Goal: Task Accomplishment & Management: Manage account settings

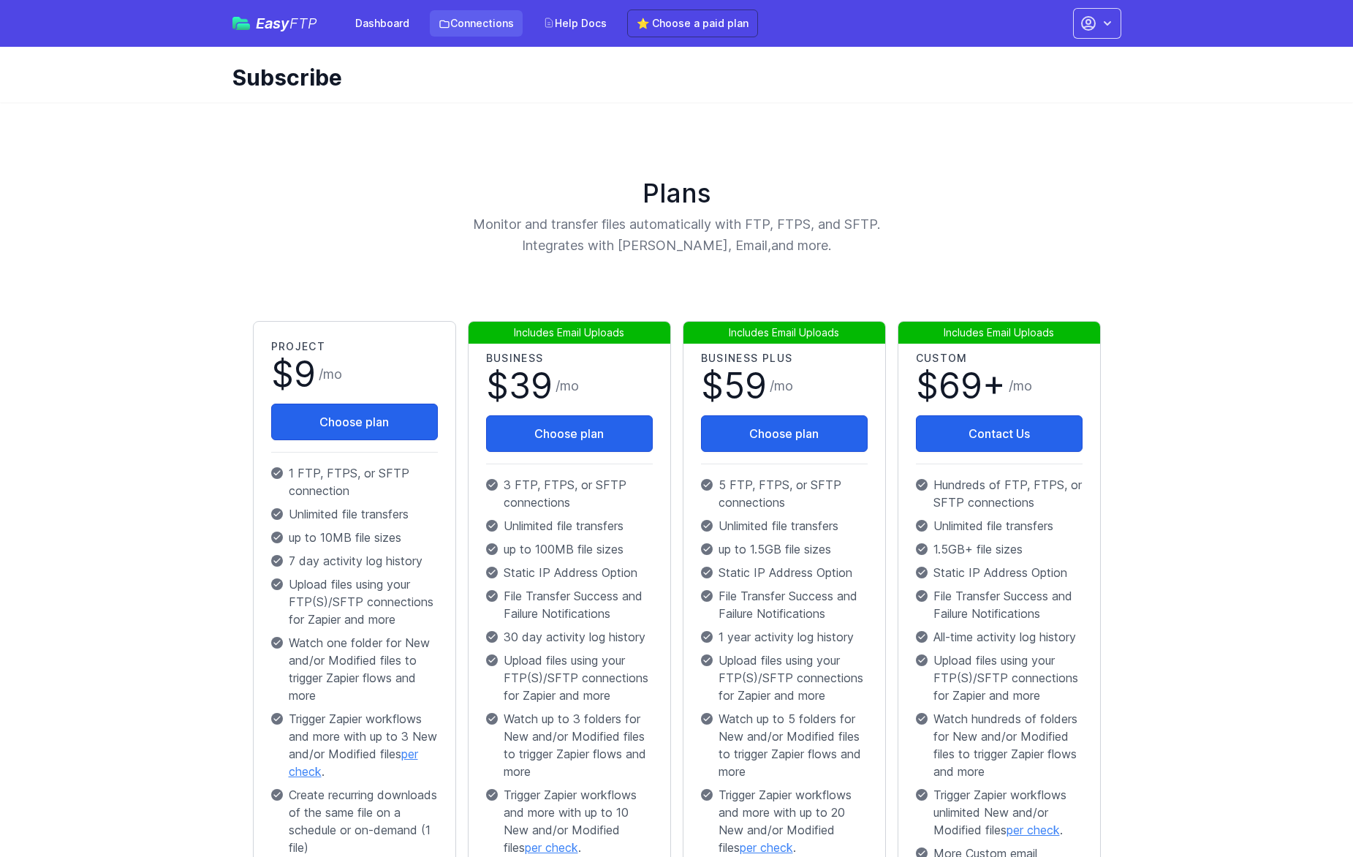
click at [477, 26] on link "Connections" at bounding box center [476, 23] width 93 height 26
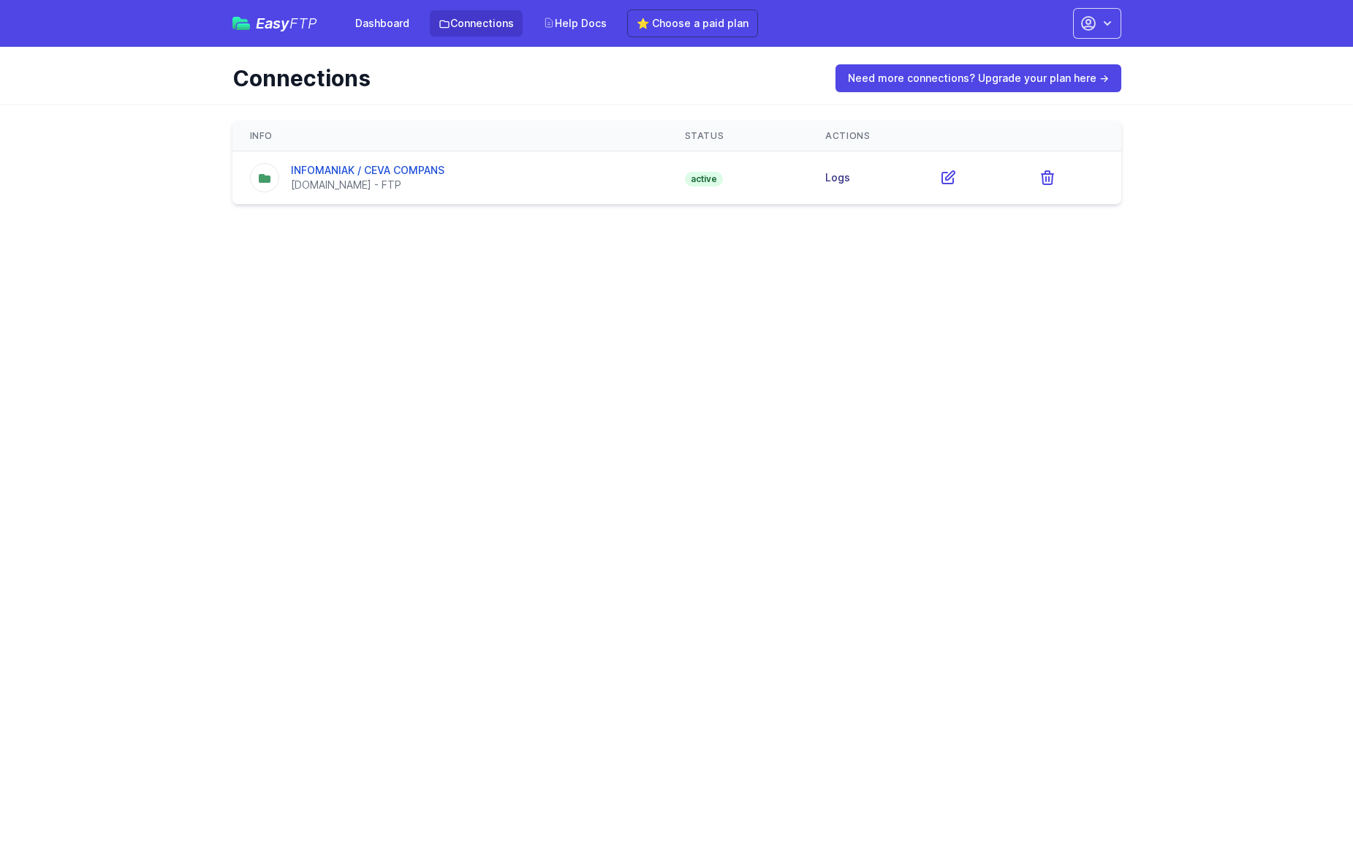
click at [835, 173] on link "Logs" at bounding box center [837, 177] width 25 height 12
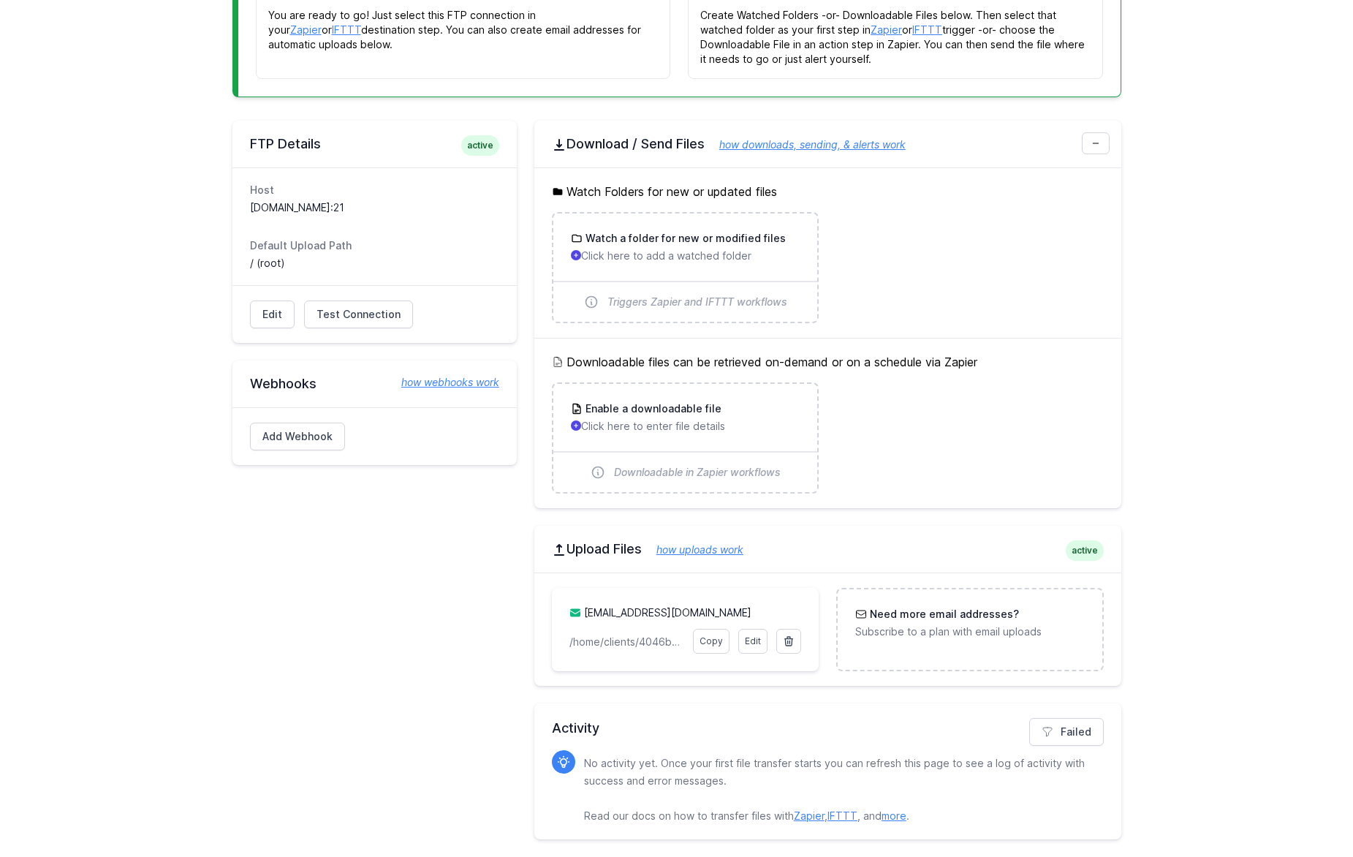
scroll to position [264, 0]
click at [751, 644] on link "Edit" at bounding box center [752, 641] width 29 height 25
click at [748, 642] on link "Edit" at bounding box center [752, 641] width 29 height 25
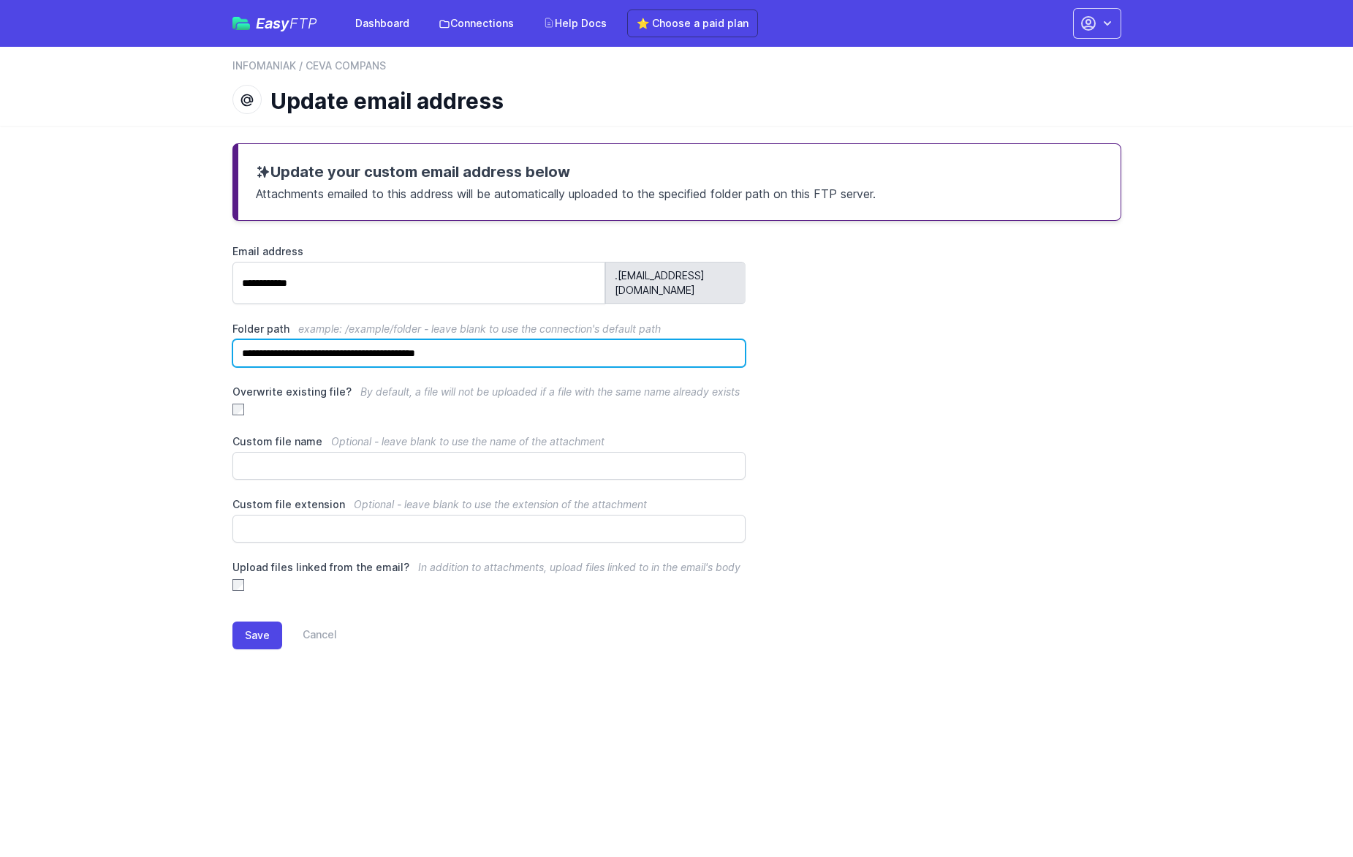
drag, startPoint x: 417, startPoint y: 330, endPoint x: 115, endPoint y: 317, distance: 302.2
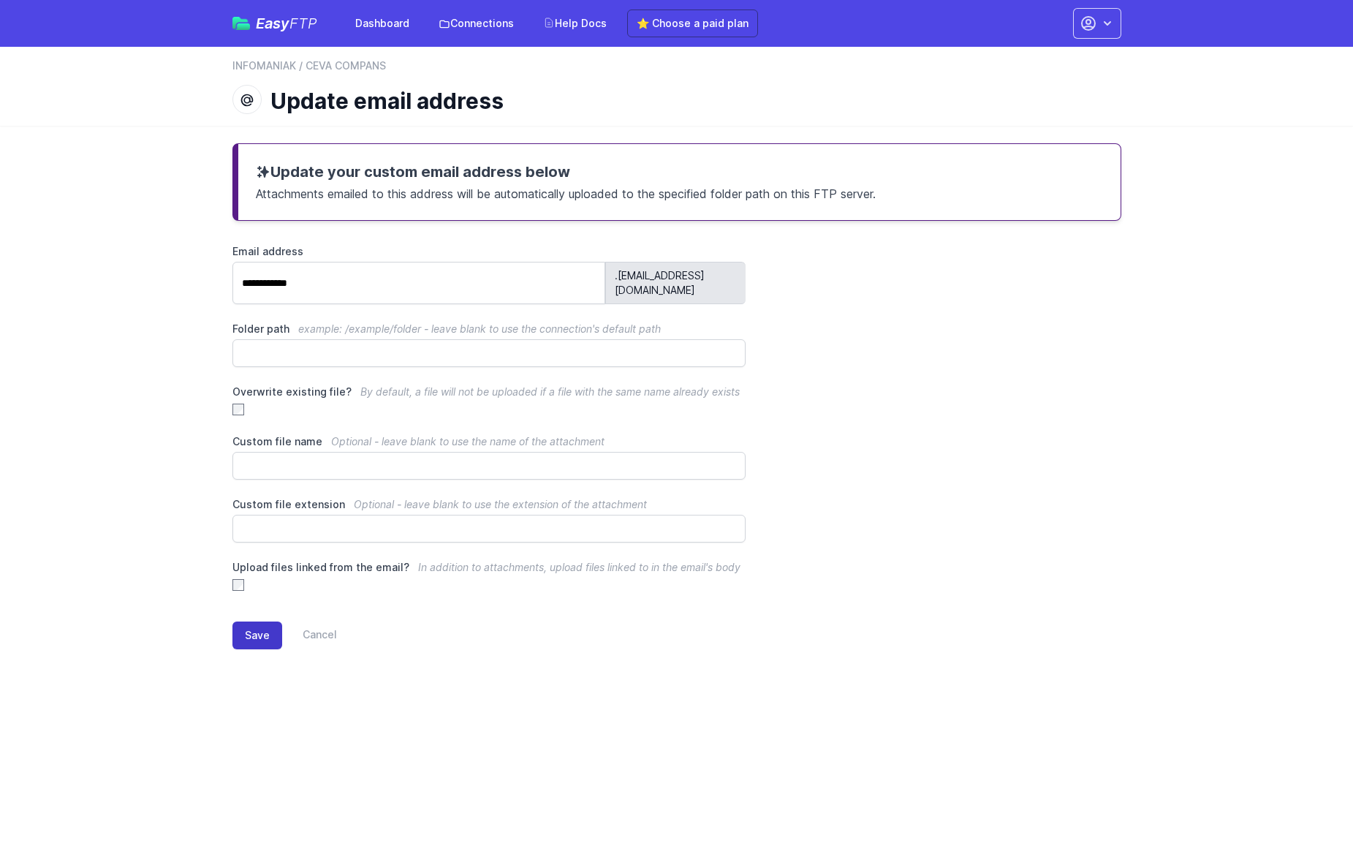
click at [264, 624] on button "Save" at bounding box center [258, 635] width 50 height 28
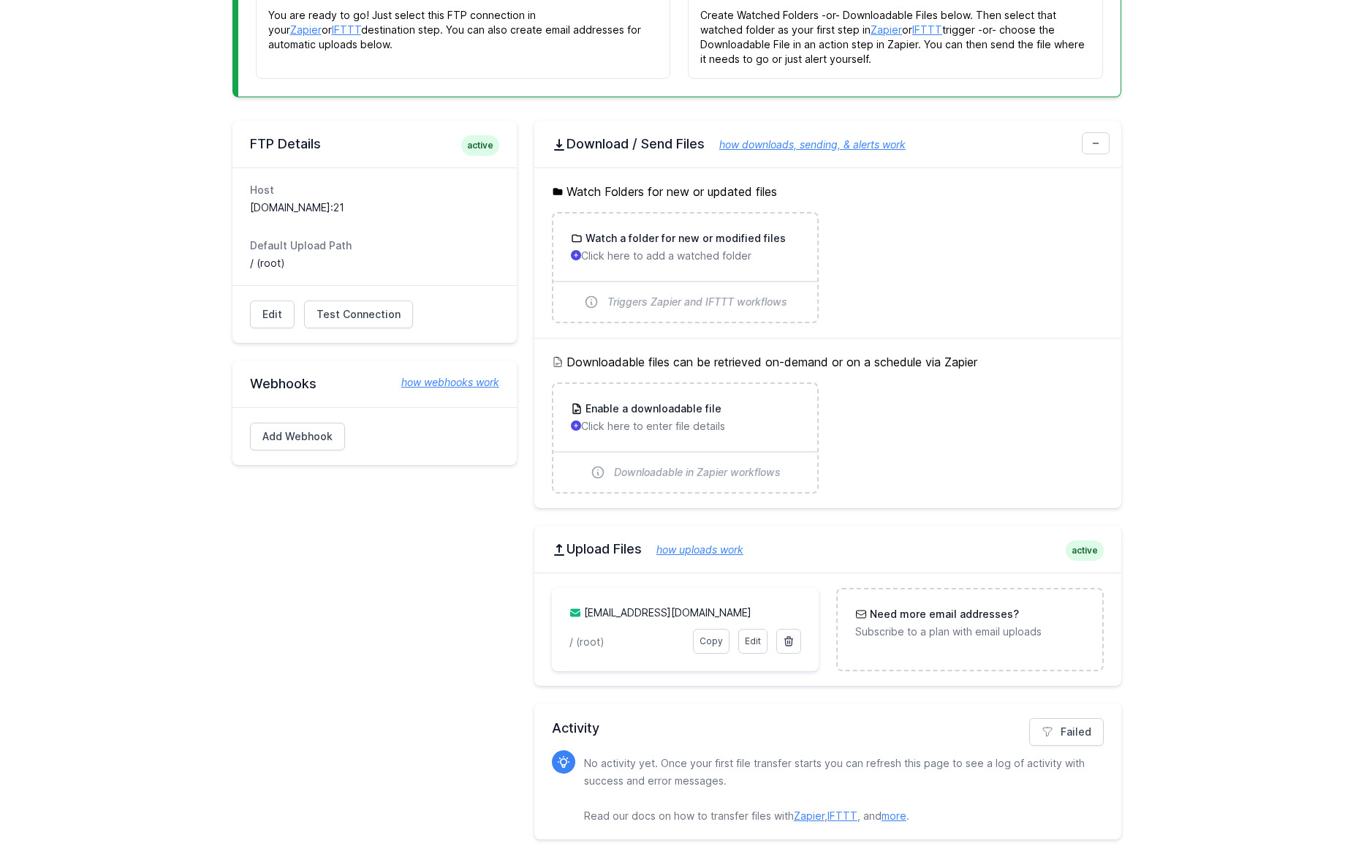
scroll to position [264, 0]
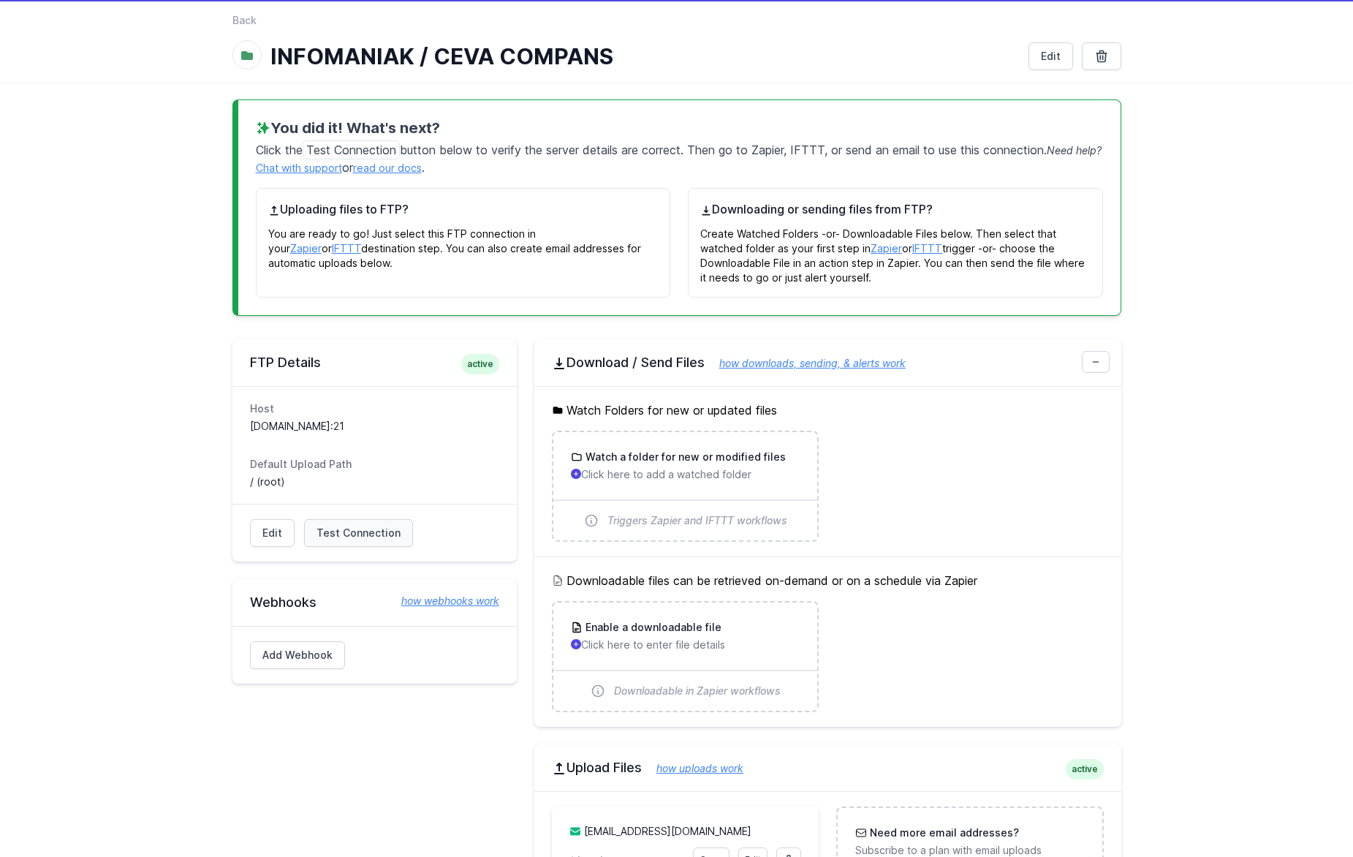
scroll to position [45, 1]
drag, startPoint x: 344, startPoint y: 543, endPoint x: 322, endPoint y: 539, distance: 22.4
click at [344, 543] on link "Test Connection" at bounding box center [358, 533] width 109 height 28
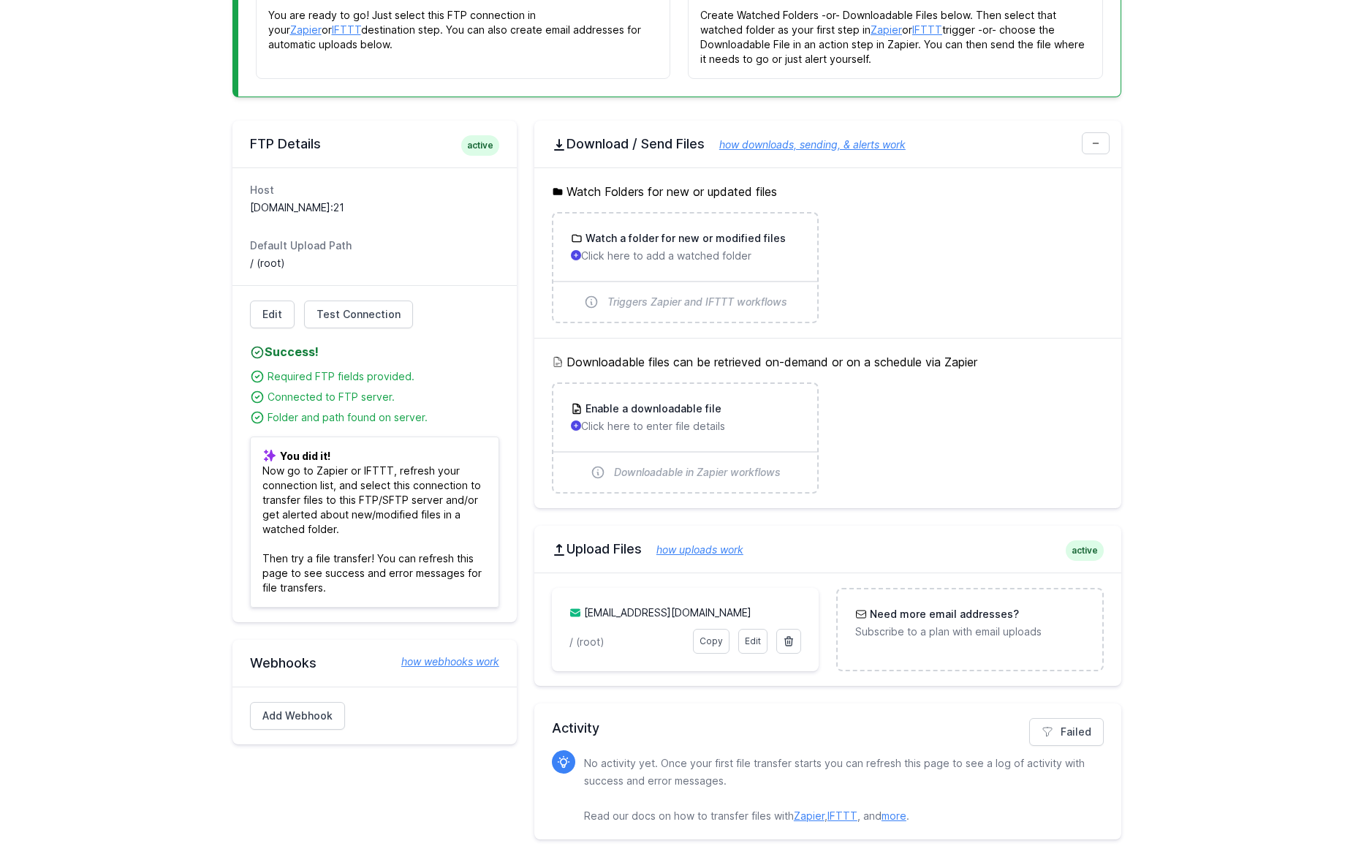
scroll to position [264, 0]
click at [719, 547] on link "how uploads work" at bounding box center [693, 549] width 102 height 12
click at [844, 815] on link "IFTTT" at bounding box center [843, 815] width 30 height 12
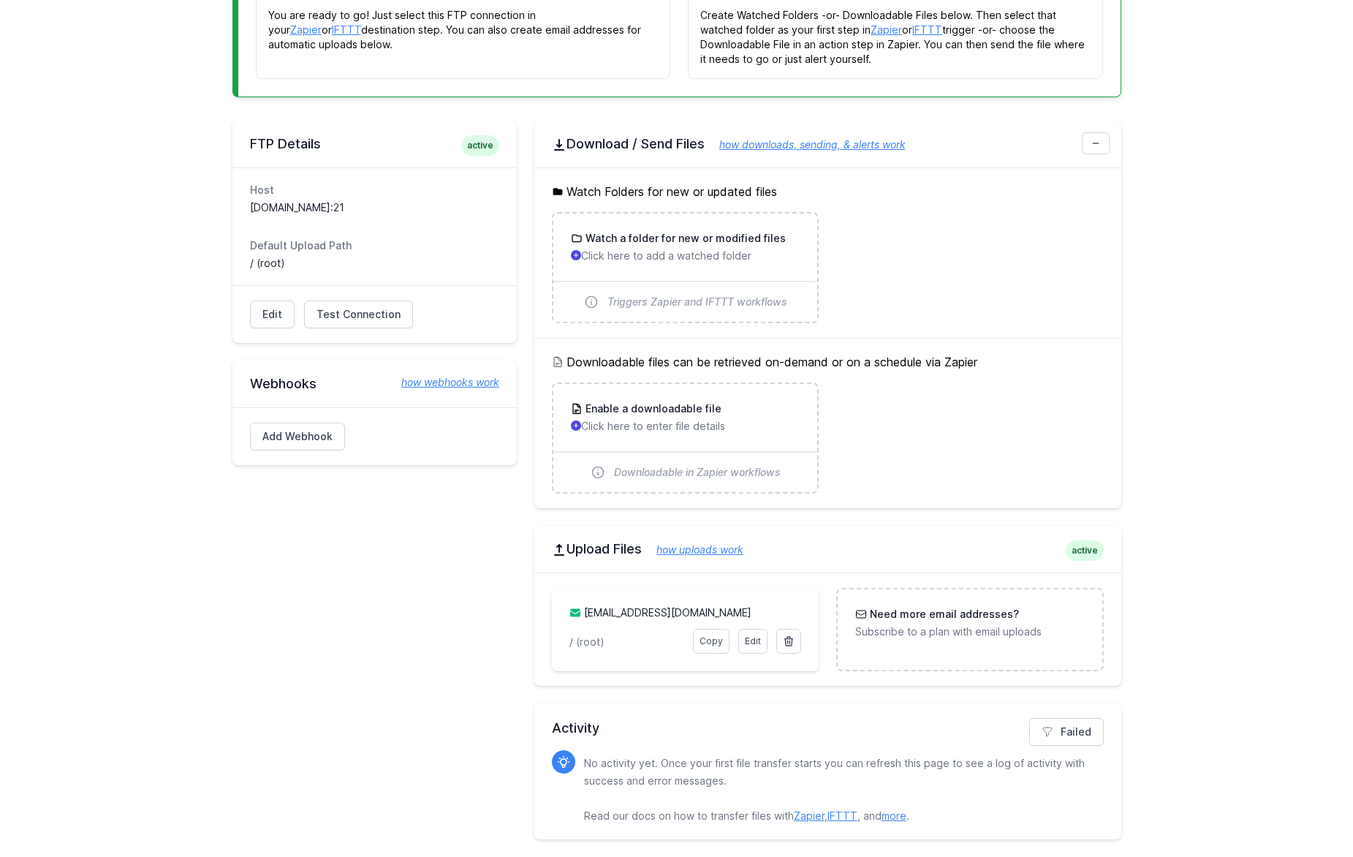
scroll to position [264, 0]
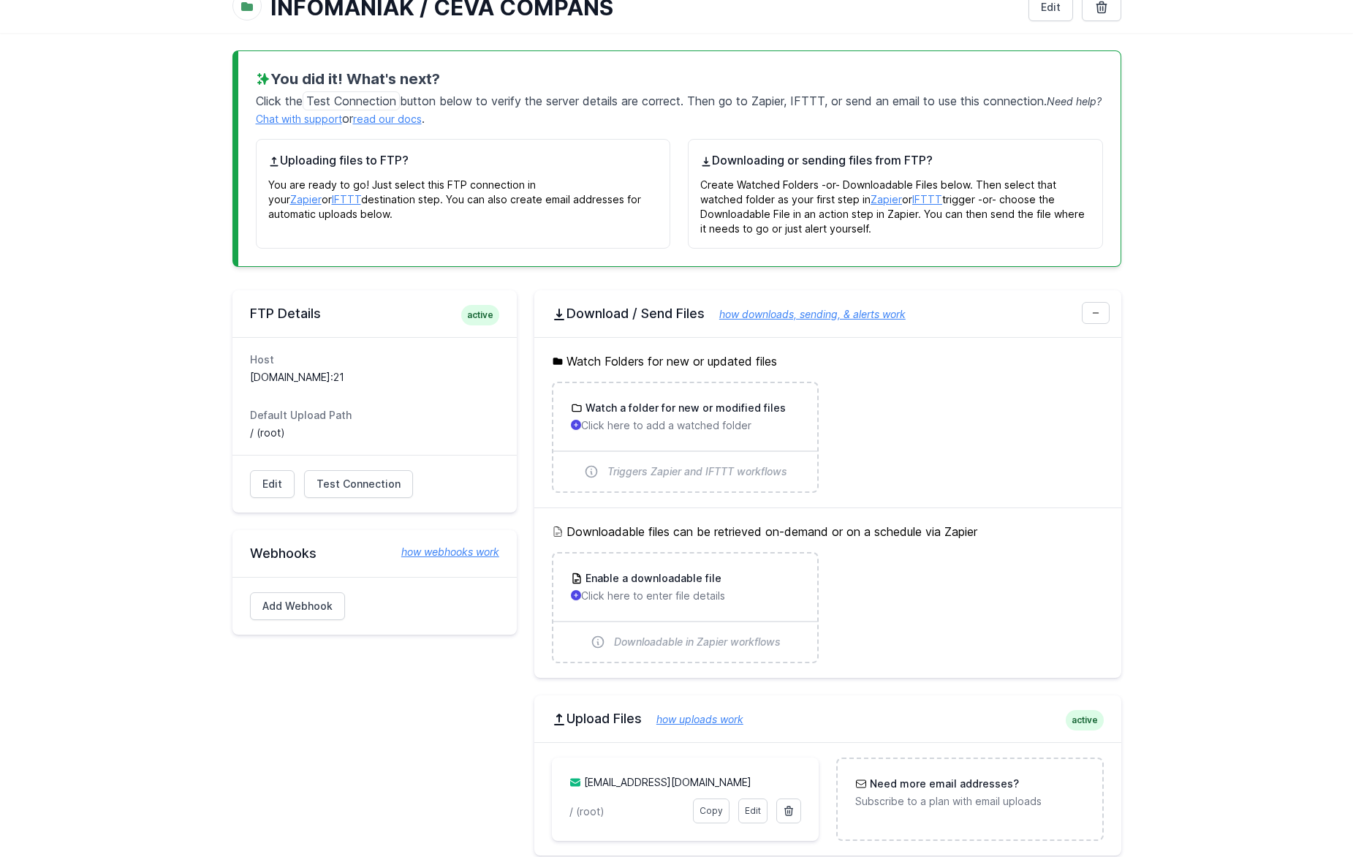
scroll to position [85, 0]
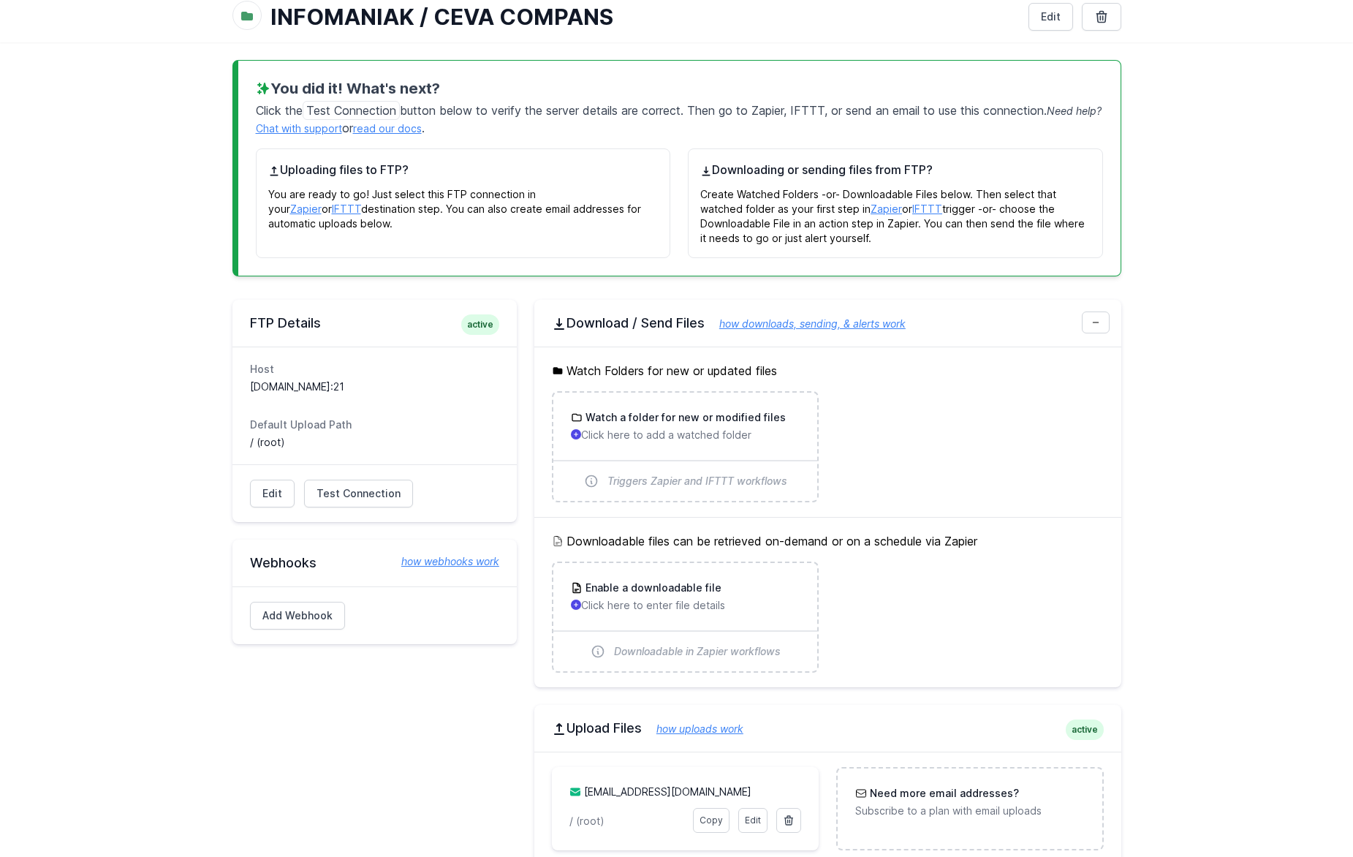
click at [340, 110] on span "Test Connection" at bounding box center [351, 110] width 97 height 19
click at [370, 116] on span "Test Connection" at bounding box center [351, 110] width 97 height 19
click at [421, 129] on link "read our docs" at bounding box center [387, 128] width 69 height 12
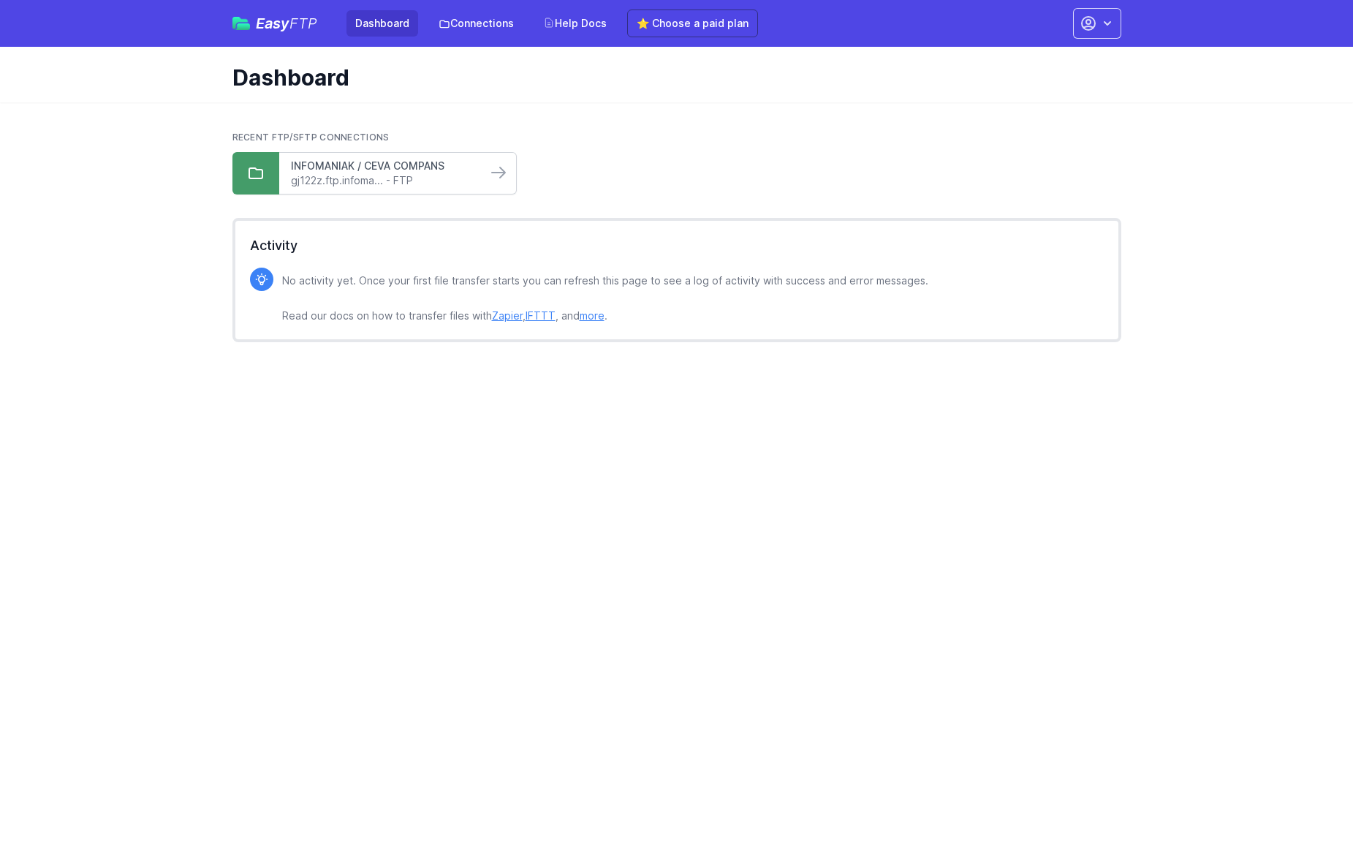
click at [425, 170] on link "INFOMANIAK / CEVA COMPANS" at bounding box center [383, 166] width 184 height 15
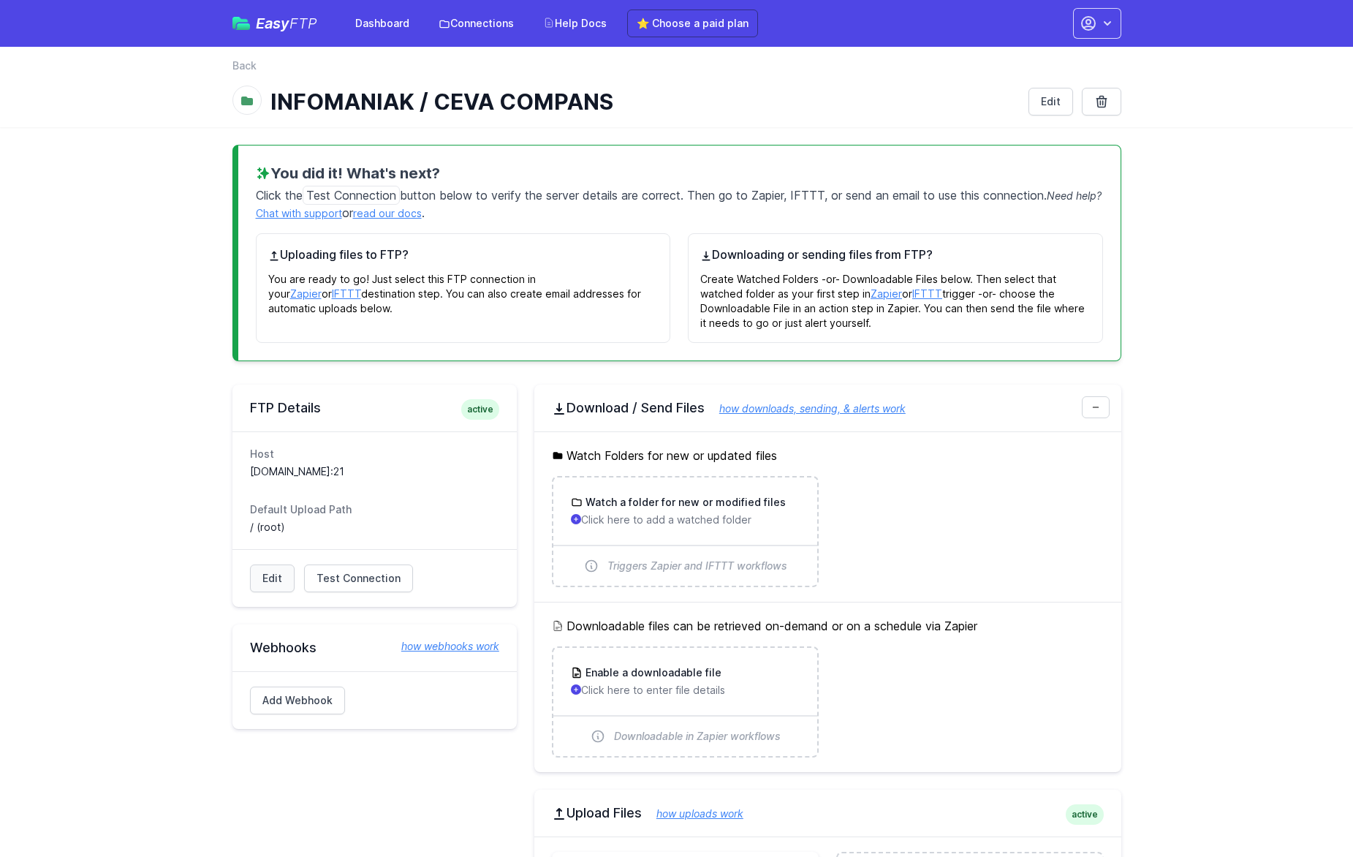
click at [273, 578] on link "Edit" at bounding box center [272, 578] width 45 height 28
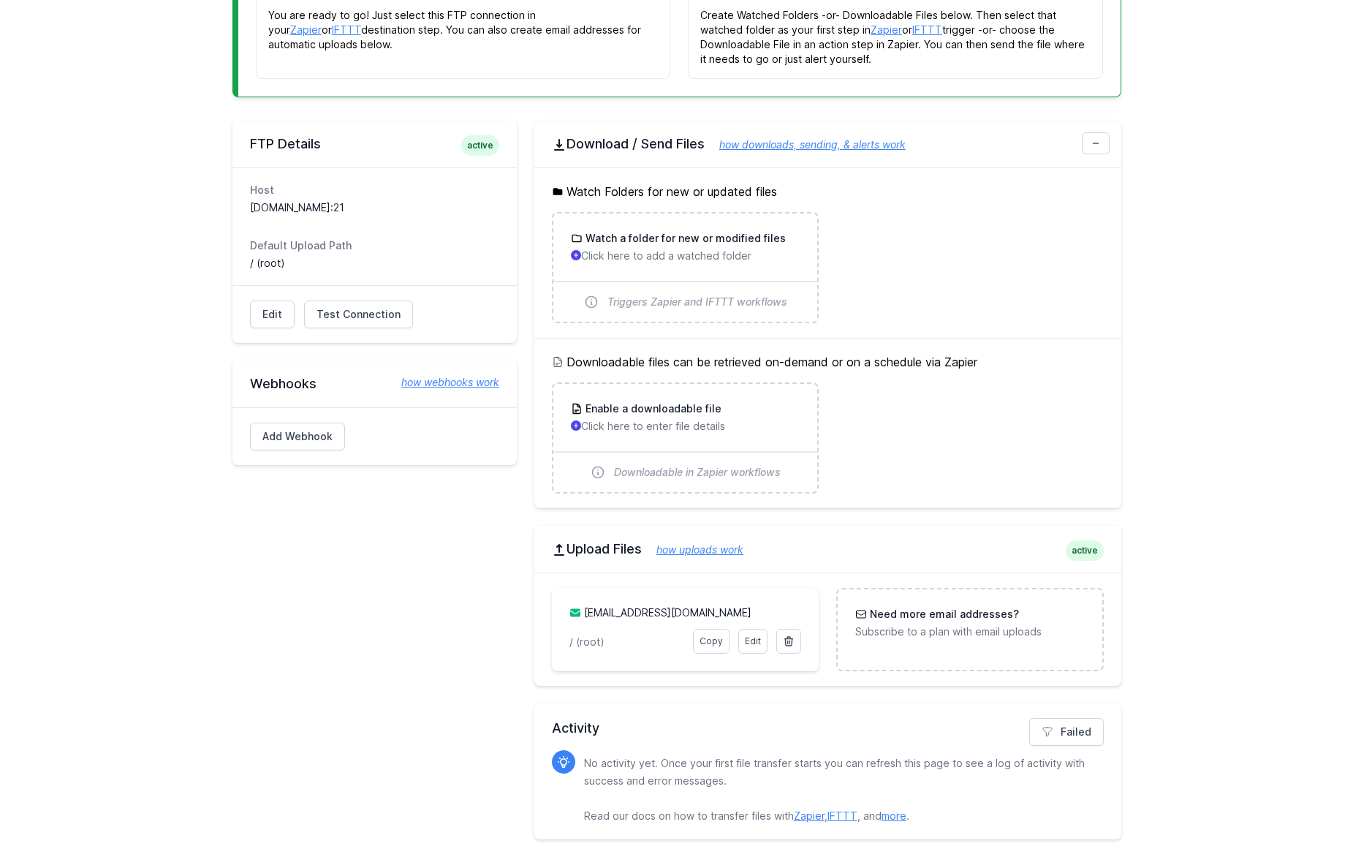
scroll to position [264, 0]
click at [750, 640] on link "Edit" at bounding box center [752, 641] width 29 height 25
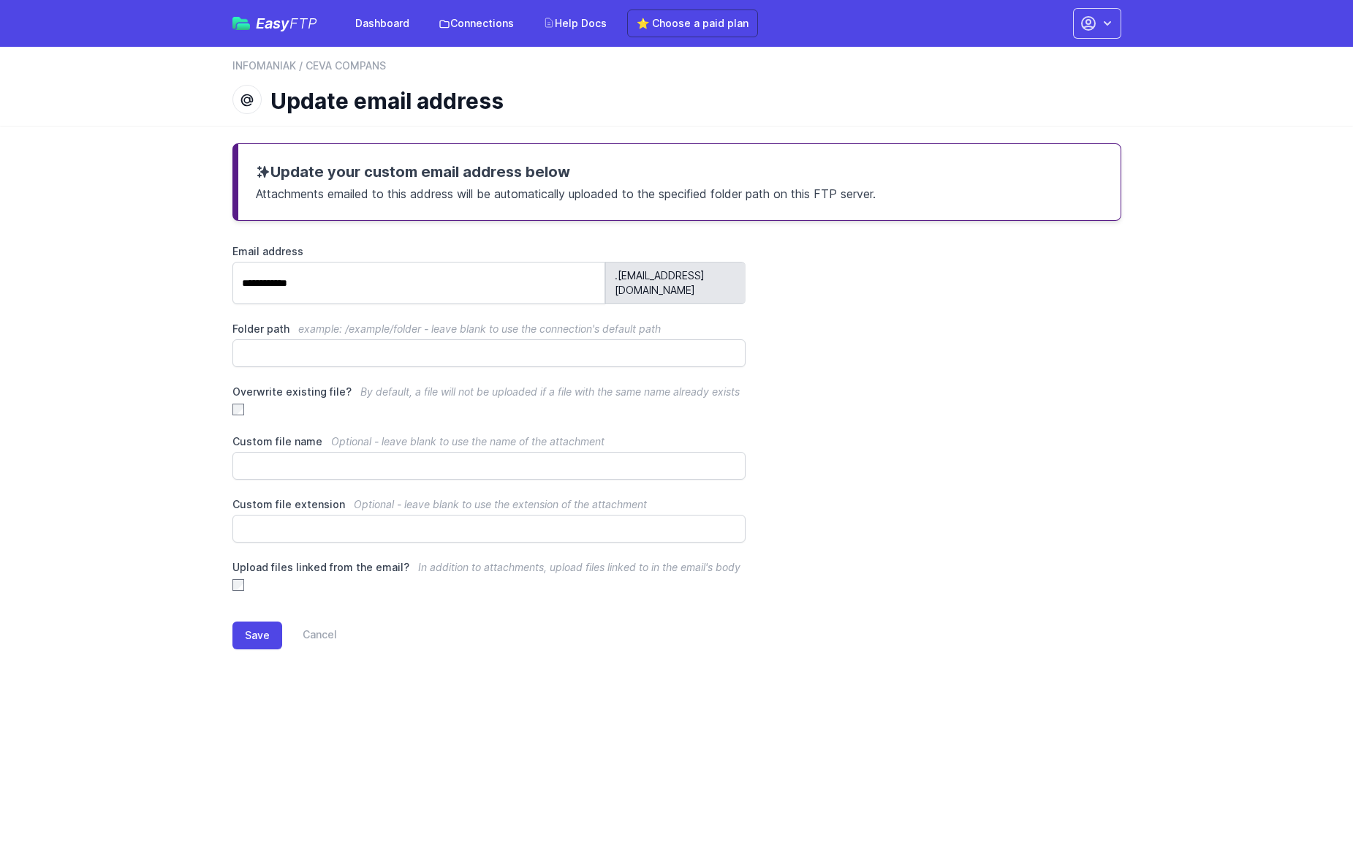
drag, startPoint x: 719, startPoint y: 274, endPoint x: 286, endPoint y: 273, distance: 433.6
click at [286, 273] on div "**********" at bounding box center [490, 281] width 514 height 45
copy div ".[EMAIL_ADDRESS][DOMAIN_NAME]"
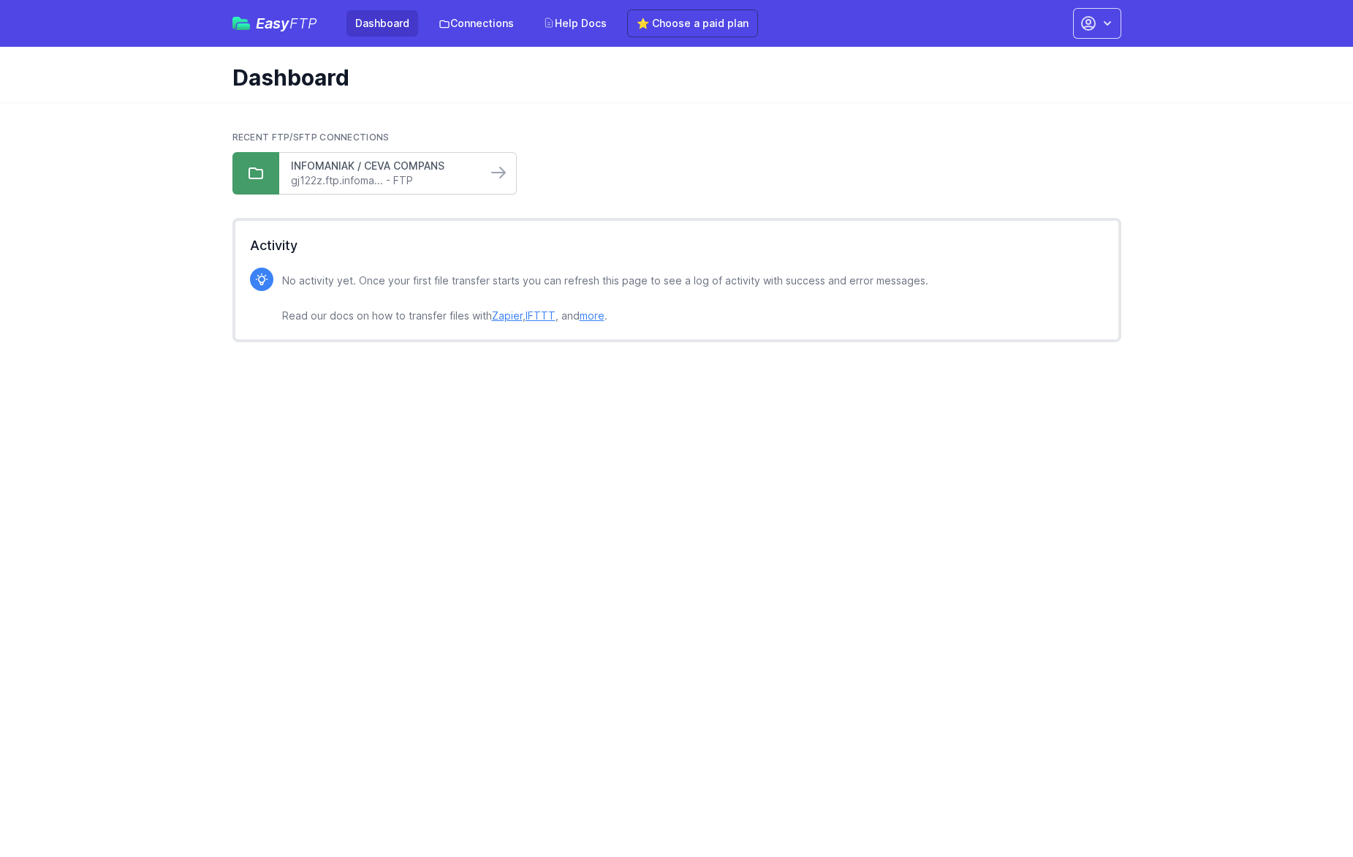
click at [402, 166] on link "INFOMANIAK / CEVA COMPANS" at bounding box center [383, 166] width 184 height 15
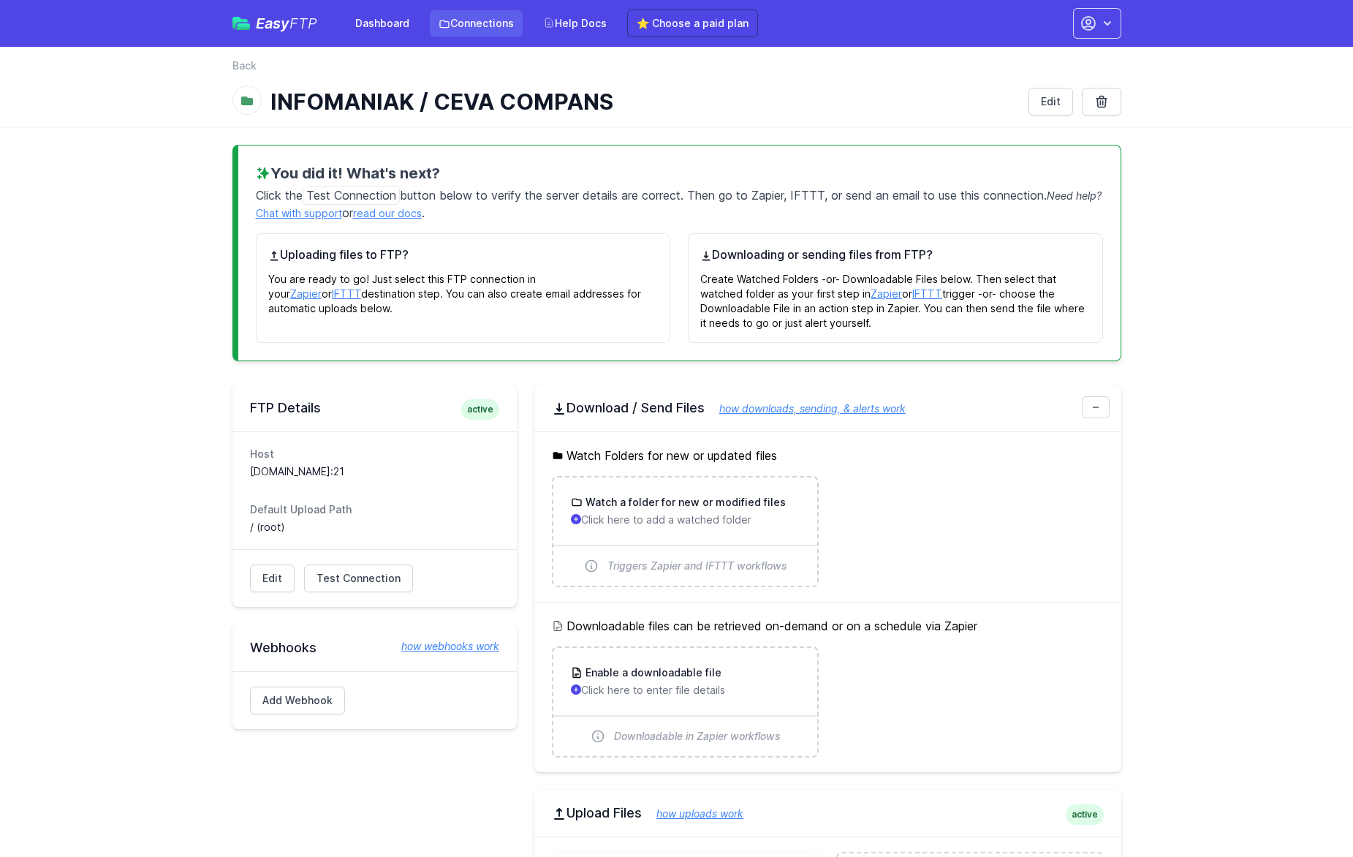
click at [495, 26] on link "Connections" at bounding box center [476, 23] width 93 height 26
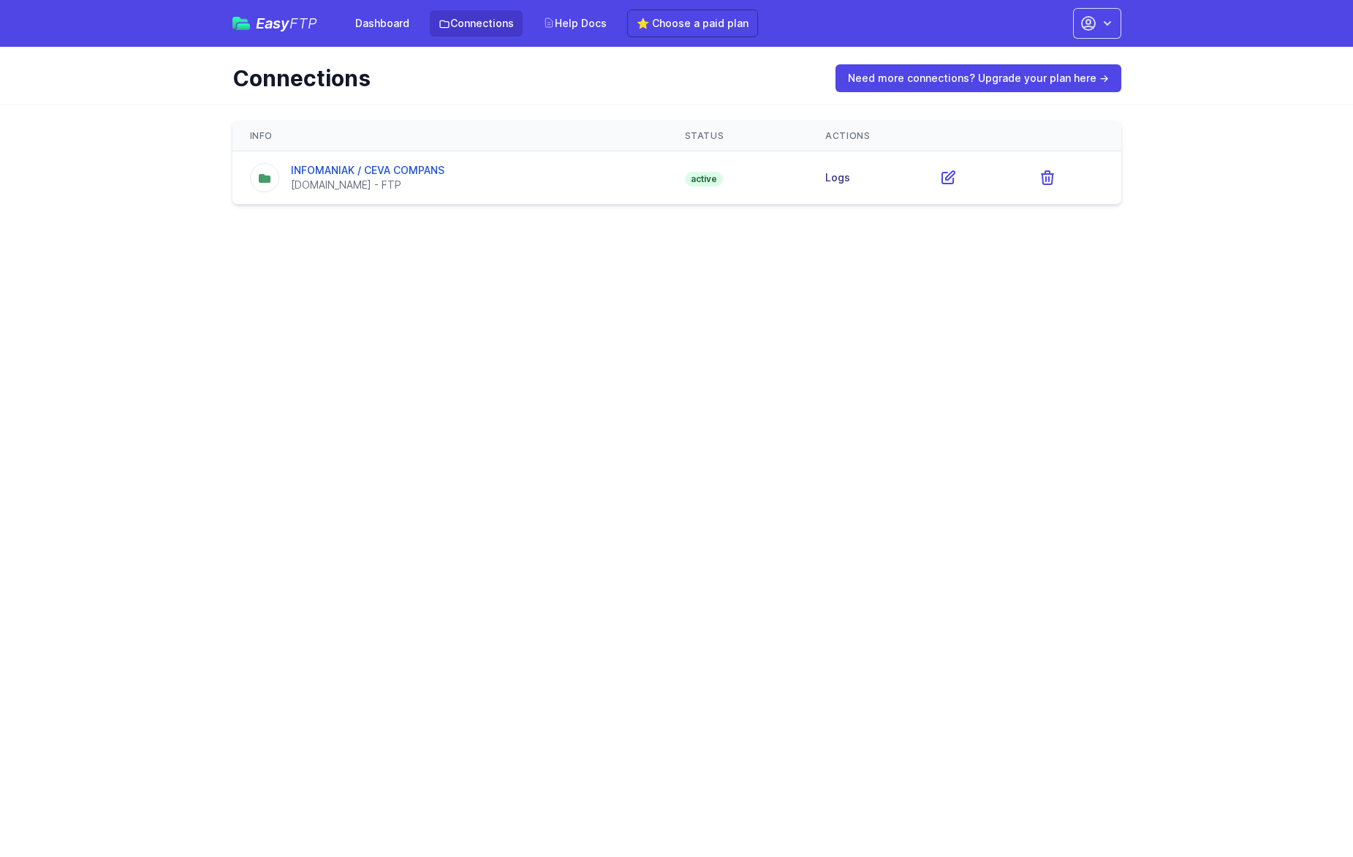
click at [842, 177] on link "Logs" at bounding box center [837, 177] width 25 height 12
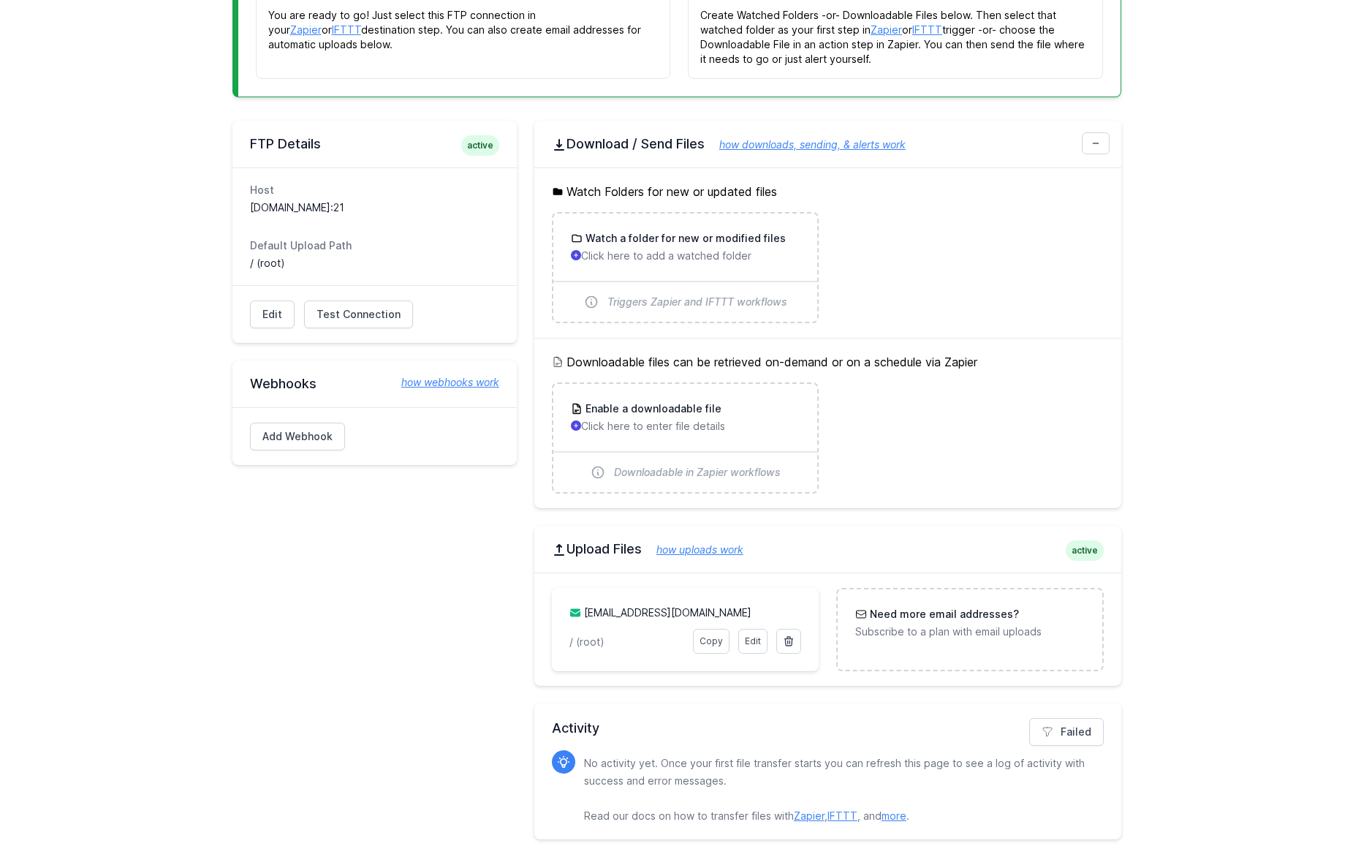
scroll to position [264, 0]
click at [703, 549] on link "how uploads work" at bounding box center [693, 549] width 102 height 12
click at [748, 639] on link "Edit" at bounding box center [752, 641] width 29 height 25
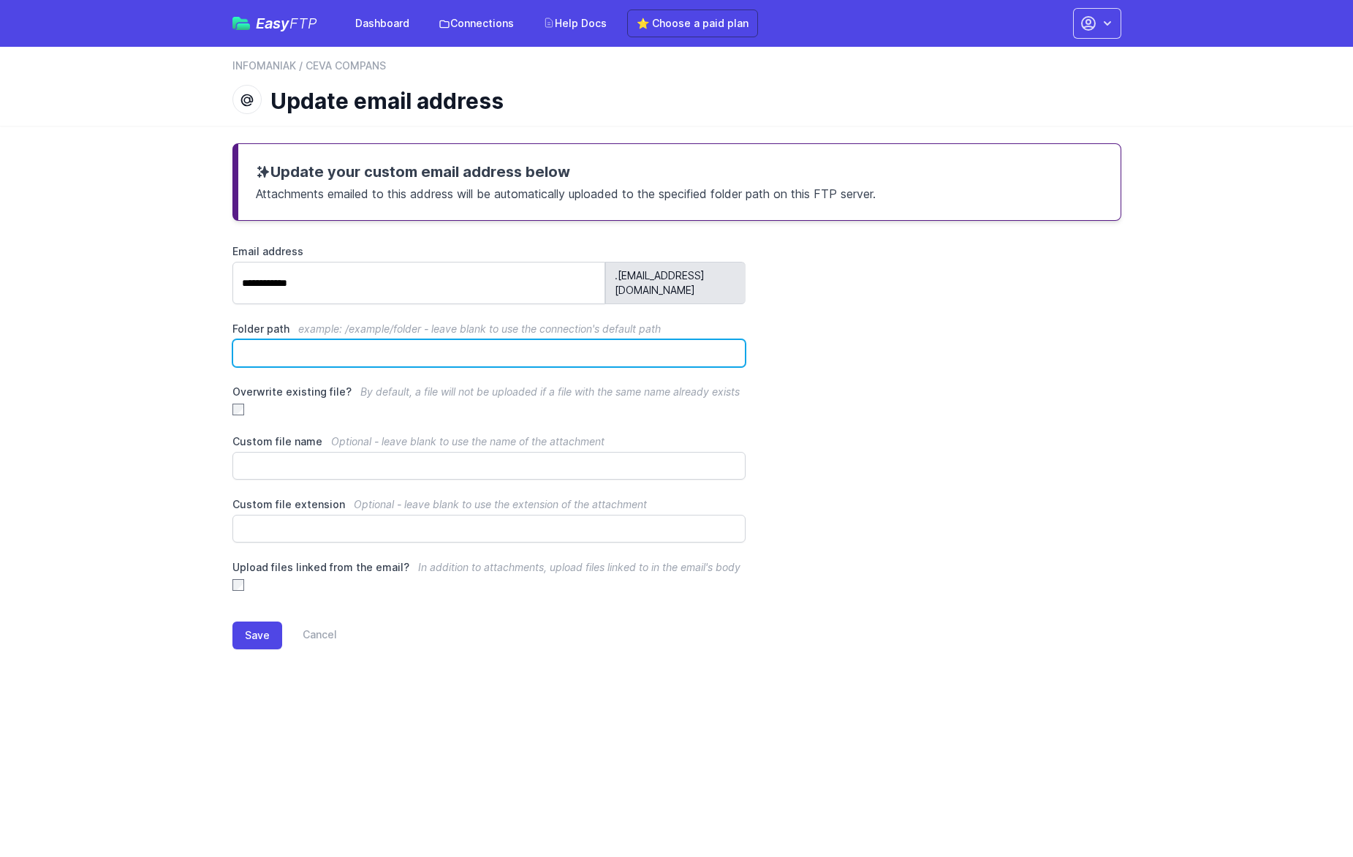
paste input "**********"
type input "**********"
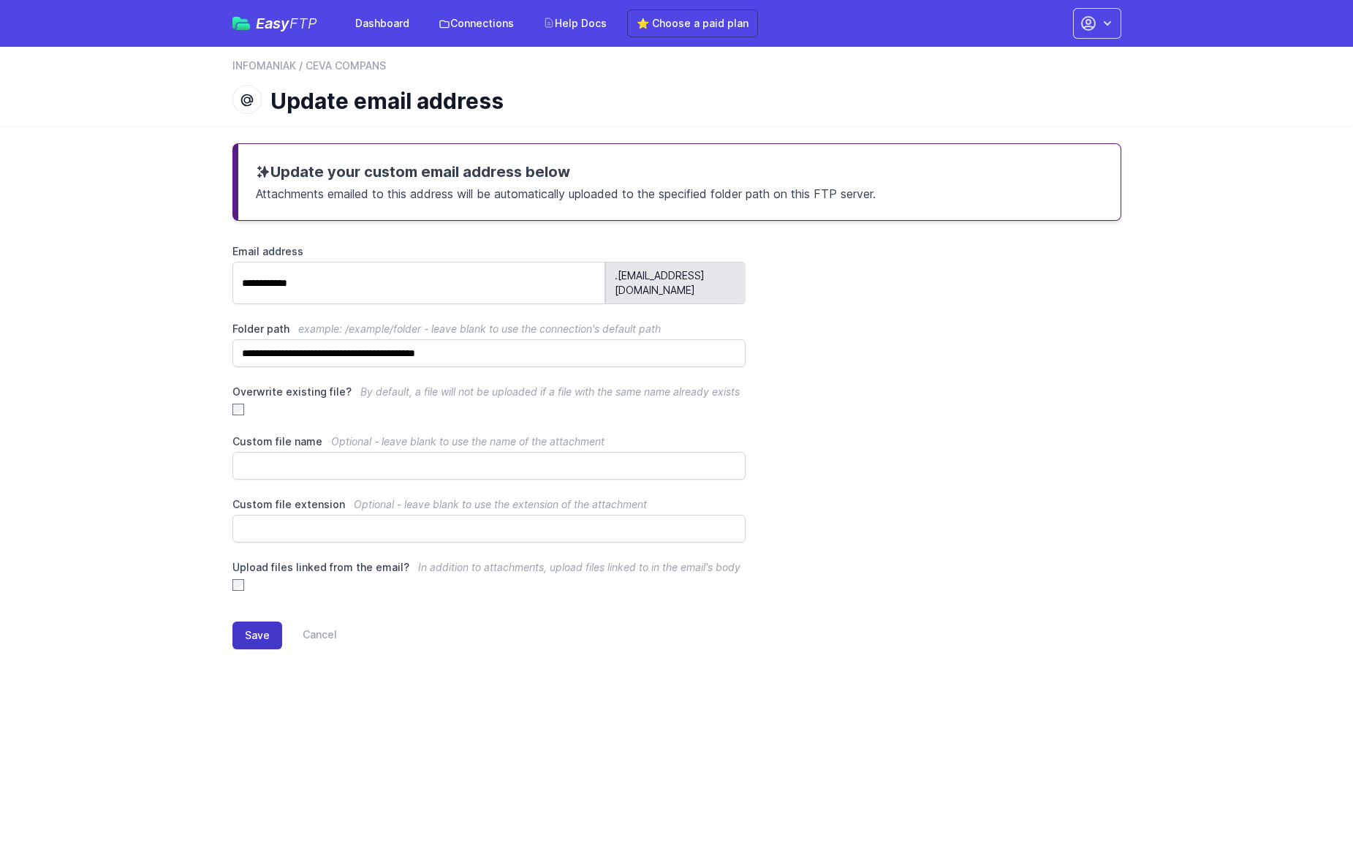
click at [261, 621] on button "Save" at bounding box center [258, 635] width 50 height 28
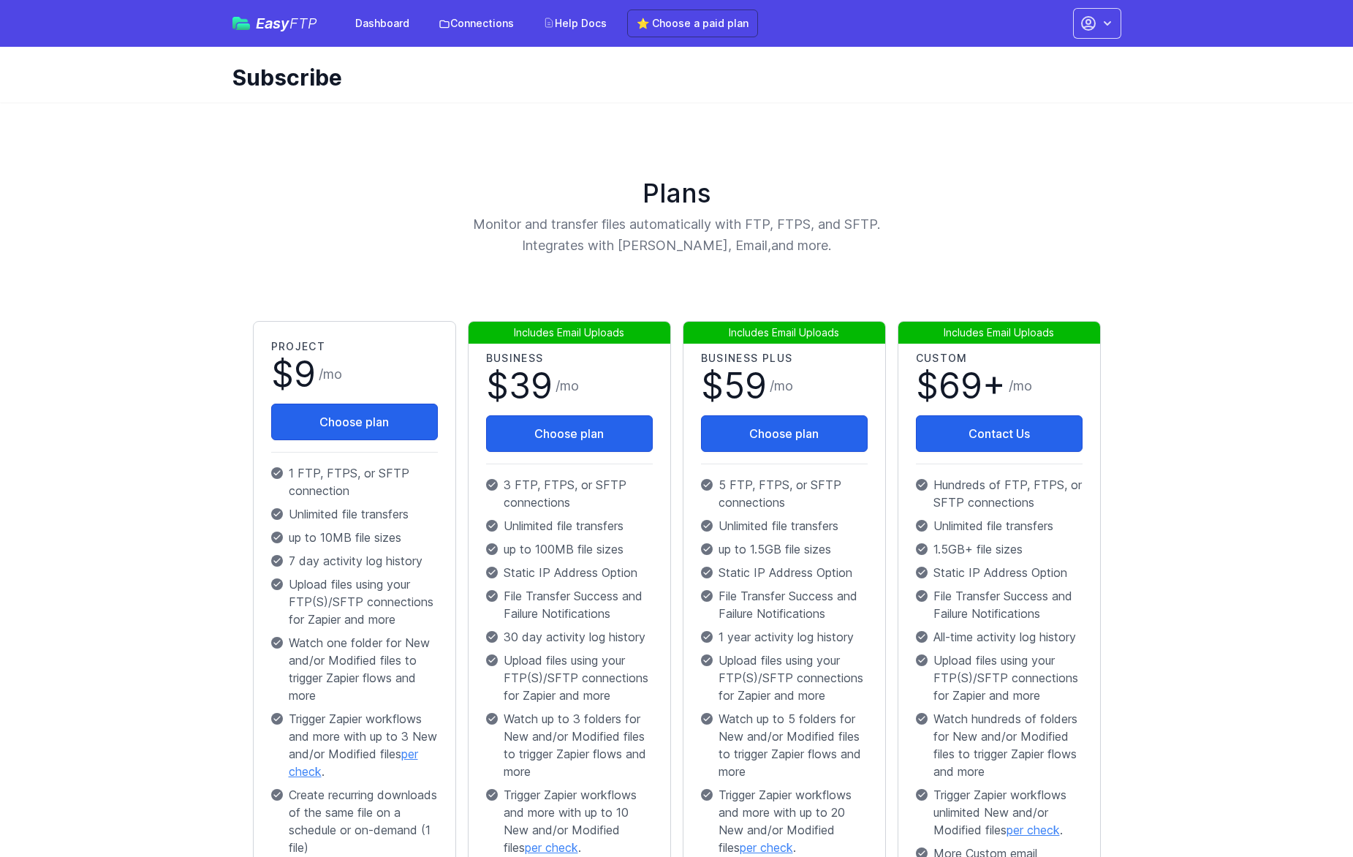
click at [1006, 227] on div "Plans Monitor and transfer files automatically with FTP, FTPS, and SFTP. Integr…" at bounding box center [677, 217] width 860 height 78
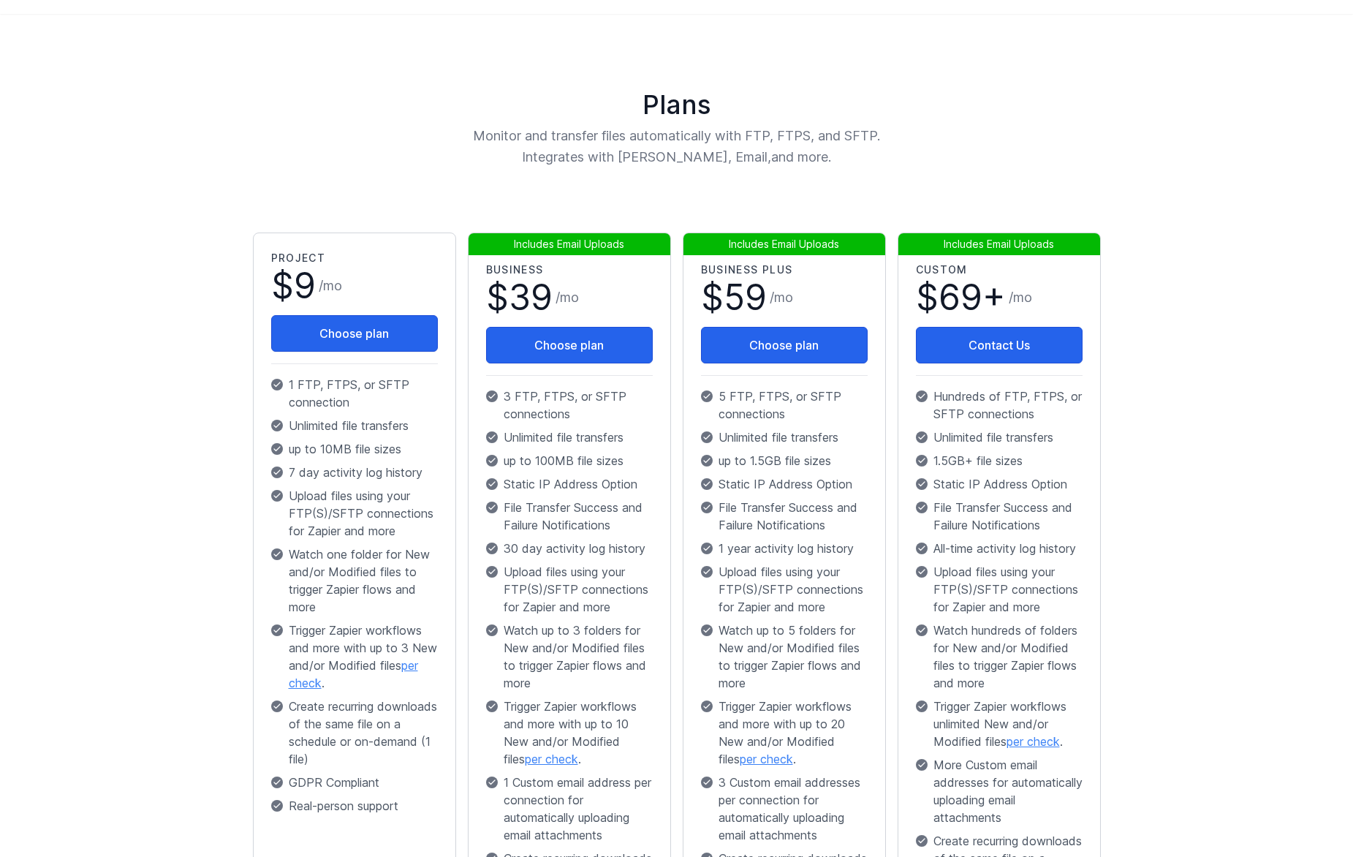
scroll to position [89, 0]
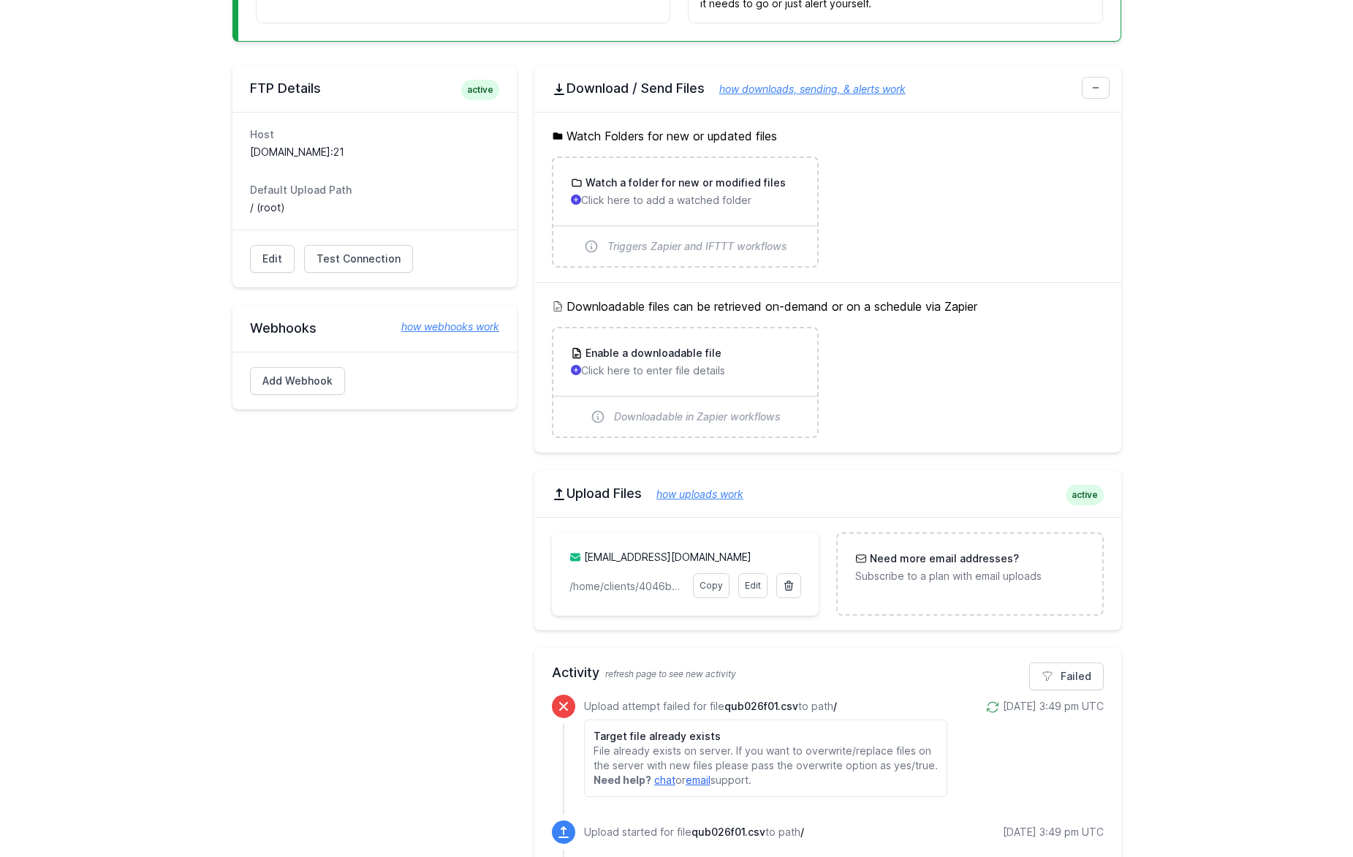
scroll to position [319, 0]
drag, startPoint x: 274, startPoint y: 258, endPoint x: 270, endPoint y: 287, distance: 29.6
click at [752, 585] on link "Edit" at bounding box center [752, 586] width 29 height 25
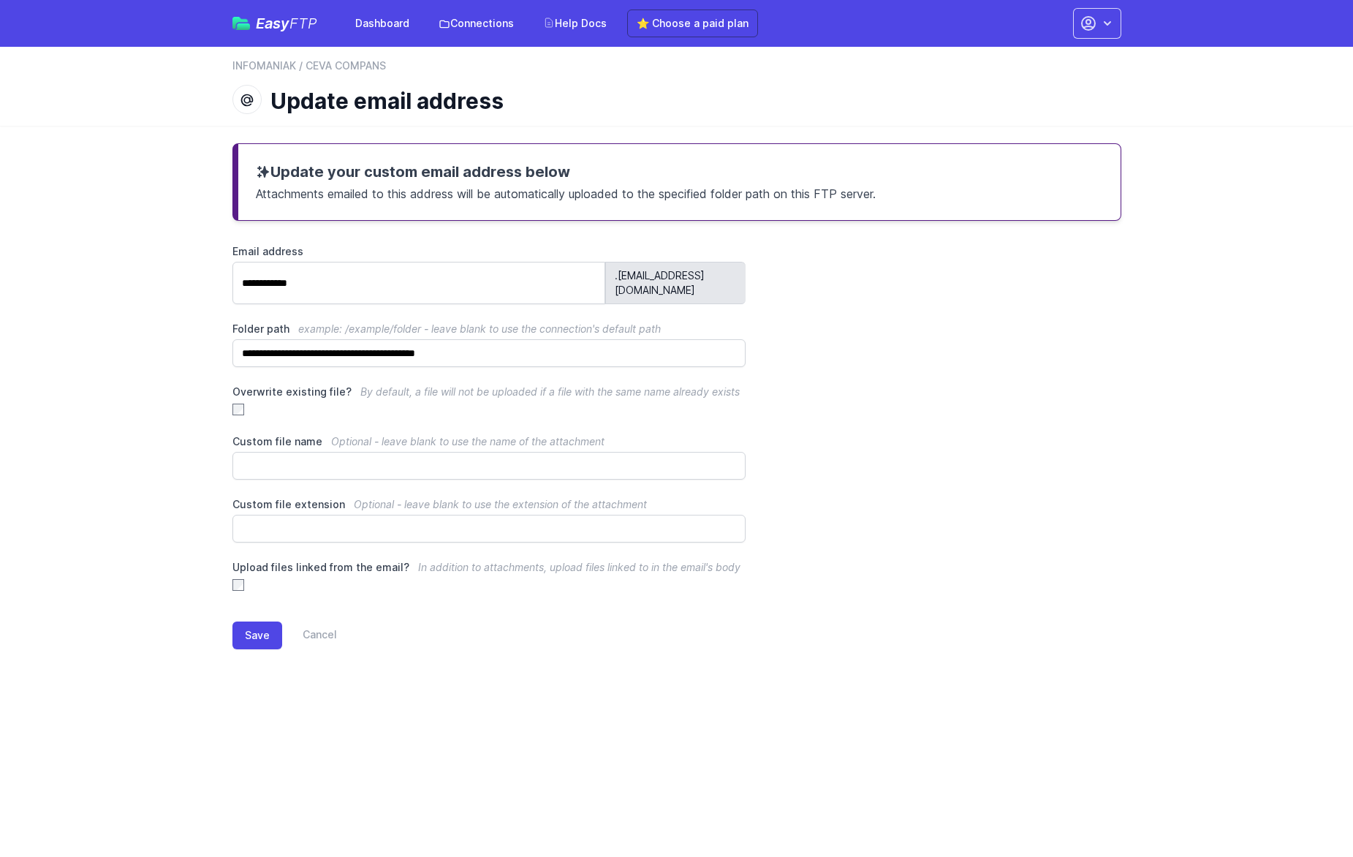
drag, startPoint x: 1148, startPoint y: 432, endPoint x: 1310, endPoint y: 417, distance: 163.0
click at [1149, 431] on main "**********" at bounding box center [676, 408] width 1353 height 564
drag, startPoint x: 736, startPoint y: 278, endPoint x: 219, endPoint y: 270, distance: 517.7
click at [219, 270] on div "**********" at bounding box center [677, 408] width 936 height 564
click at [1093, 23] on icon "button" at bounding box center [1089, 24] width 18 height 18
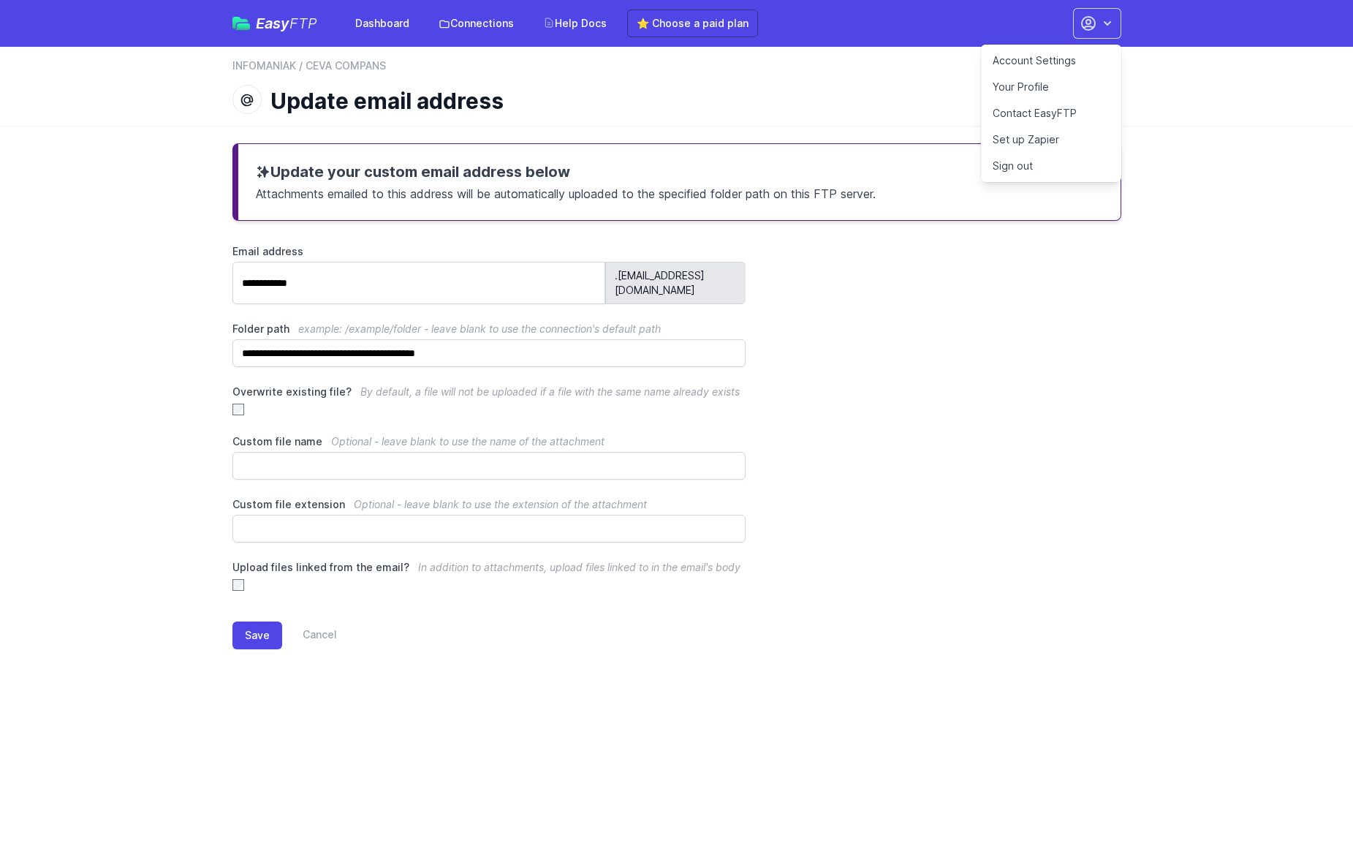
click at [1063, 59] on link "Account Settings" at bounding box center [1051, 61] width 140 height 26
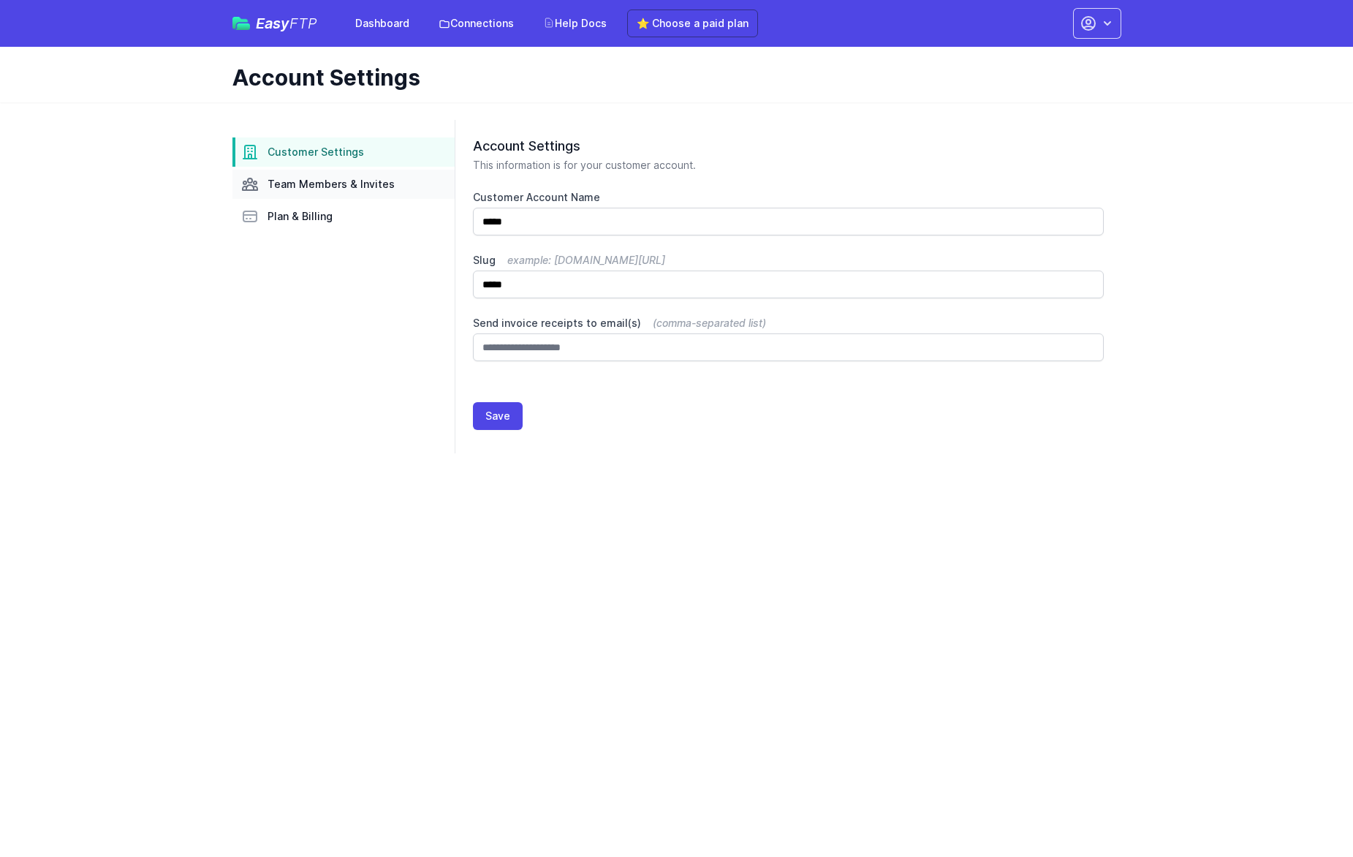
click at [352, 185] on span "Team Members & Invites" at bounding box center [331, 184] width 127 height 15
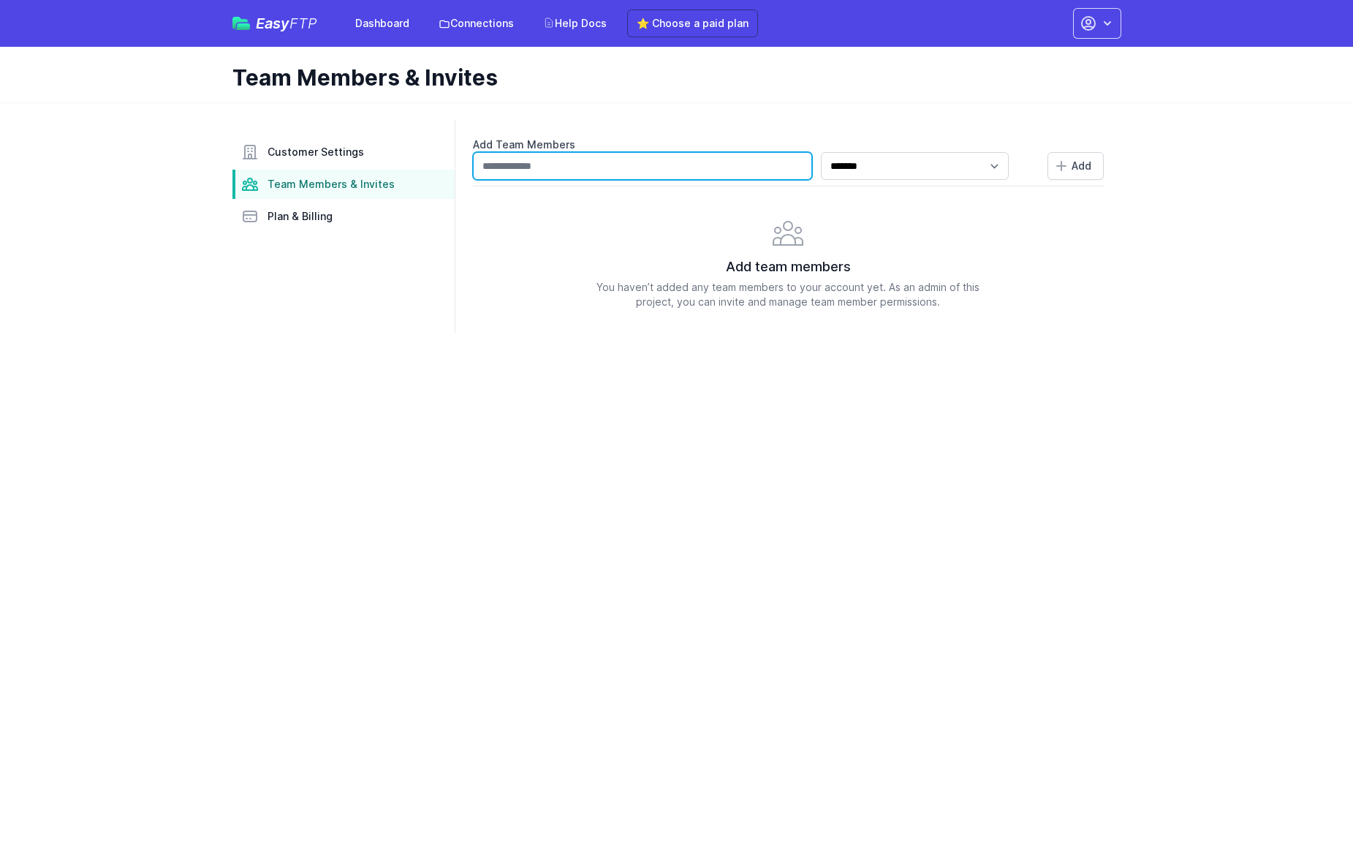
click at [580, 168] on input "text" at bounding box center [642, 166] width 339 height 28
type input "**********"
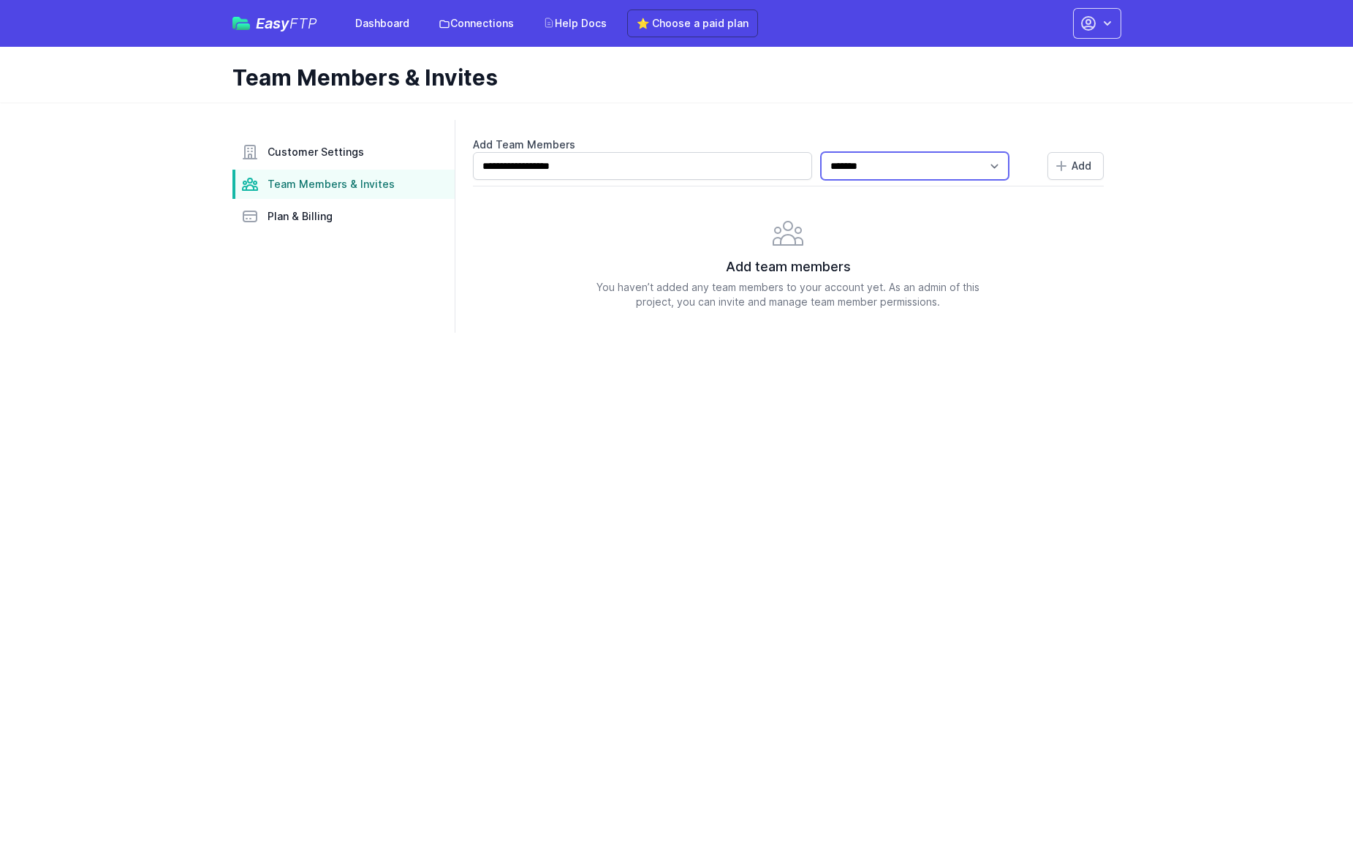
select select "*****"
click at [1076, 165] on span "Add" at bounding box center [1082, 166] width 20 height 15
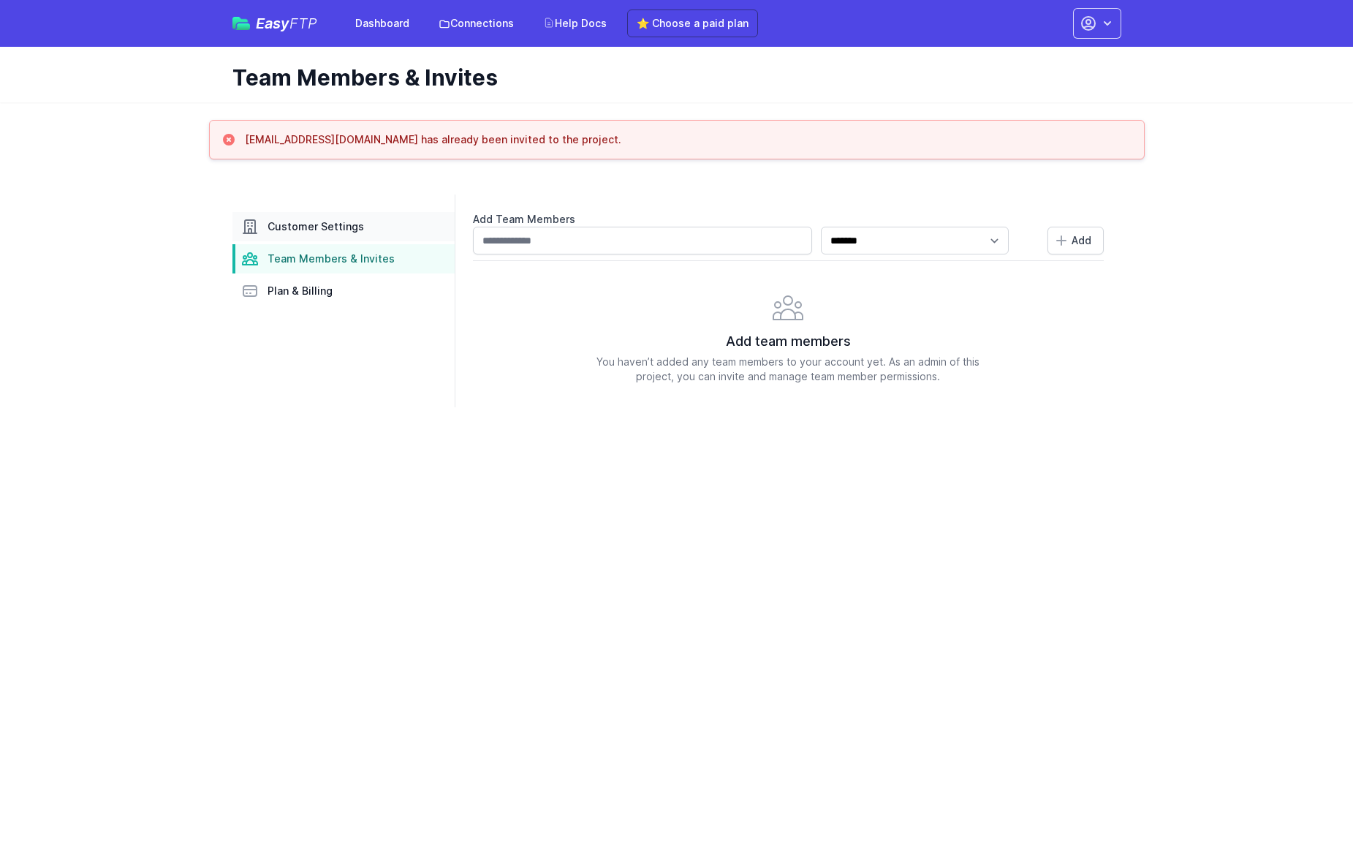
click at [329, 229] on span "Customer Settings" at bounding box center [316, 226] width 97 height 15
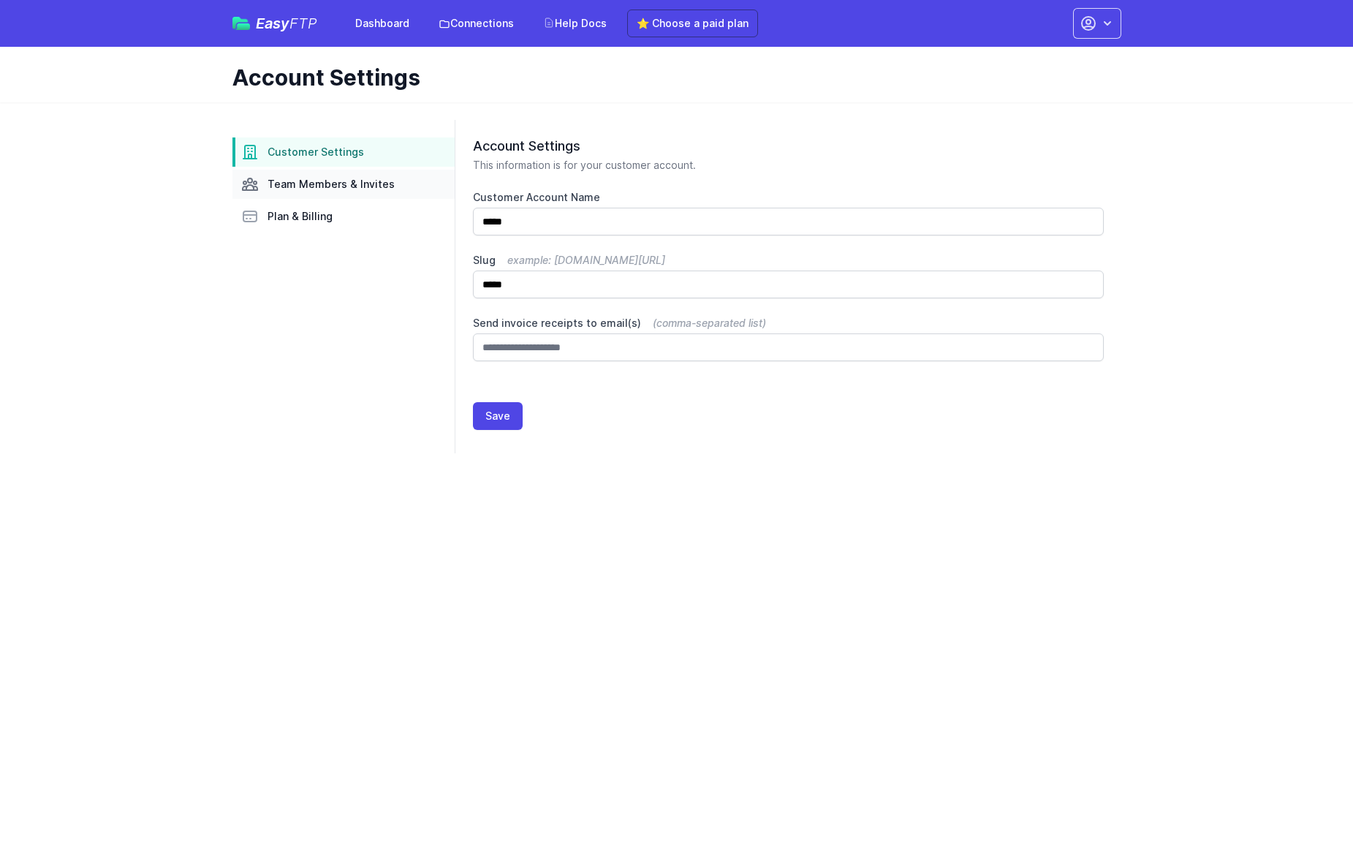
click at [319, 181] on span "Team Members & Invites" at bounding box center [331, 184] width 127 height 15
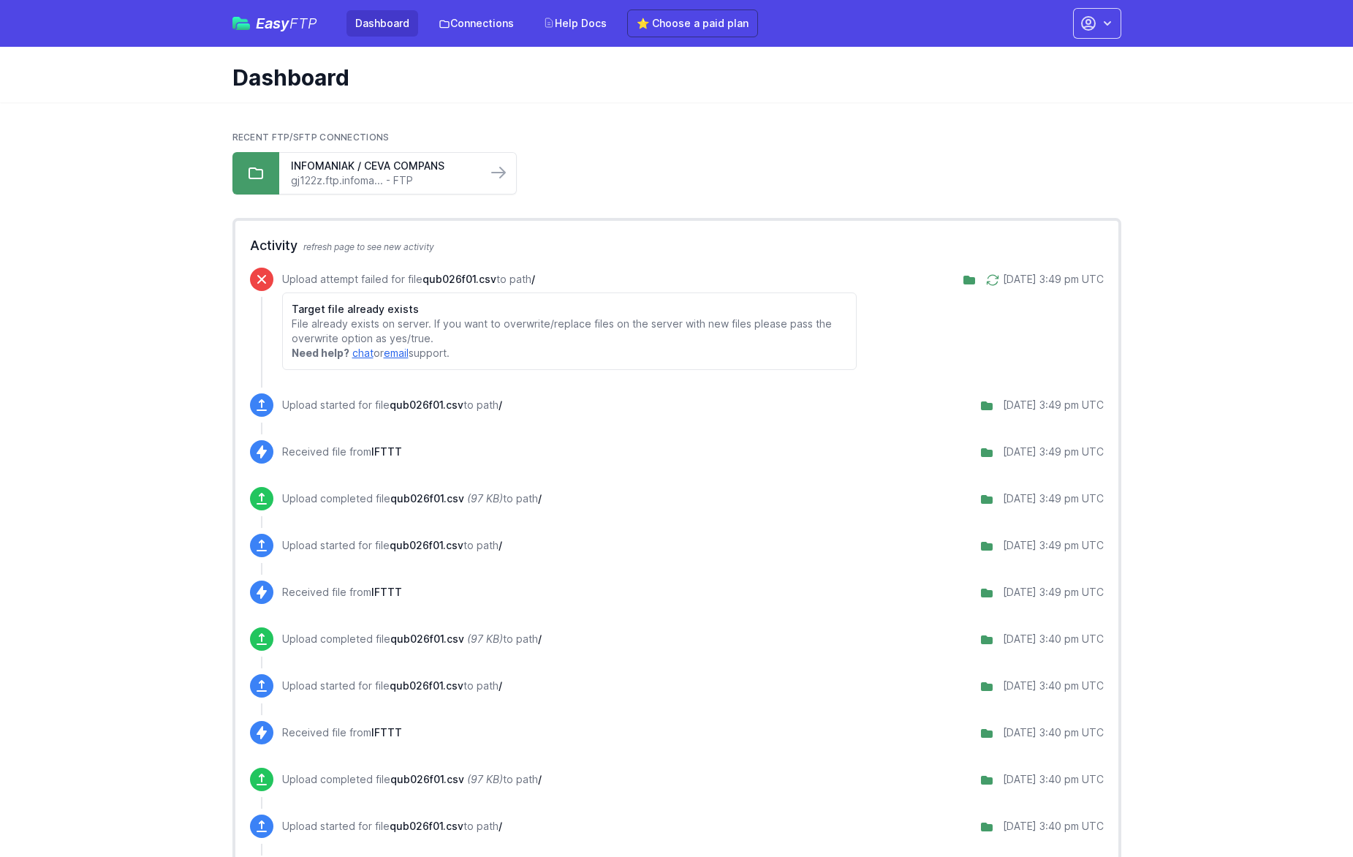
click at [1105, 26] on icon "button" at bounding box center [1107, 23] width 15 height 15
click at [1058, 64] on link "Account Settings" at bounding box center [1051, 61] width 140 height 26
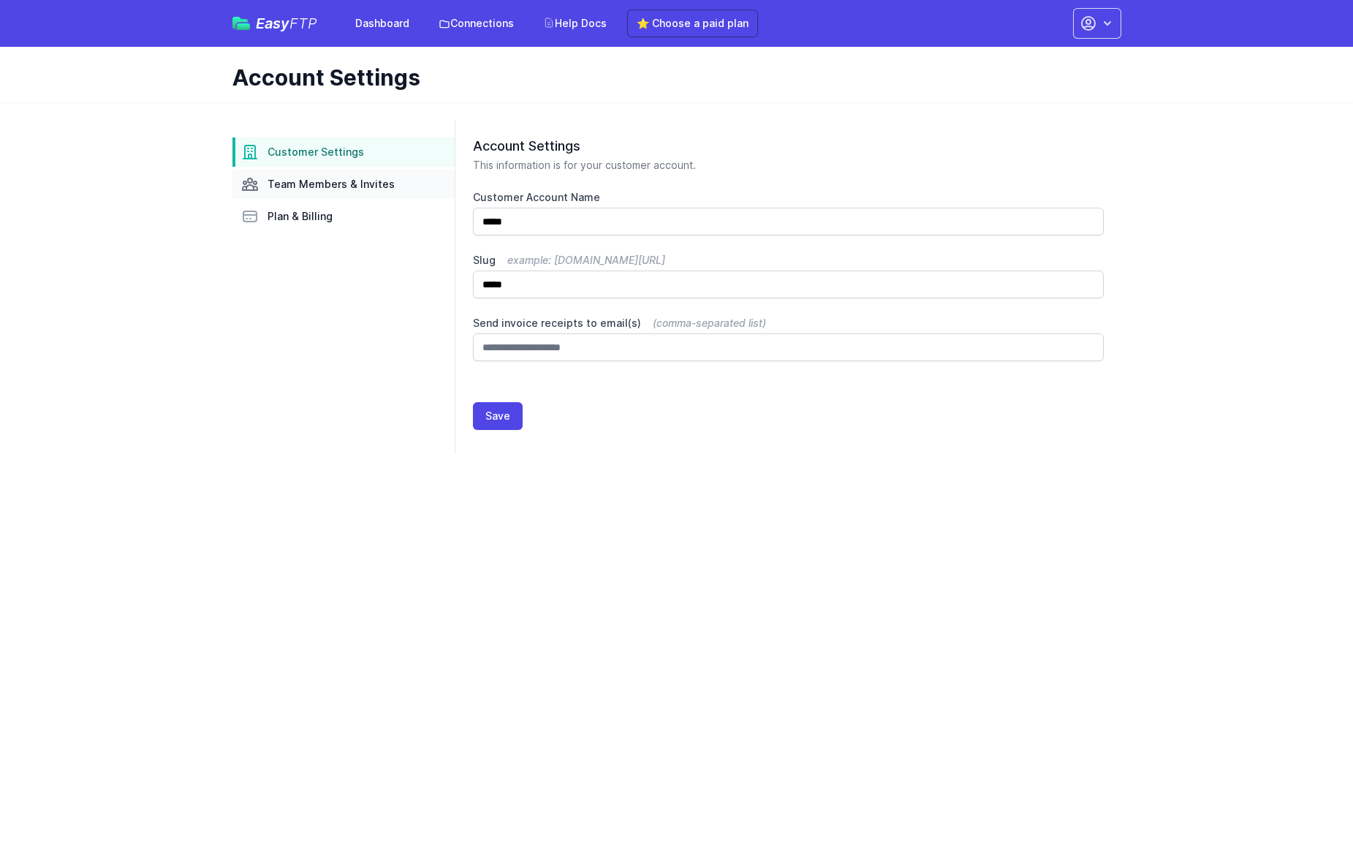
click at [382, 186] on span "Team Members & Invites" at bounding box center [331, 184] width 127 height 15
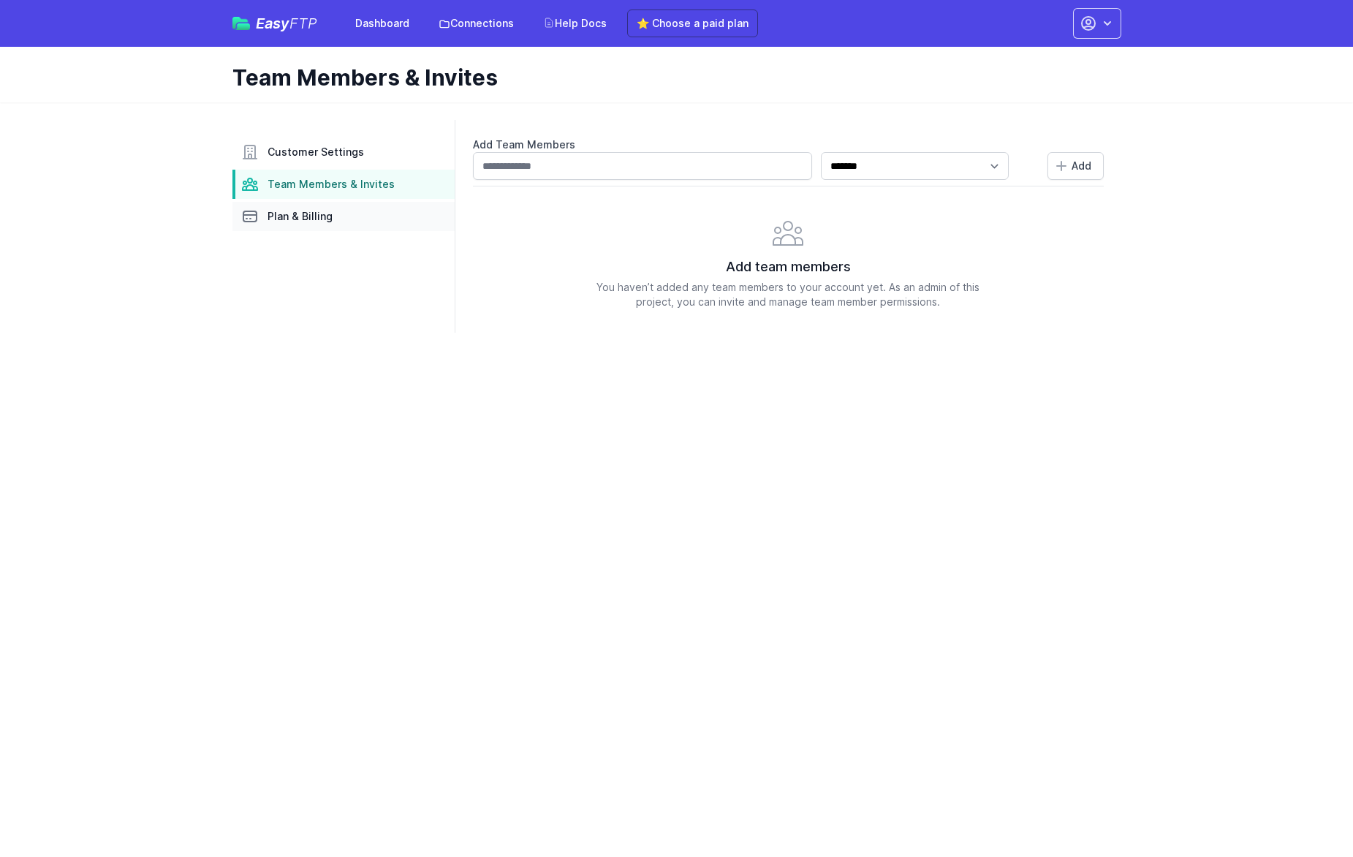
click at [320, 216] on span "Plan & Billing" at bounding box center [300, 216] width 65 height 15
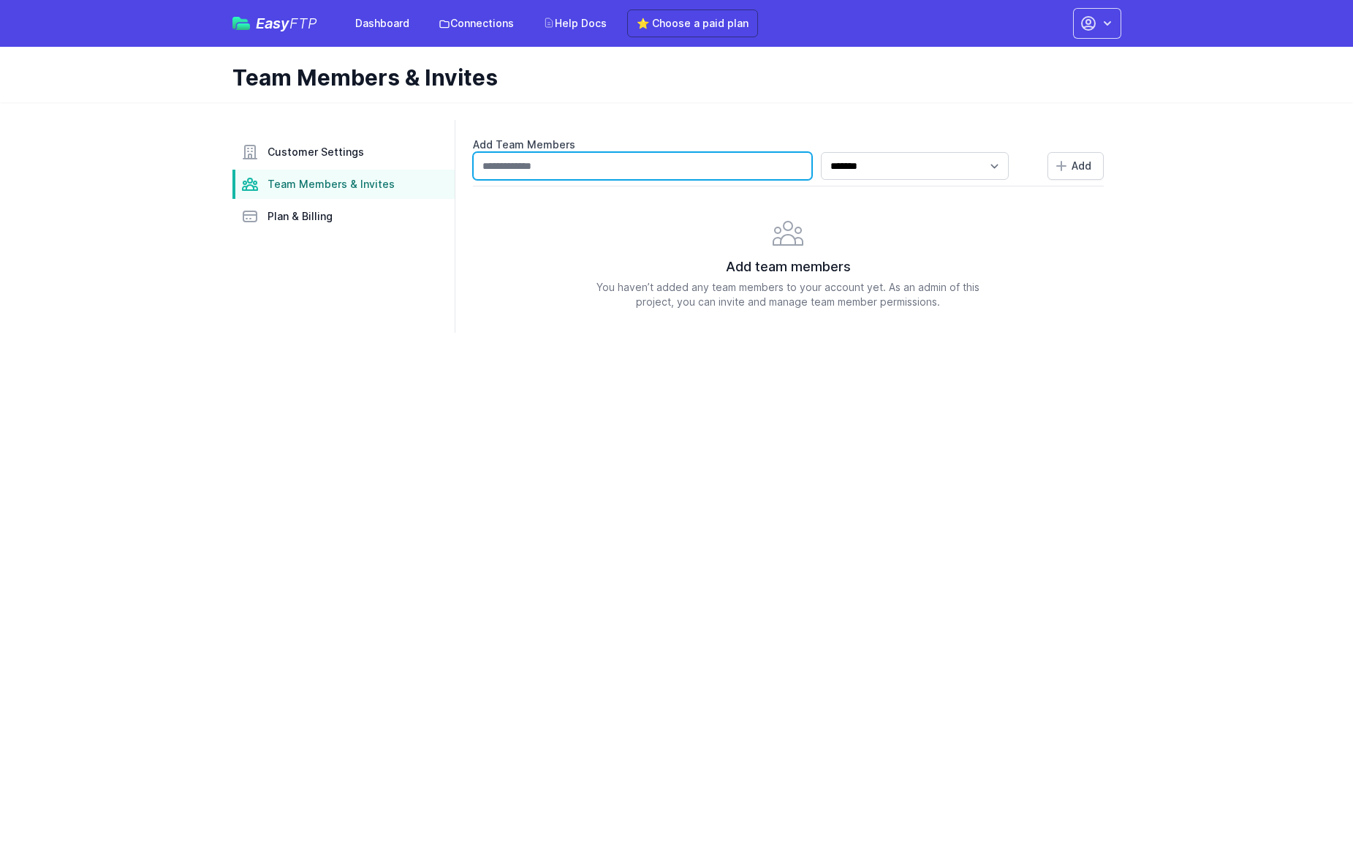
click at [772, 175] on input "text" at bounding box center [642, 166] width 339 height 28
click at [765, 170] on input "text" at bounding box center [642, 166] width 339 height 28
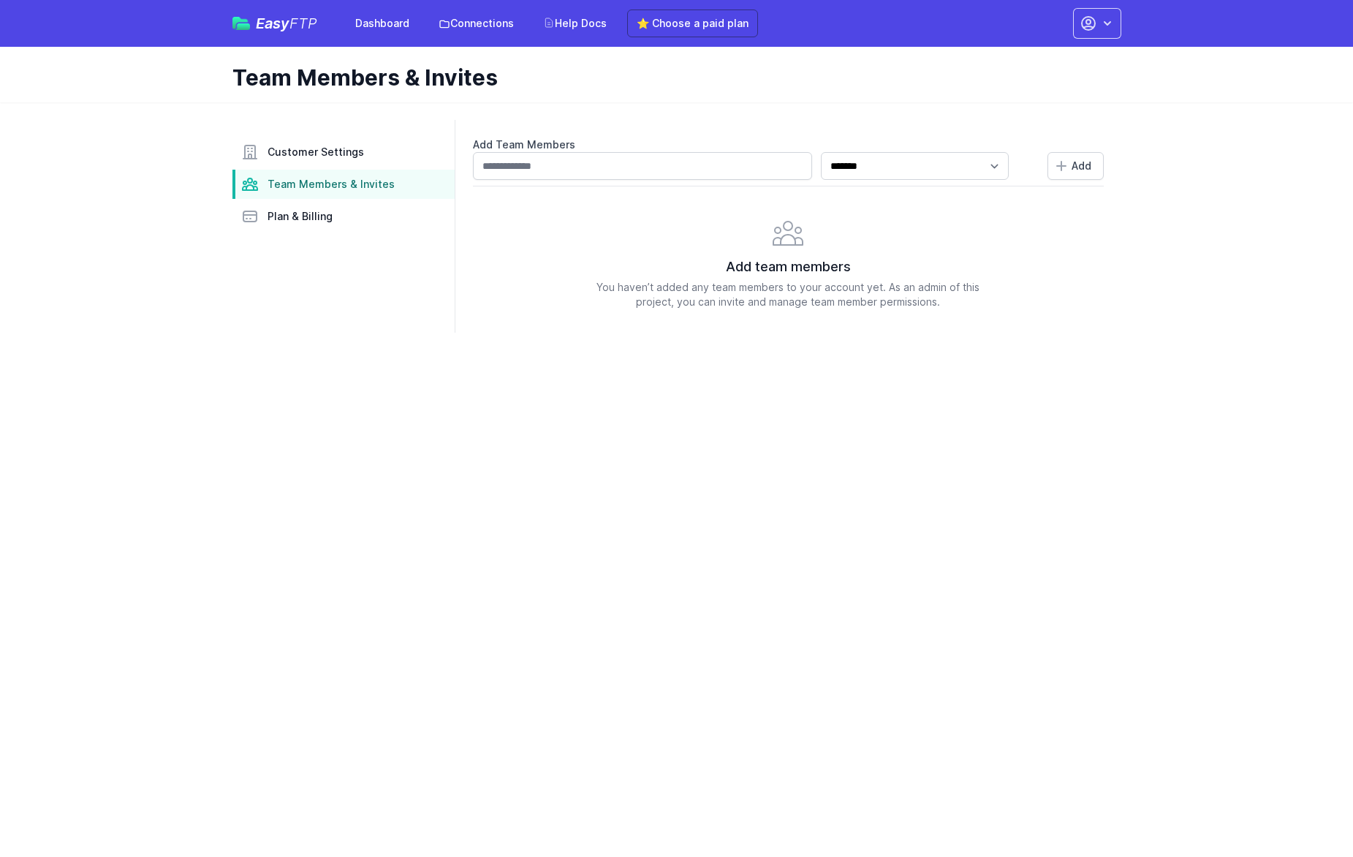
click at [951, 222] on div "Add team members You haven’t added any team members to your account yet. As an …" at bounding box center [788, 248] width 631 height 124
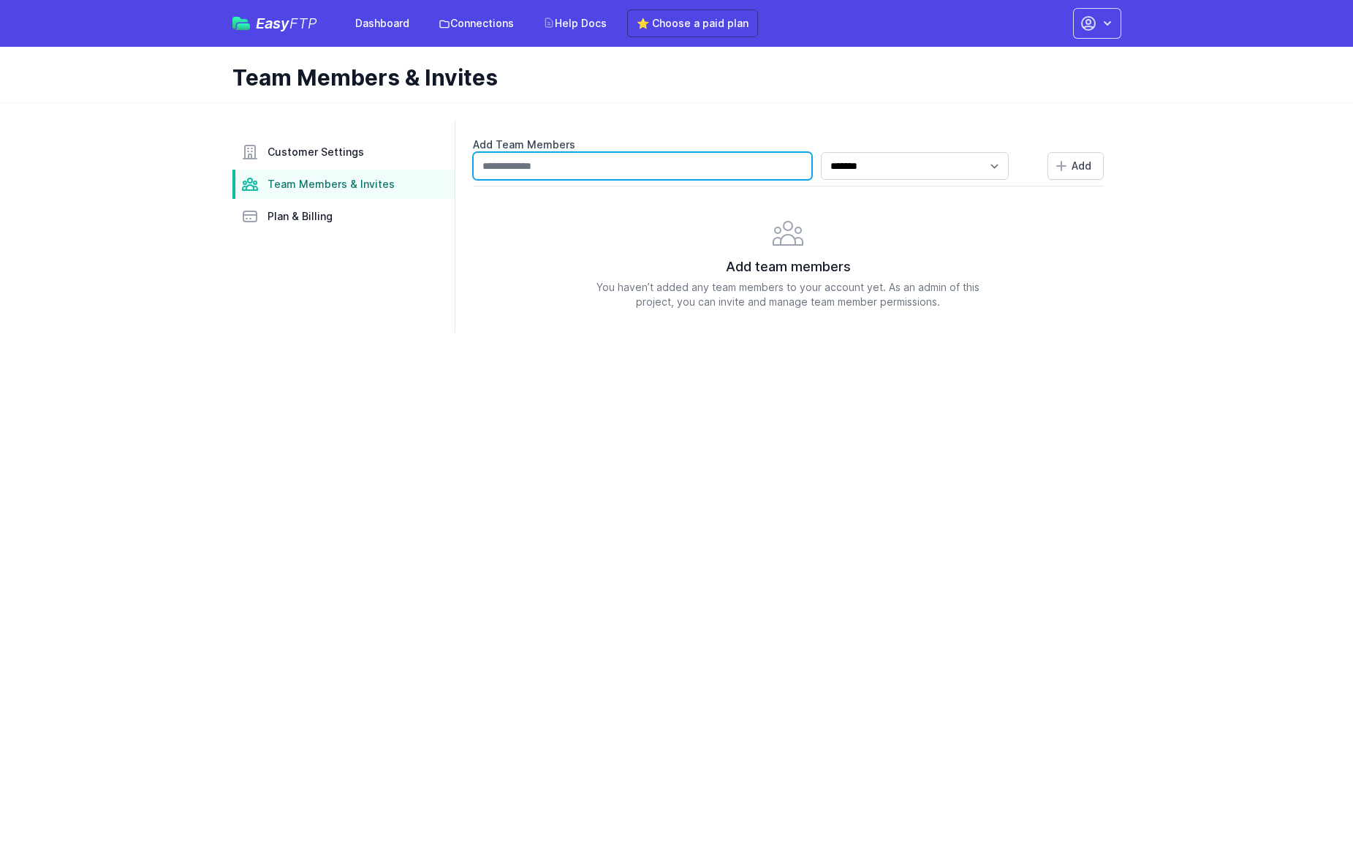
click at [672, 173] on input "text" at bounding box center [642, 166] width 339 height 28
type input "**********"
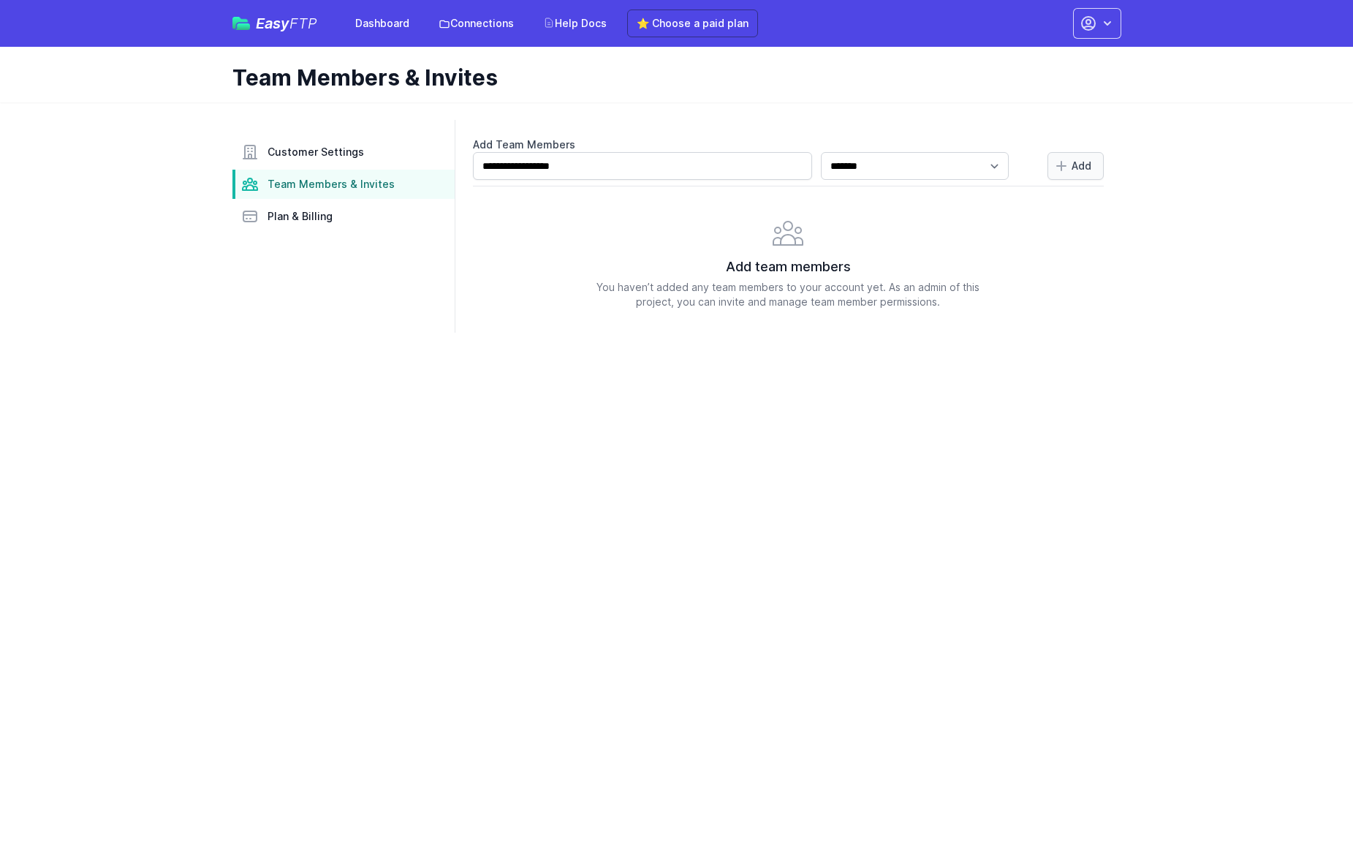
click at [1081, 164] on span "Add" at bounding box center [1082, 166] width 20 height 15
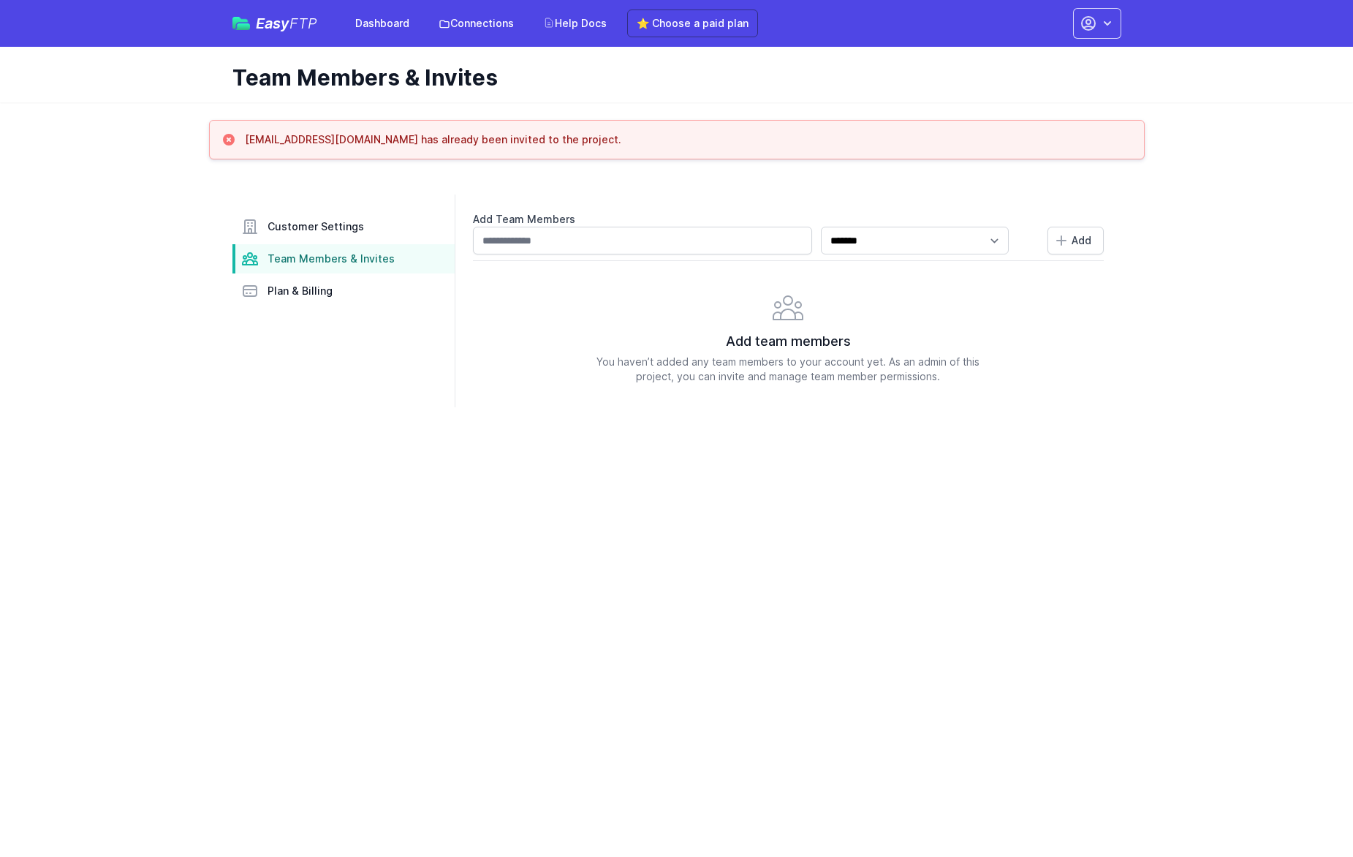
click at [1111, 22] on icon "button" at bounding box center [1107, 23] width 15 height 15
click at [1036, 166] on link "Sign out" at bounding box center [1051, 166] width 140 height 26
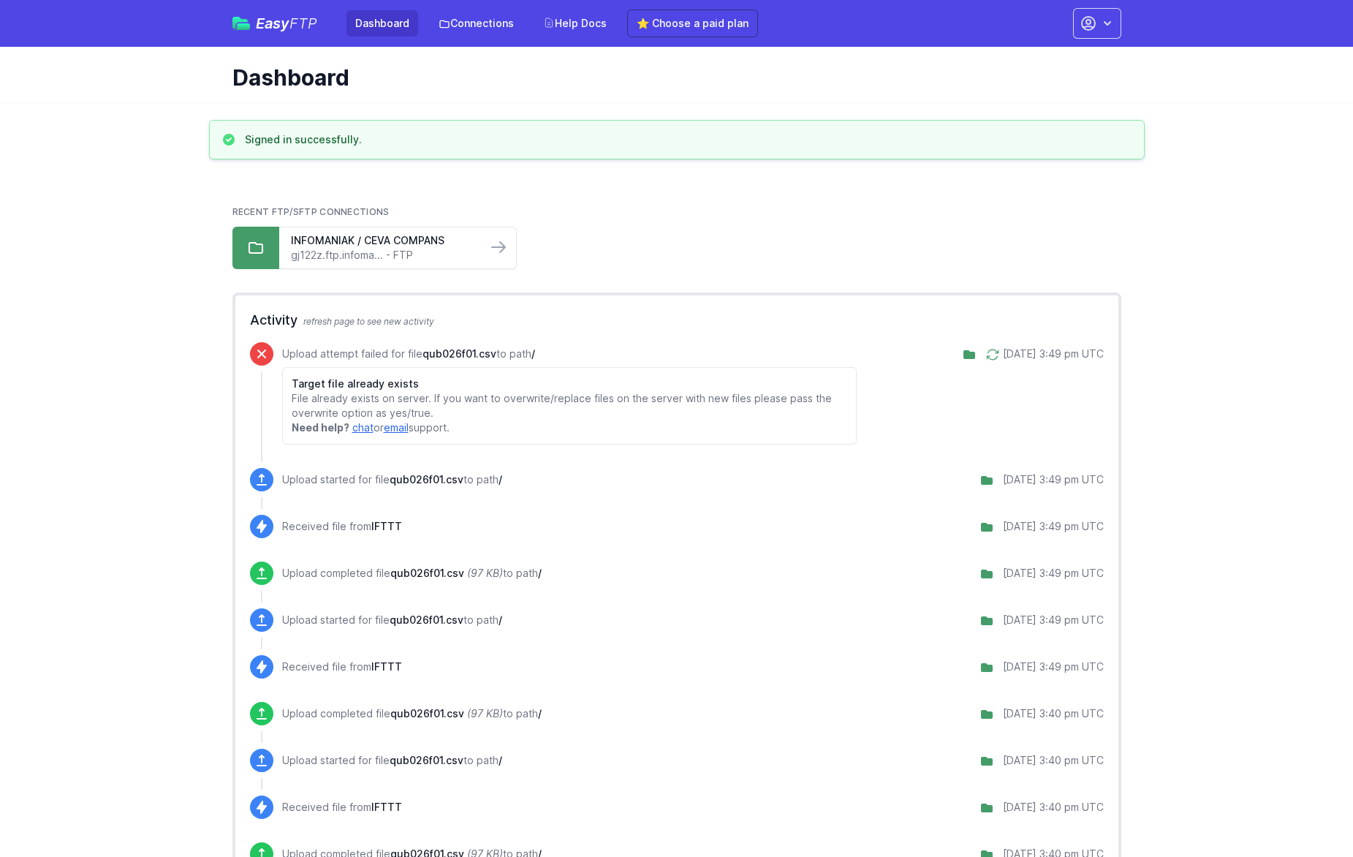
click at [1100, 18] on icon "button" at bounding box center [1107, 23] width 15 height 15
click at [1059, 59] on link "Account Settings" at bounding box center [1051, 61] width 140 height 26
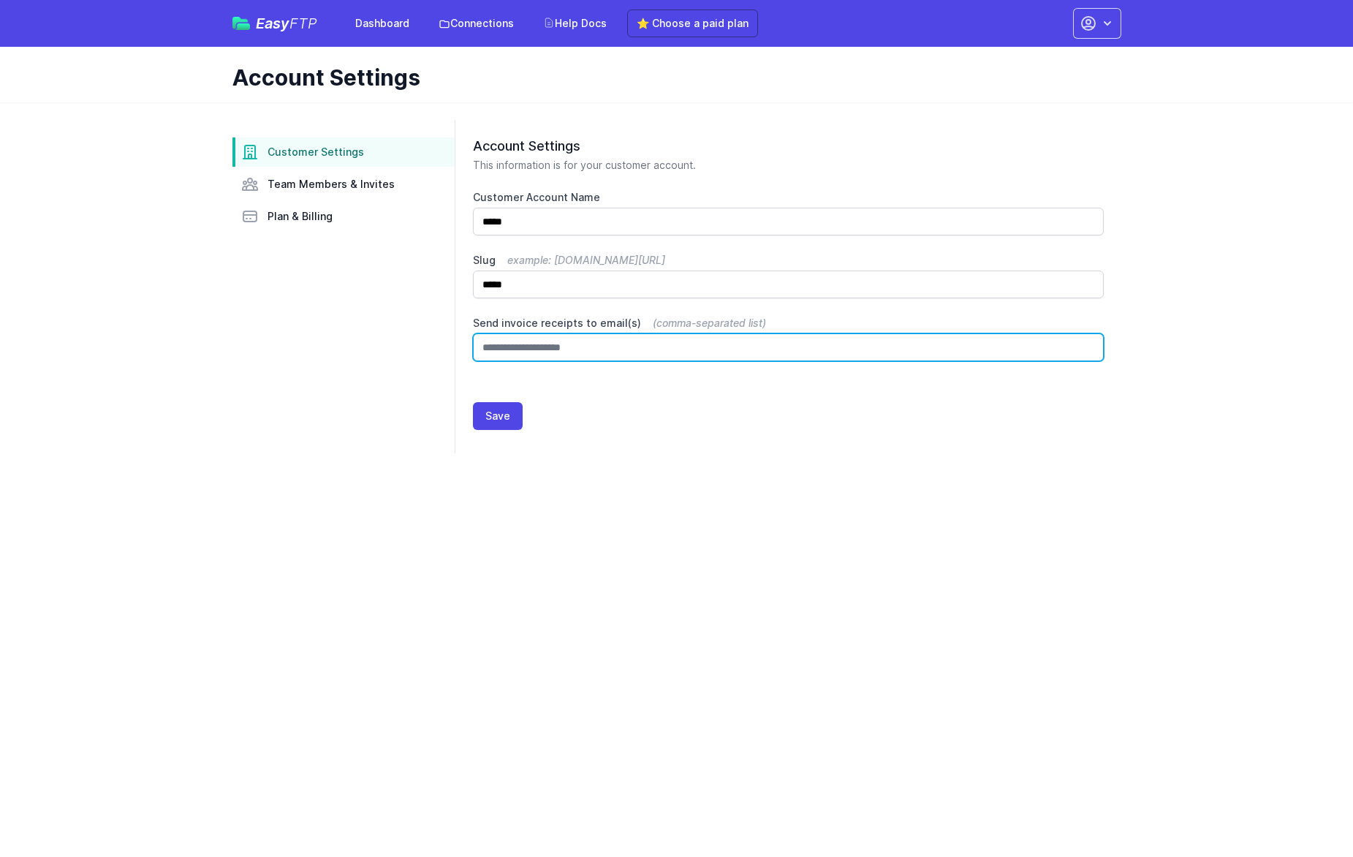
type input "**********"
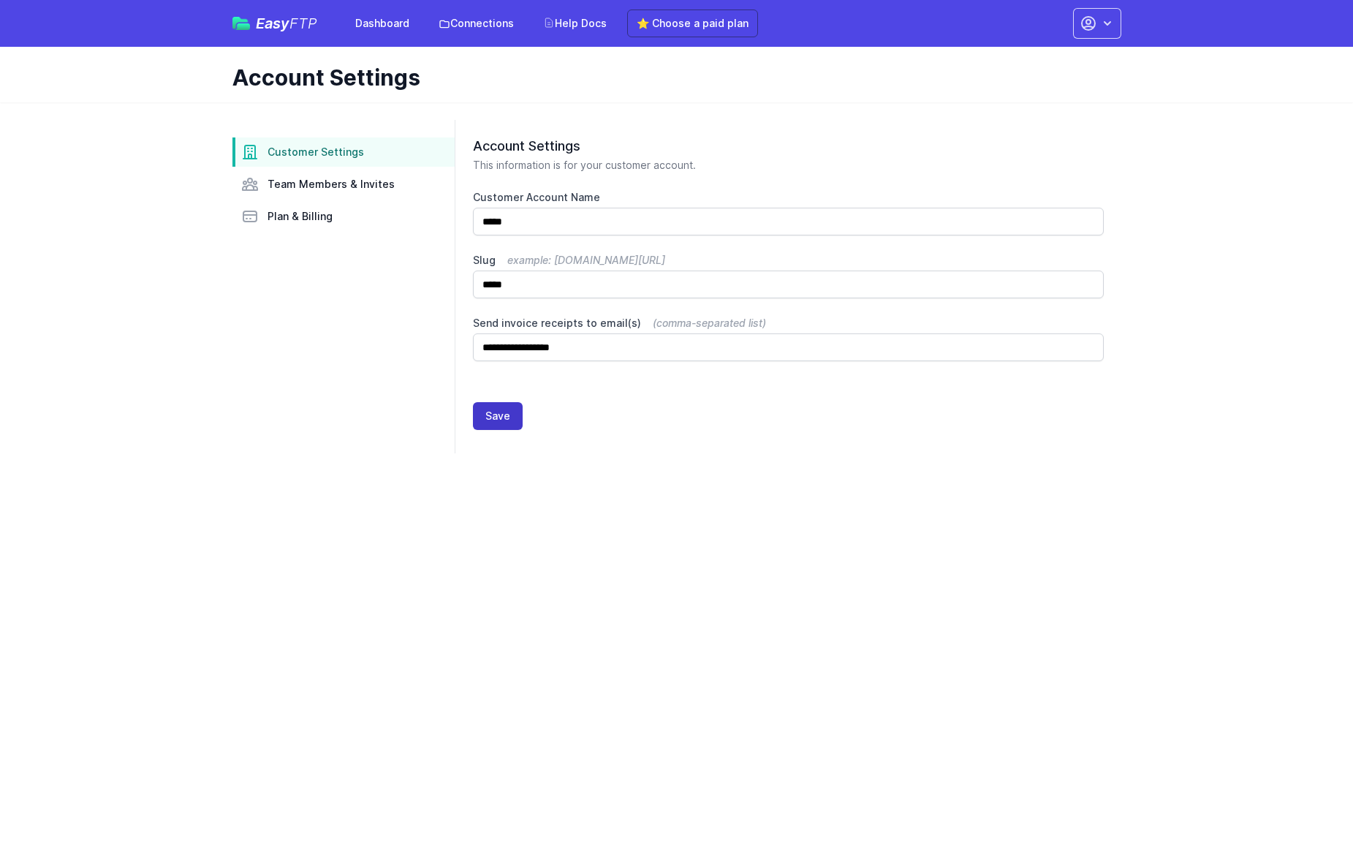
click at [505, 414] on button "Save" at bounding box center [498, 416] width 50 height 28
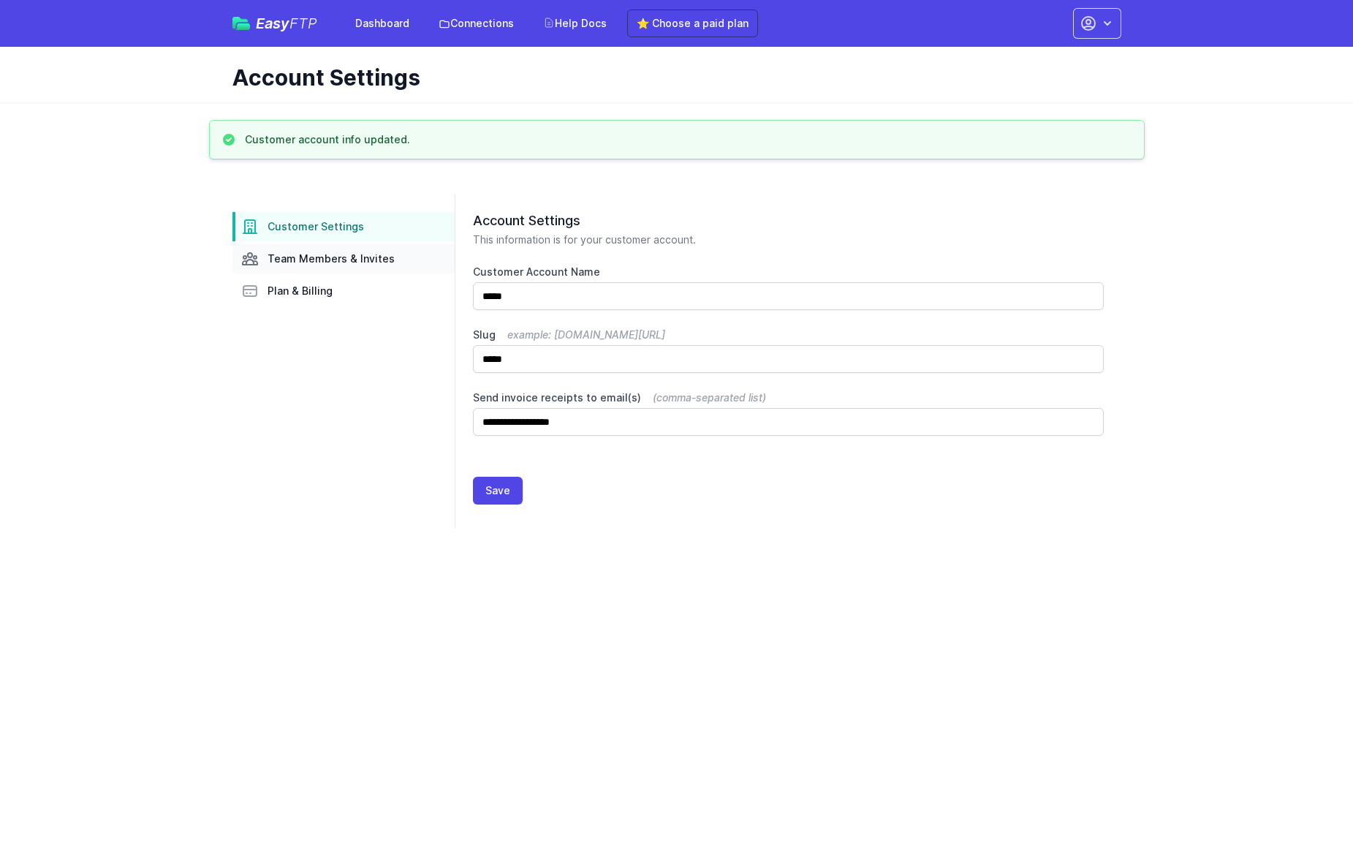
click at [285, 266] on link "Team Members & Invites" at bounding box center [344, 258] width 222 height 29
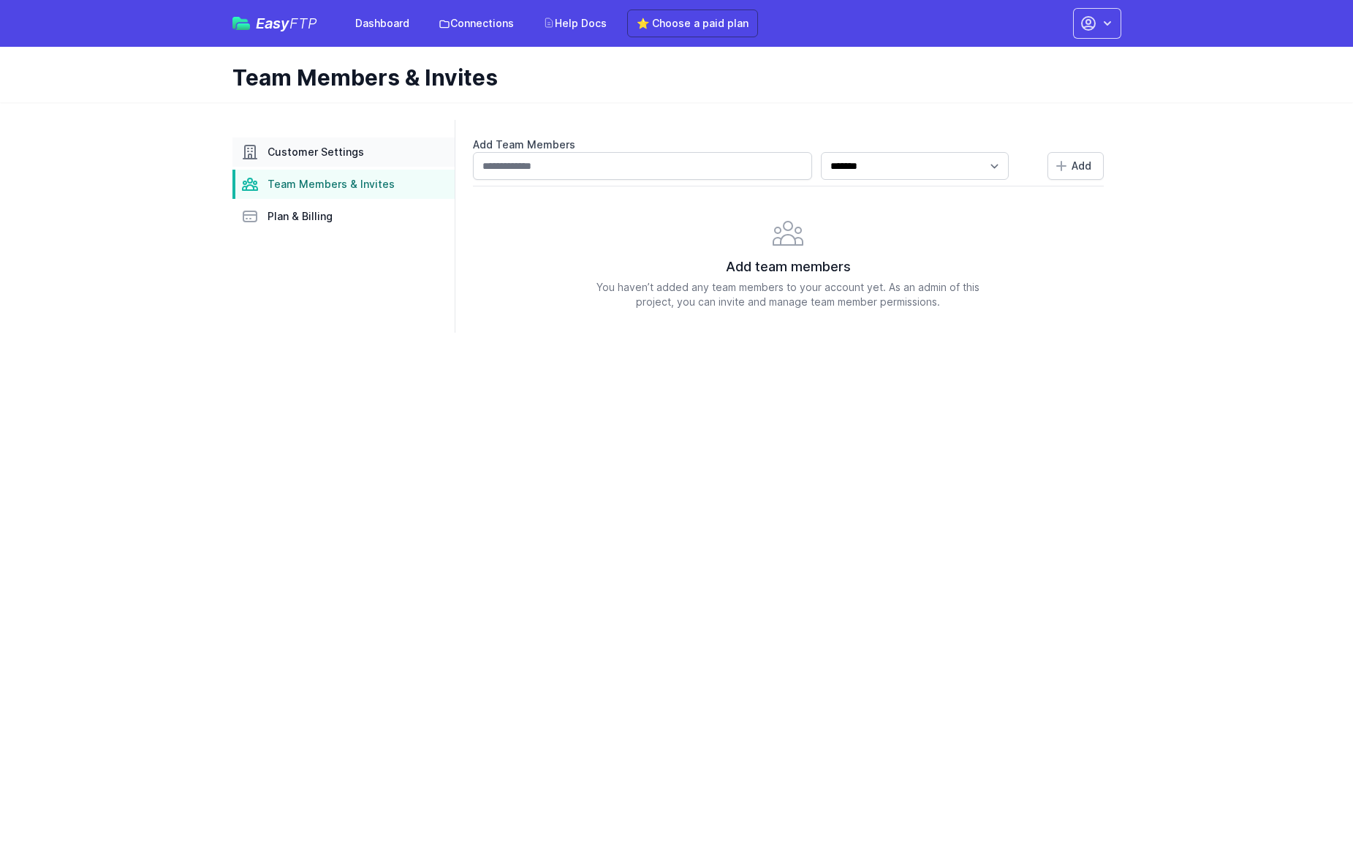
click at [321, 154] on span "Customer Settings" at bounding box center [316, 152] width 97 height 15
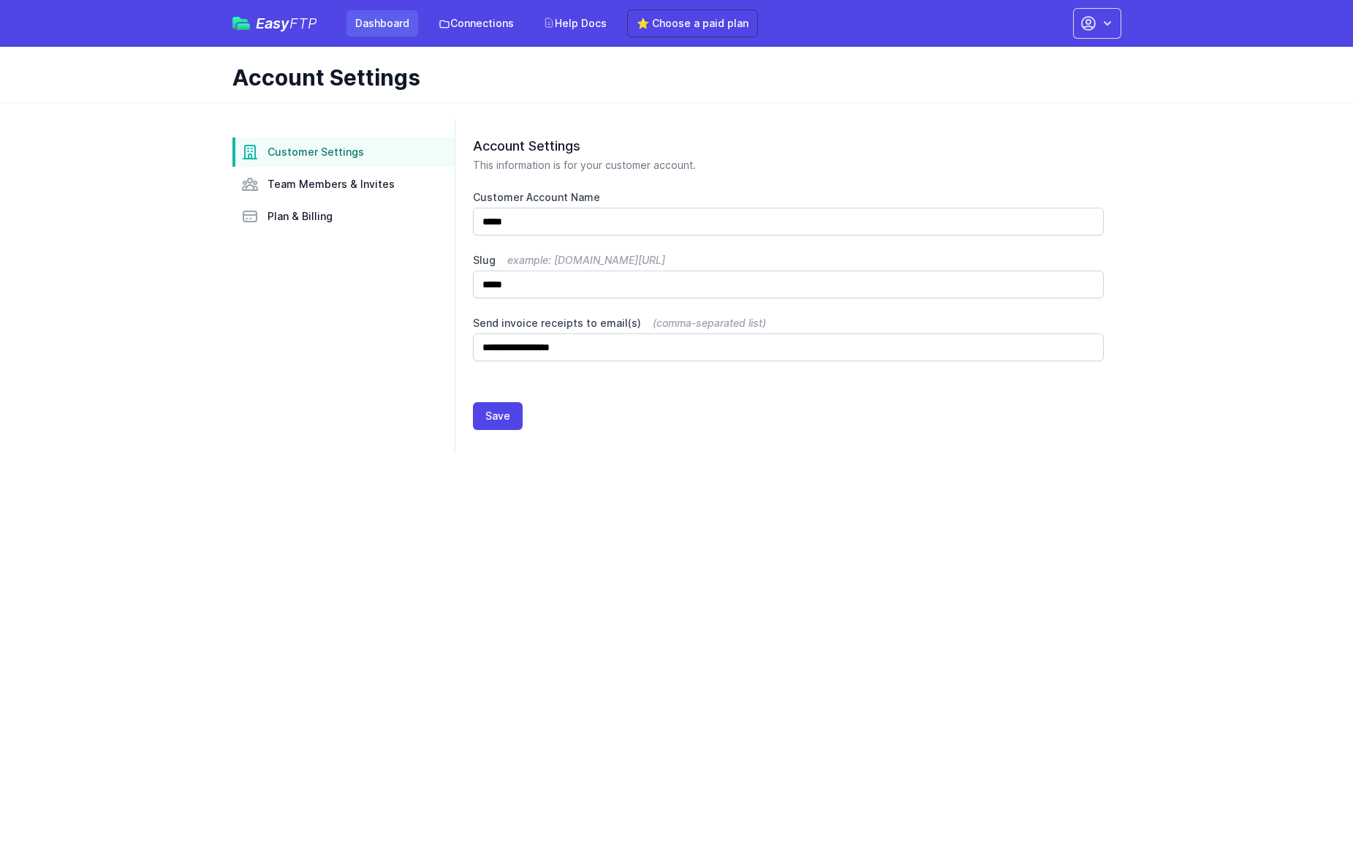
click at [393, 26] on link "Dashboard" at bounding box center [383, 23] width 72 height 26
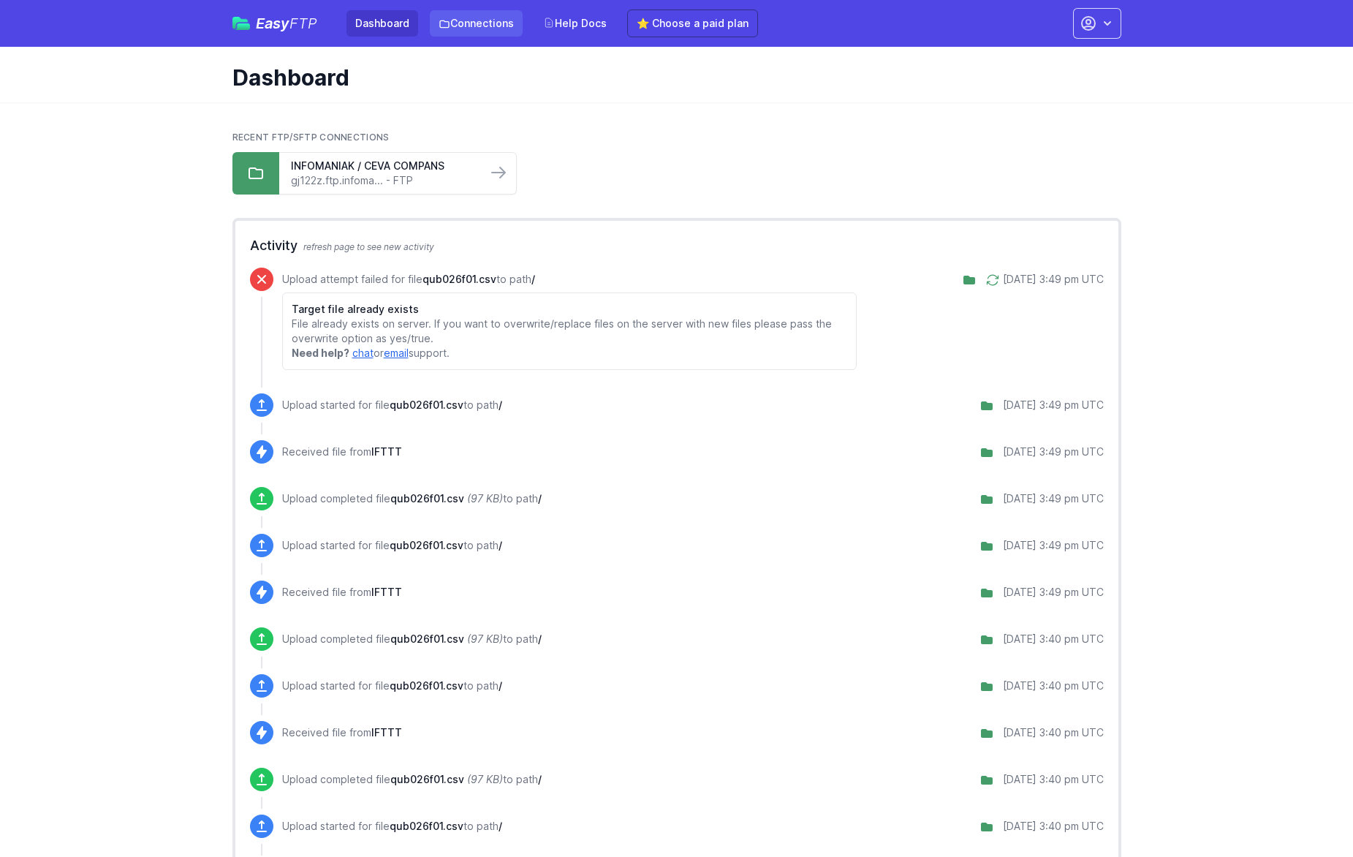
click at [497, 27] on link "Connections" at bounding box center [476, 23] width 93 height 26
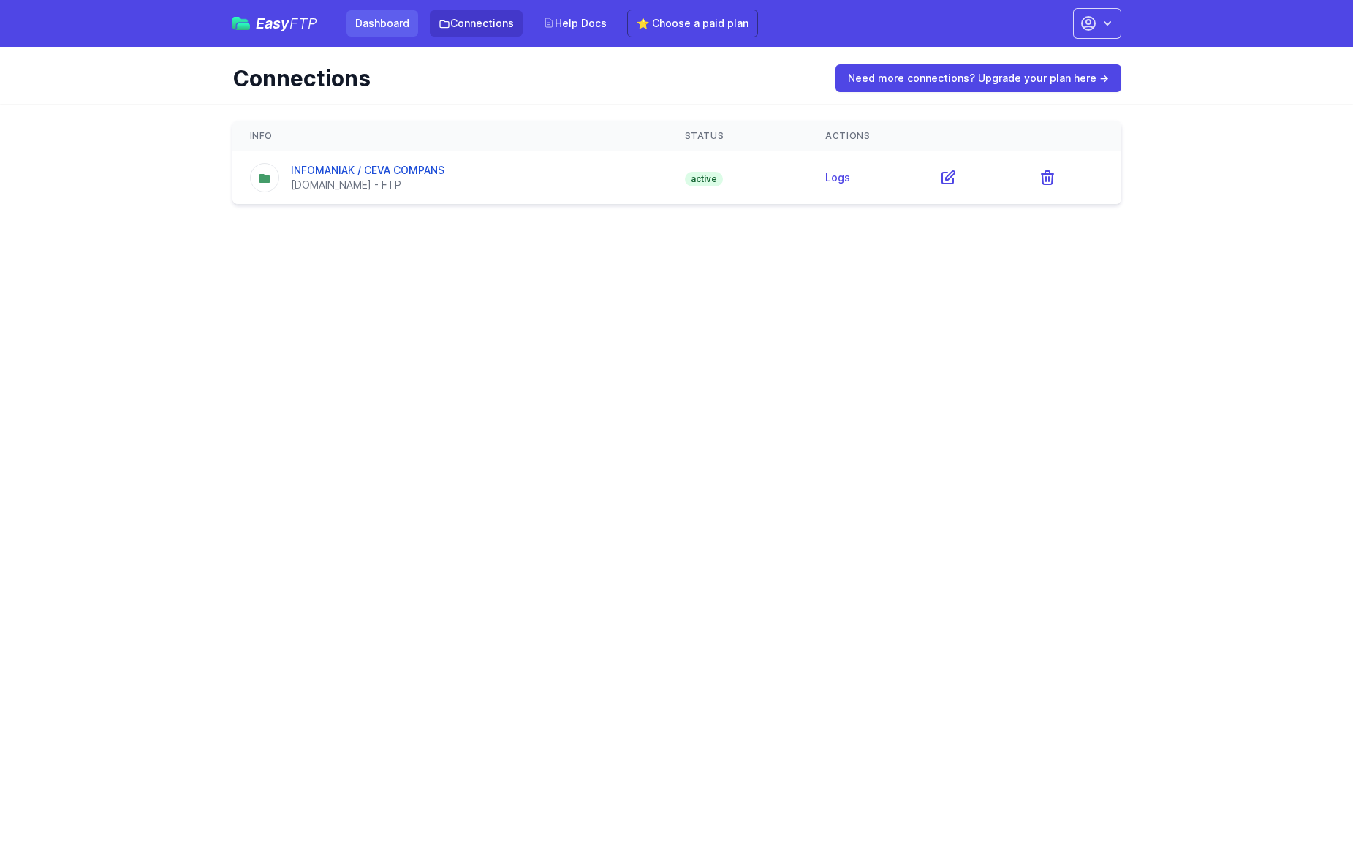
click at [390, 23] on link "Dashboard" at bounding box center [383, 23] width 72 height 26
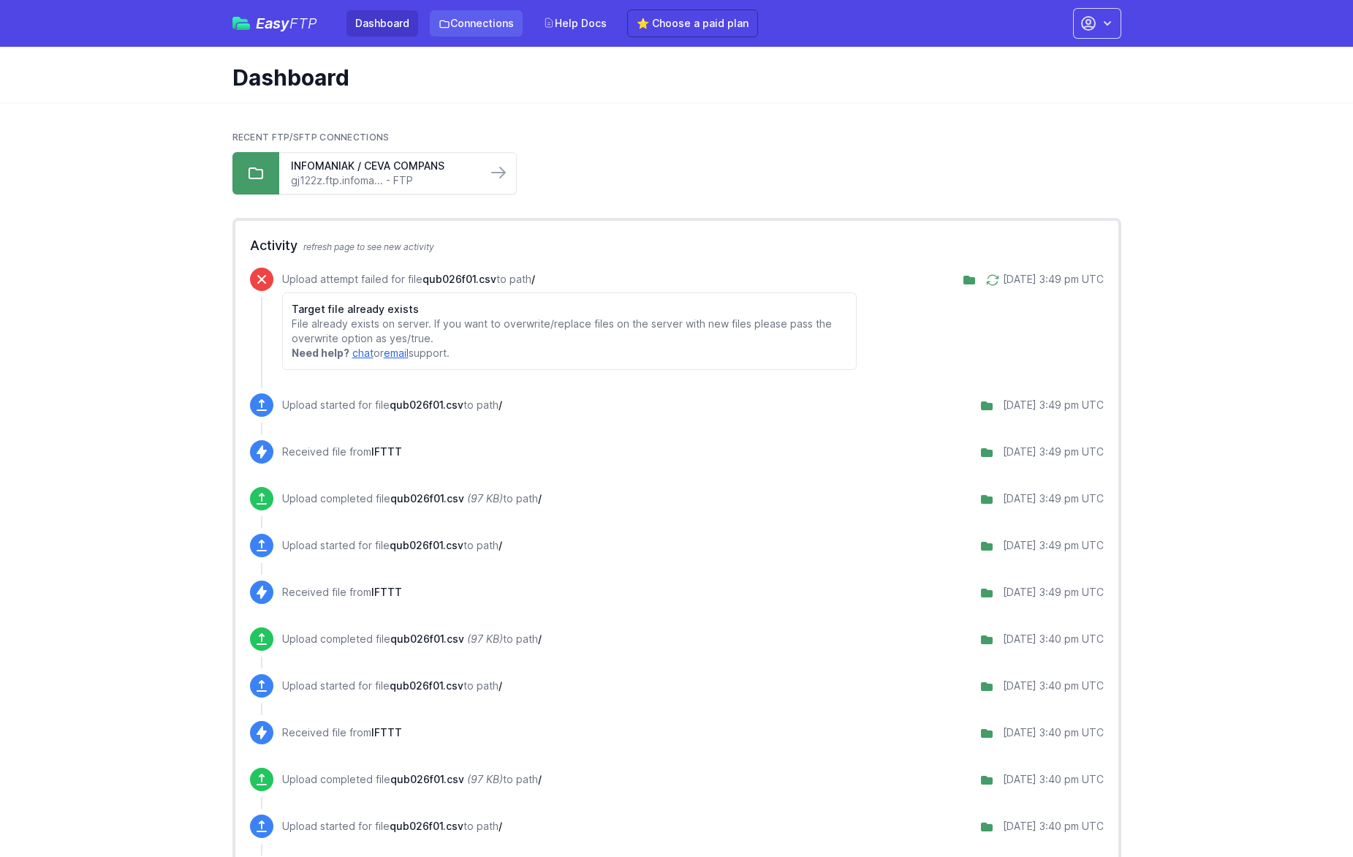
click at [475, 26] on link "Connections" at bounding box center [476, 23] width 93 height 26
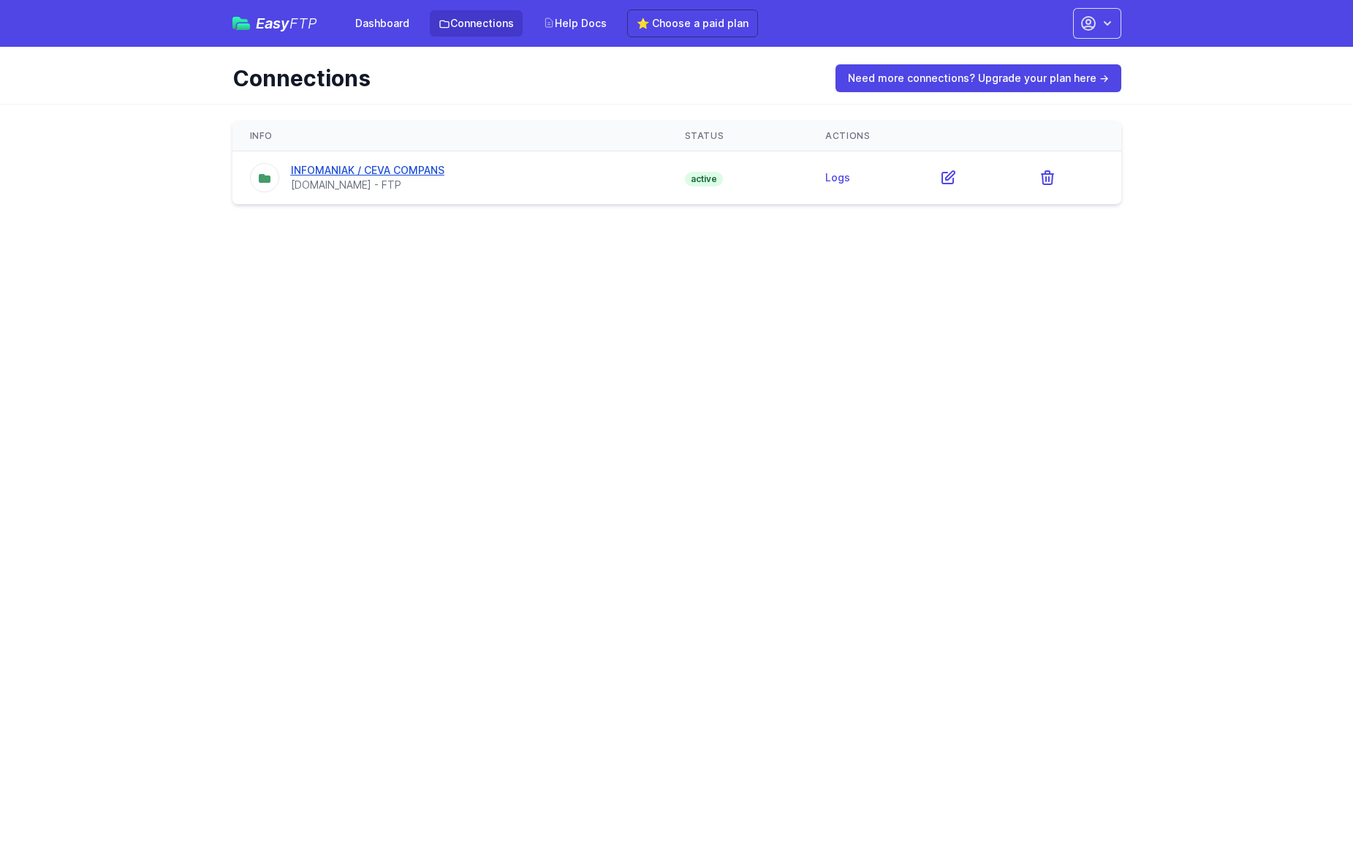
click at [414, 173] on link "INFOMANIAK / CEVA COMPANS" at bounding box center [368, 170] width 154 height 12
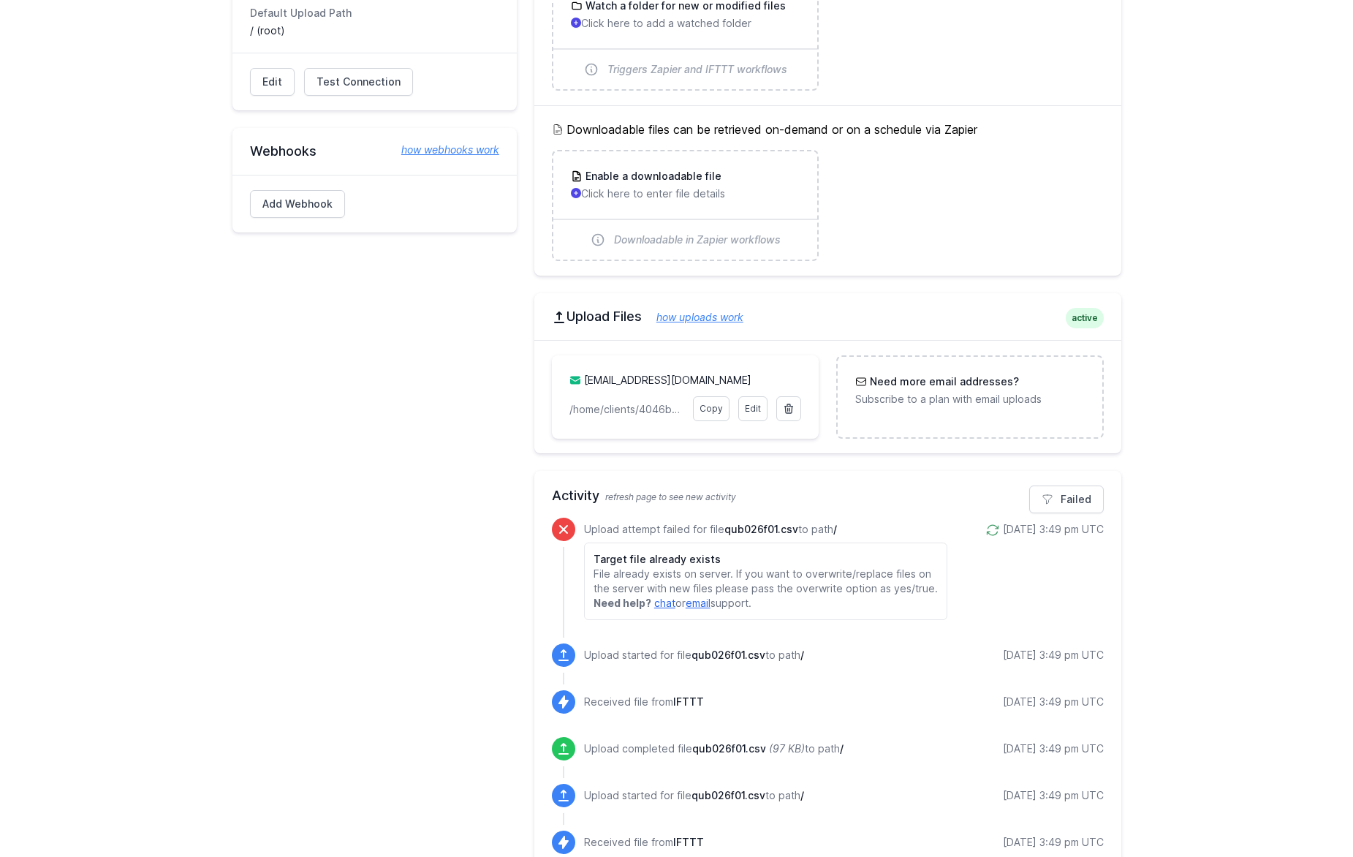
scroll to position [529, 0]
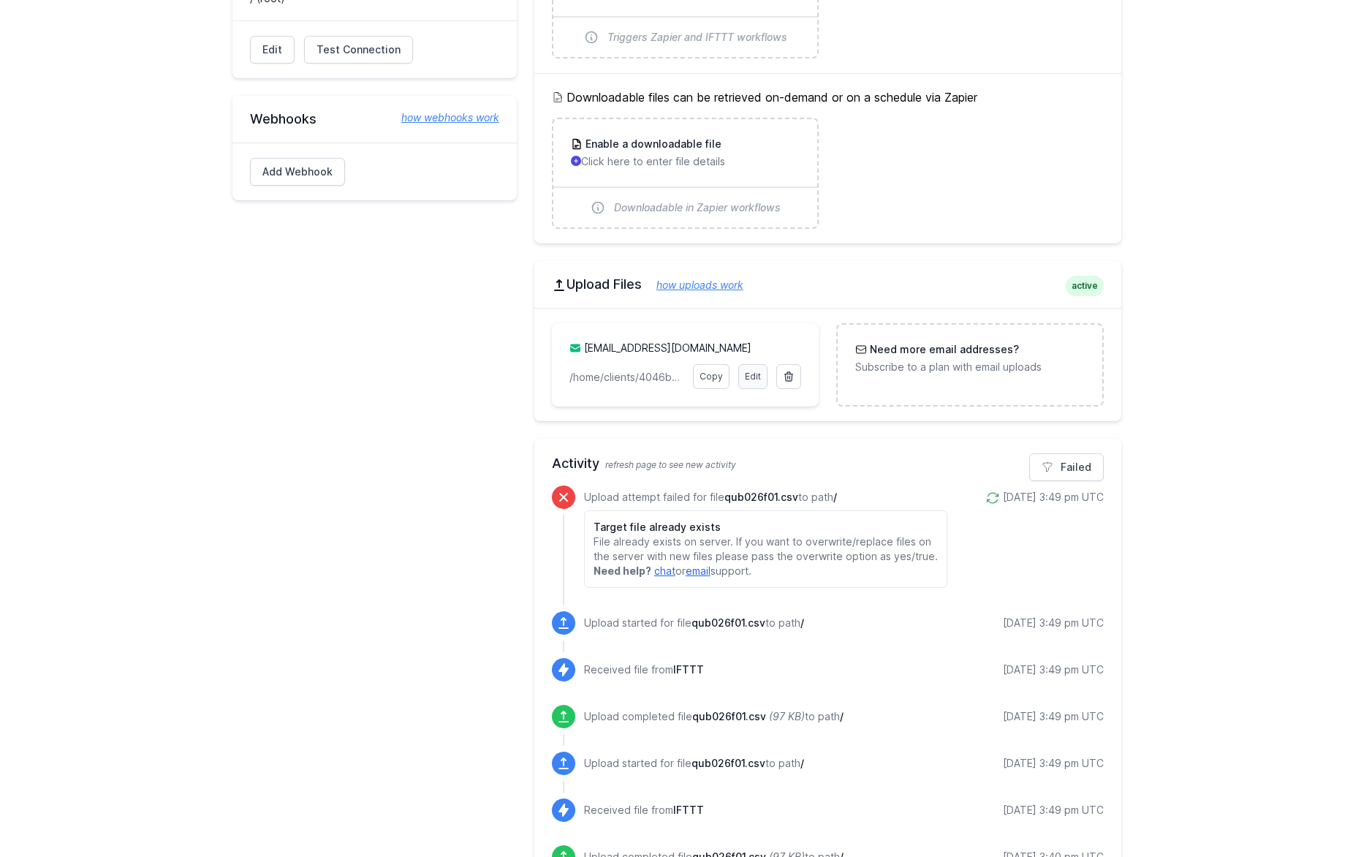
click at [754, 380] on link "Edit" at bounding box center [752, 376] width 29 height 25
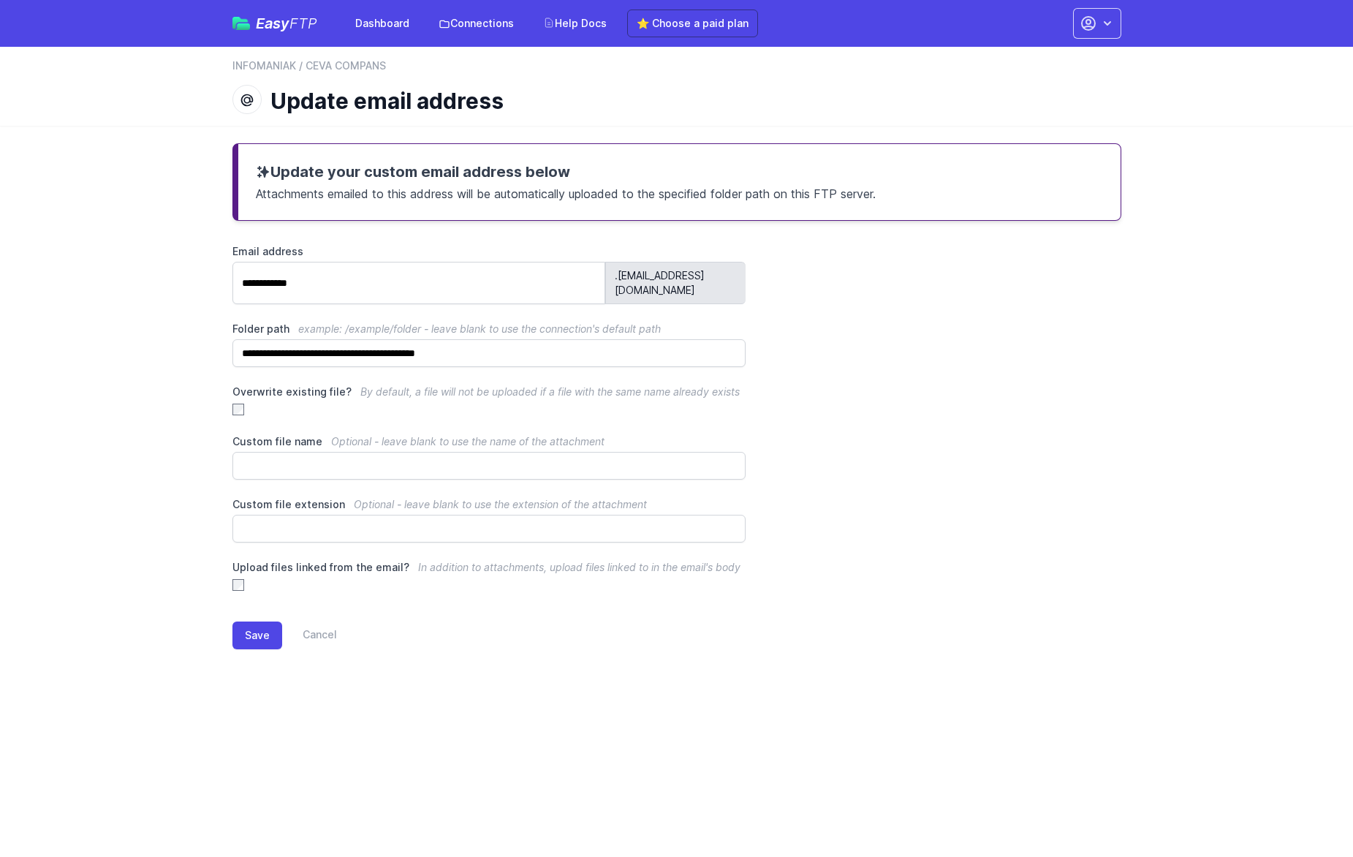
click at [233, 396] on div "**********" at bounding box center [677, 408] width 936 height 564
click at [270, 624] on button "Save" at bounding box center [258, 635] width 50 height 28
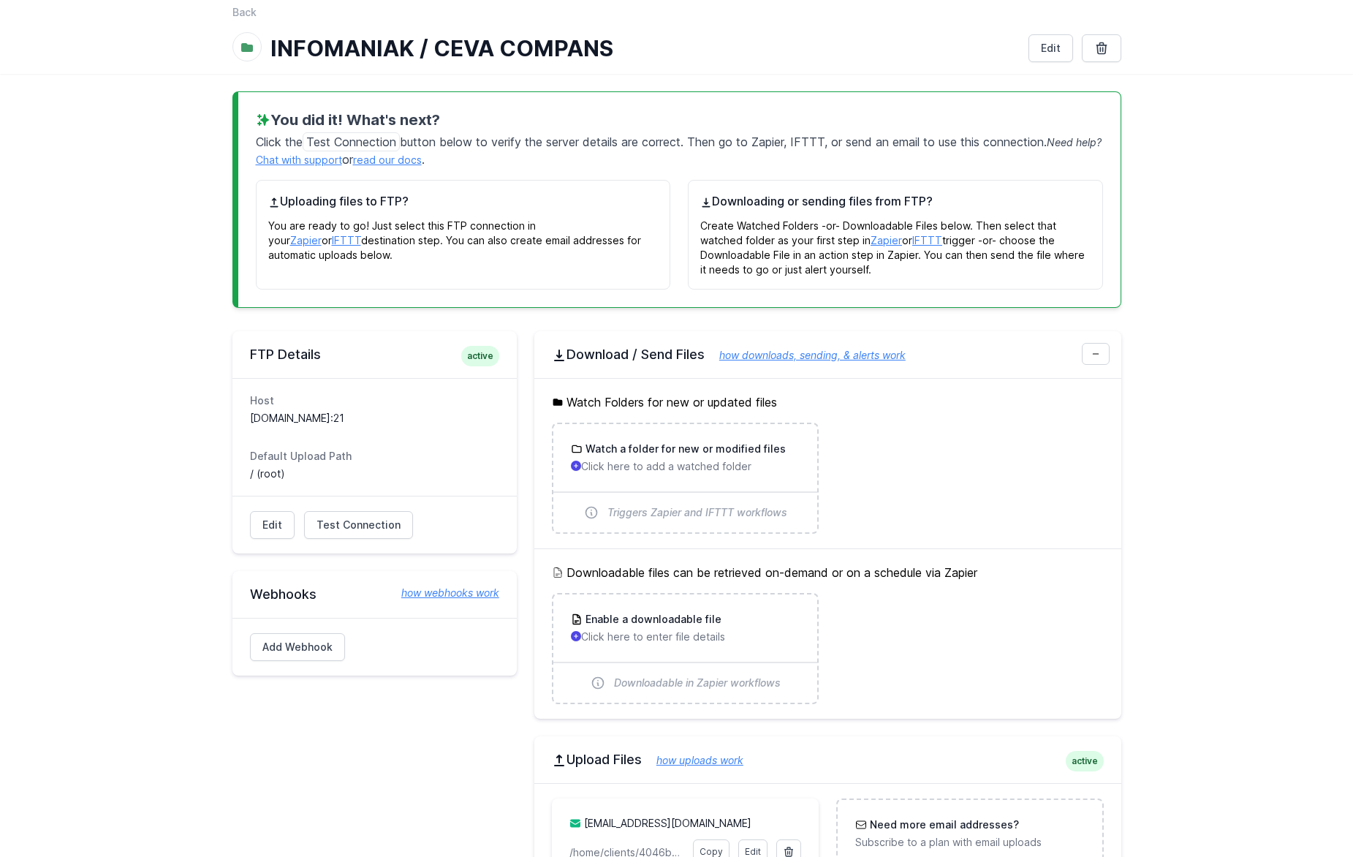
scroll to position [153, 0]
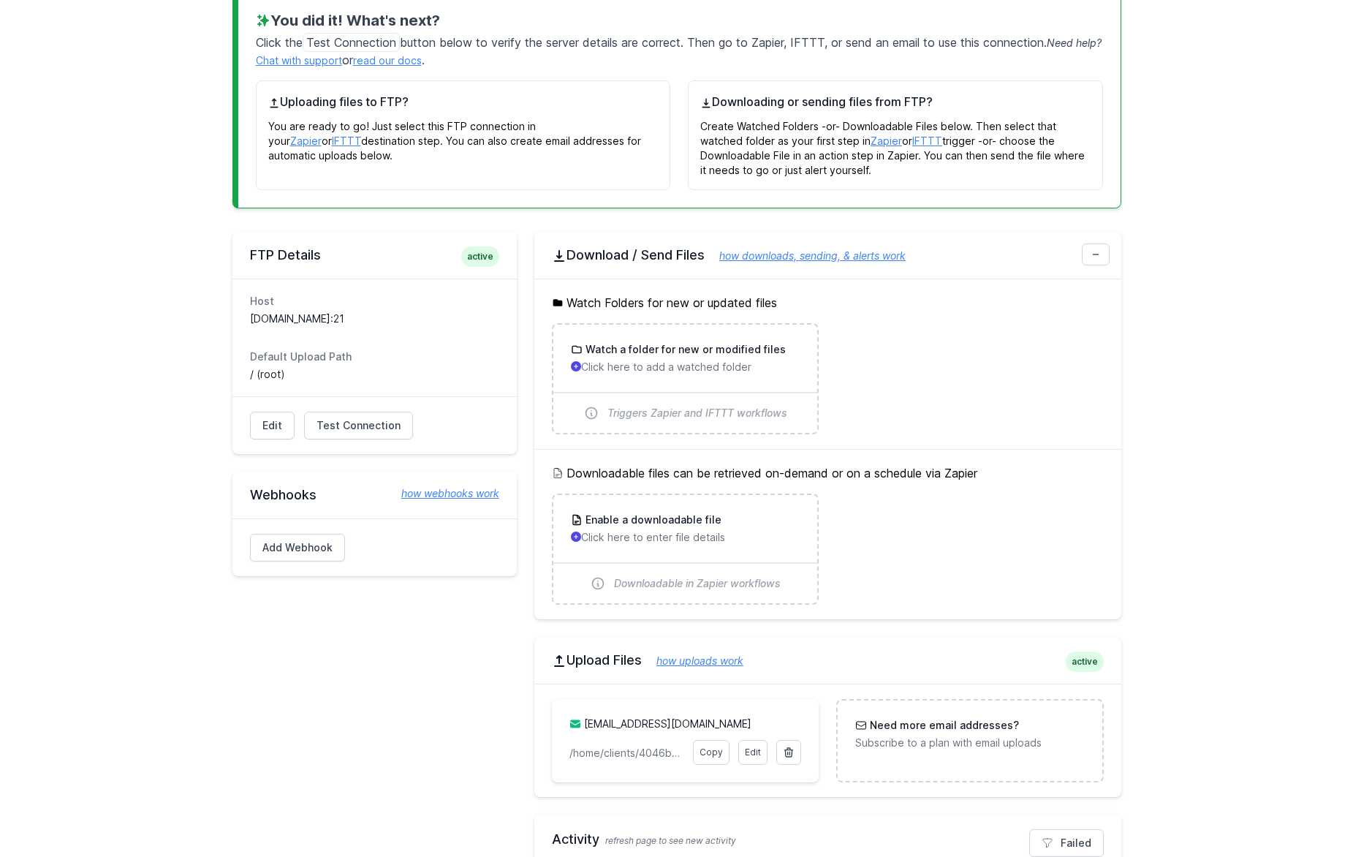
click at [679, 720] on link "ceva_compans.36aw4t@upload.easyftp.io" at bounding box center [667, 723] width 167 height 12
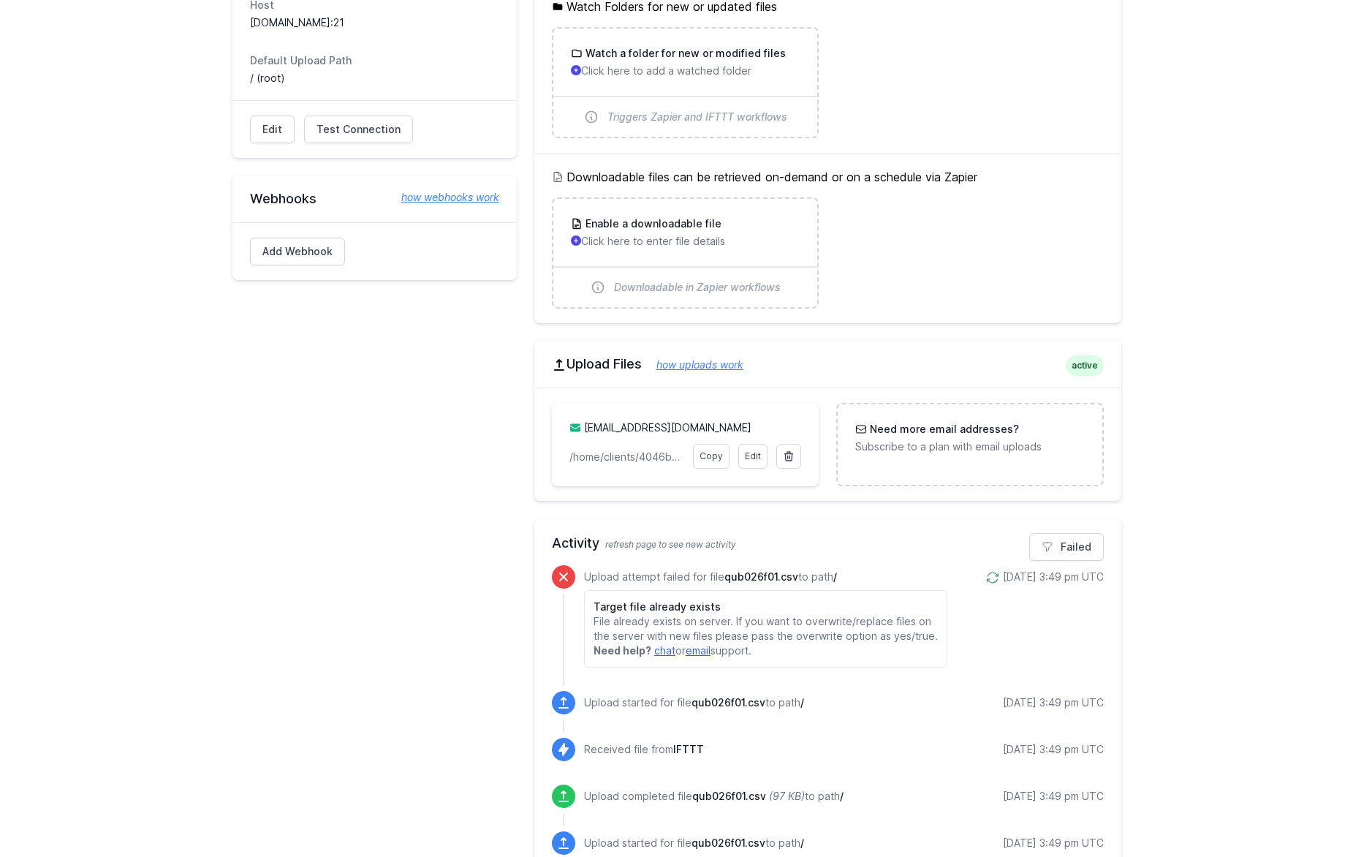
scroll to position [657, 0]
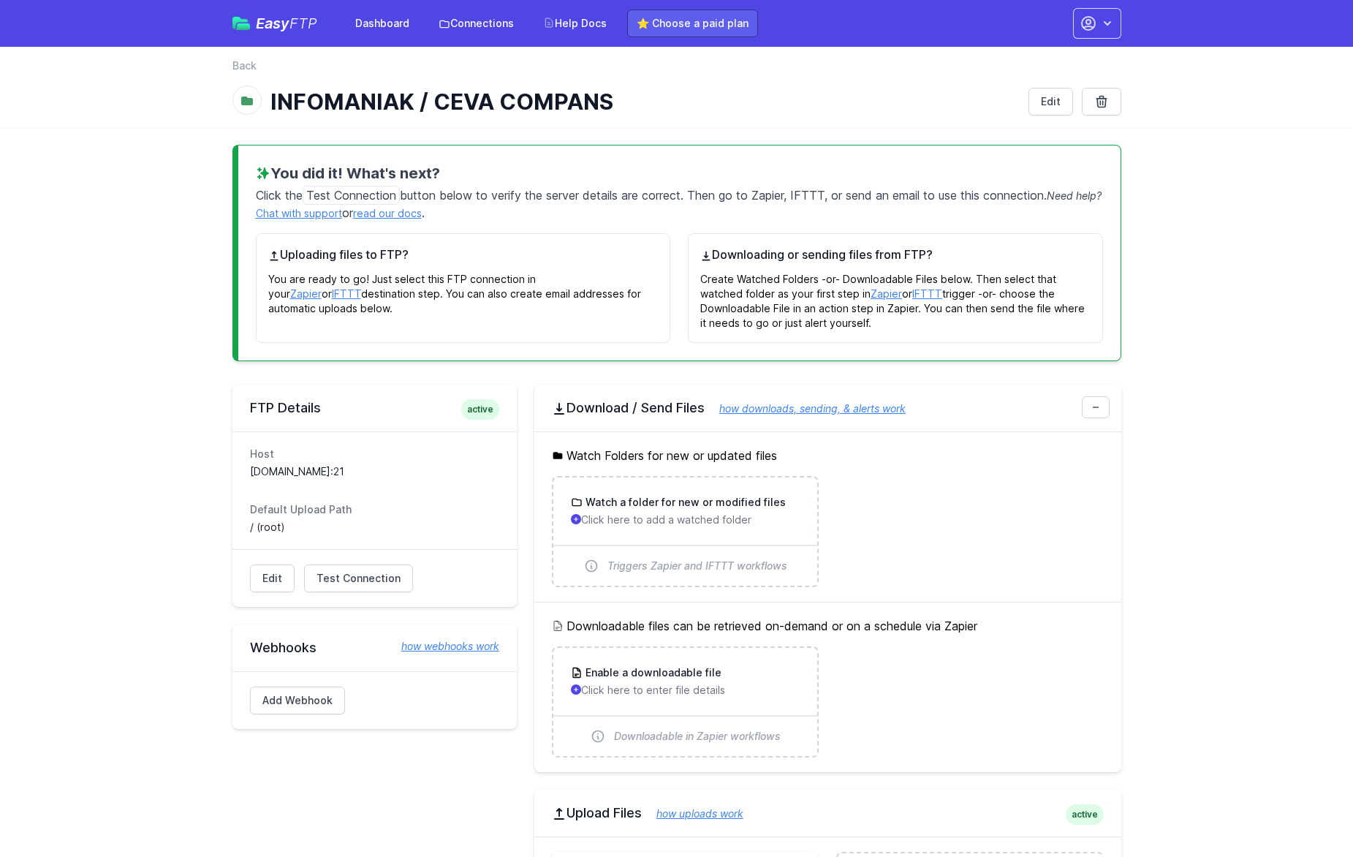
click at [696, 26] on link "⭐ Choose a paid plan" at bounding box center [692, 24] width 131 height 28
click at [1092, 20] on icon "button" at bounding box center [1089, 24] width 18 height 18
click at [1021, 86] on link "Your Profile" at bounding box center [1051, 87] width 140 height 26
click at [1007, 56] on link "Account Settings" at bounding box center [1051, 61] width 140 height 26
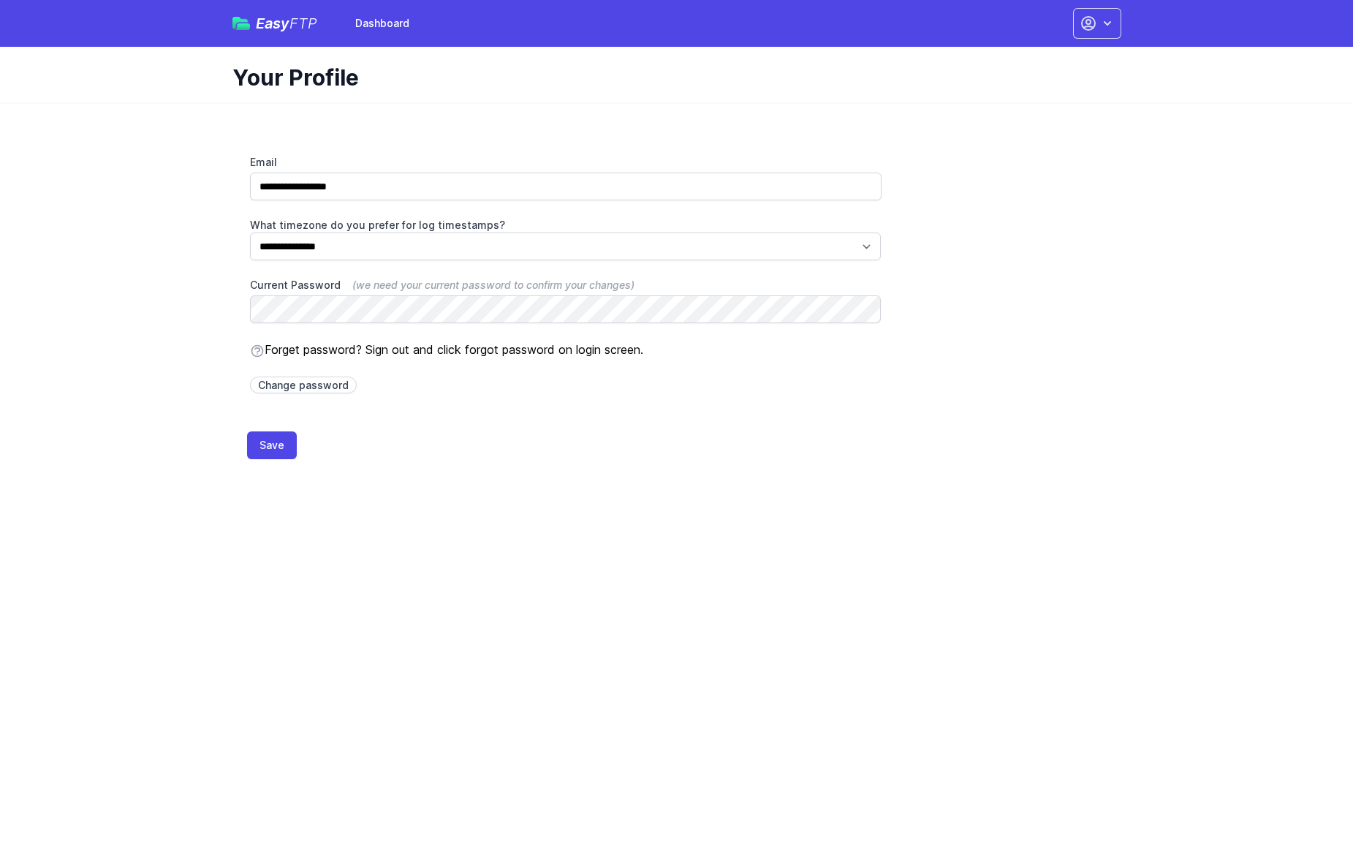
click at [231, 159] on div "**********" at bounding box center [677, 289] width 936 height 374
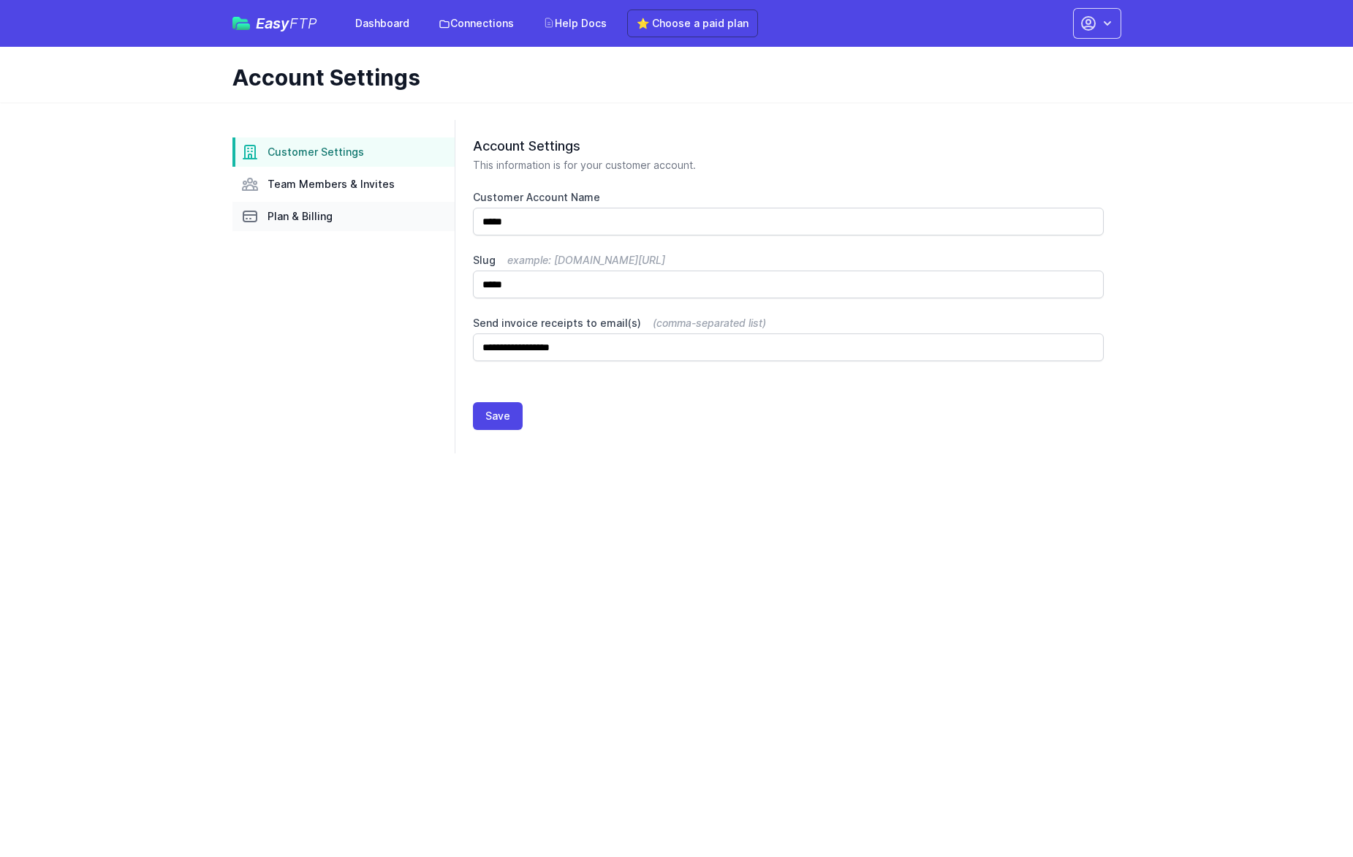
click at [318, 216] on span "Plan & Billing" at bounding box center [300, 216] width 65 height 15
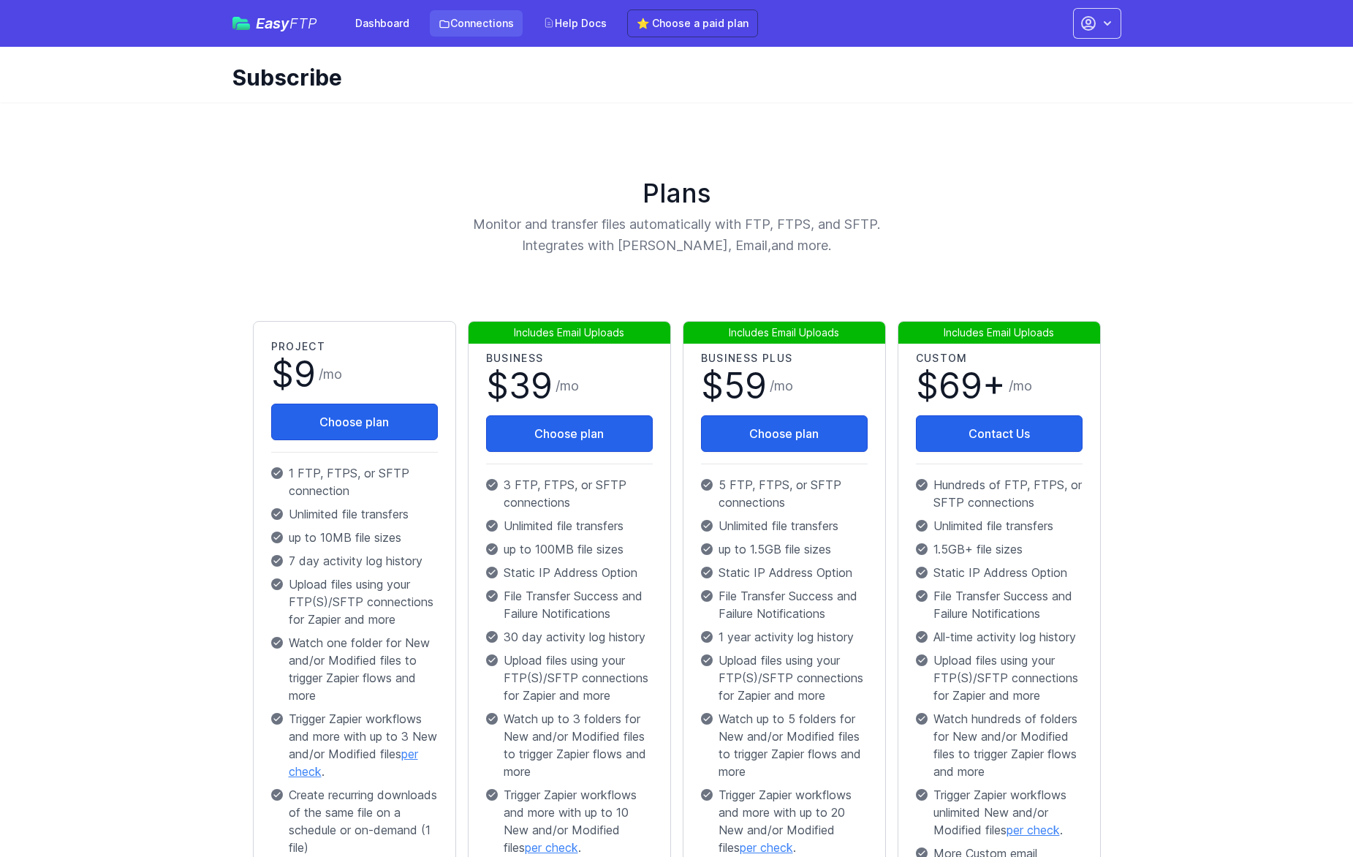
click at [464, 22] on link "Connections" at bounding box center [476, 23] width 93 height 26
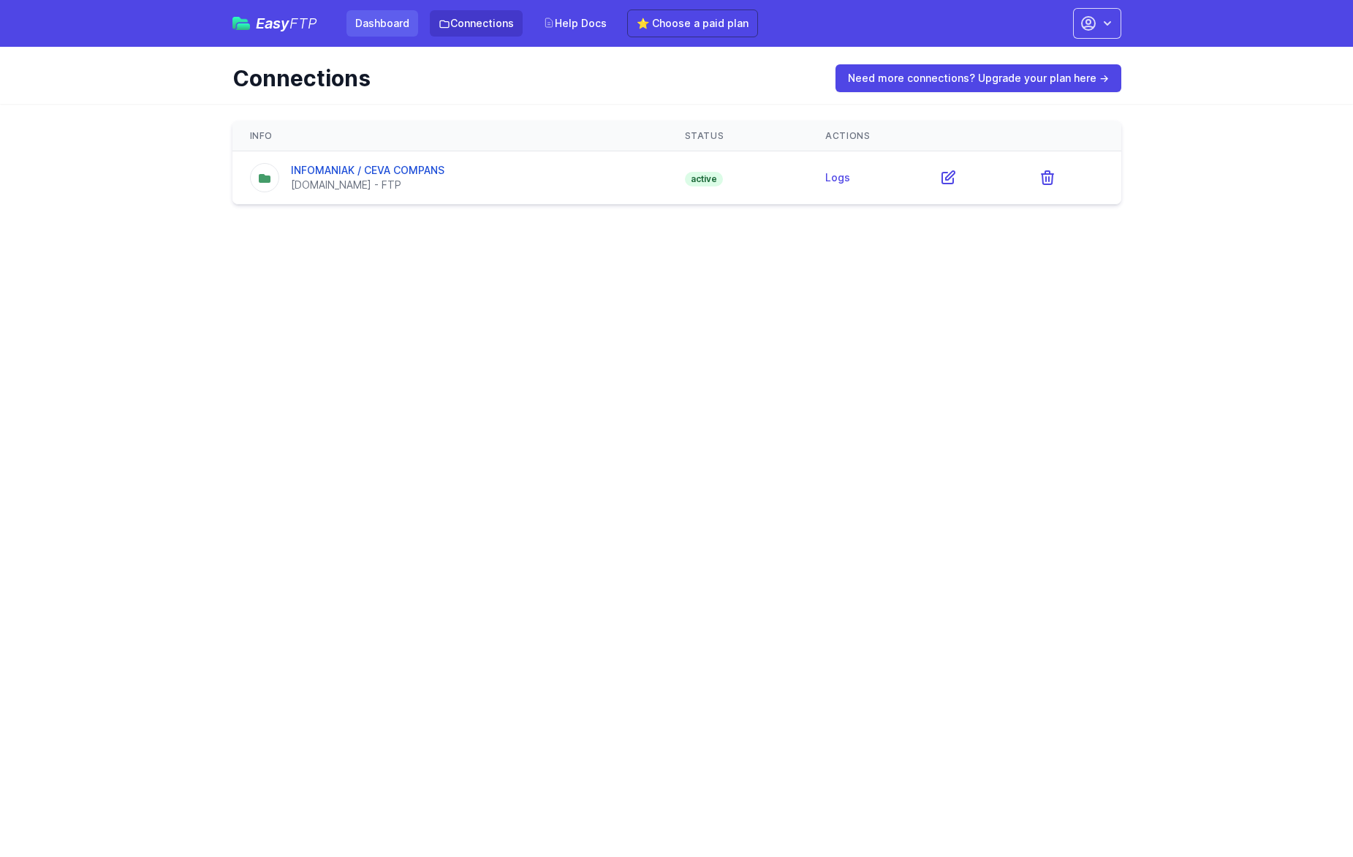
click at [382, 29] on link "Dashboard" at bounding box center [383, 23] width 72 height 26
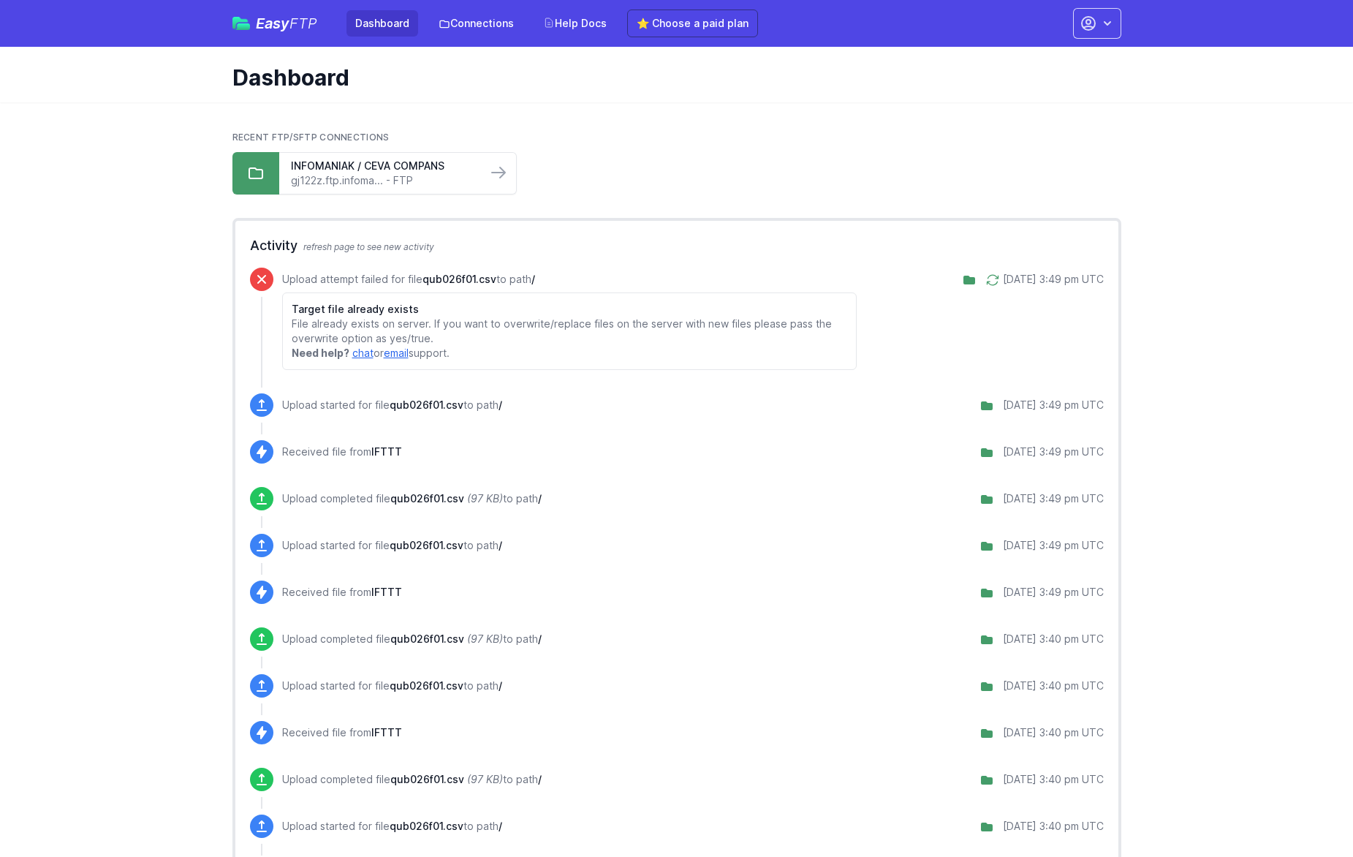
click at [1248, 514] on main "Recent FTP/SFTP Connections INFOMANIAK / CEVA COMPANS gj122z.ftp.infoma... - FT…" at bounding box center [676, 516] width 1353 height 829
click at [1102, 30] on icon "button" at bounding box center [1107, 23] width 15 height 15
click at [1018, 82] on link "Your Profile" at bounding box center [1051, 87] width 140 height 26
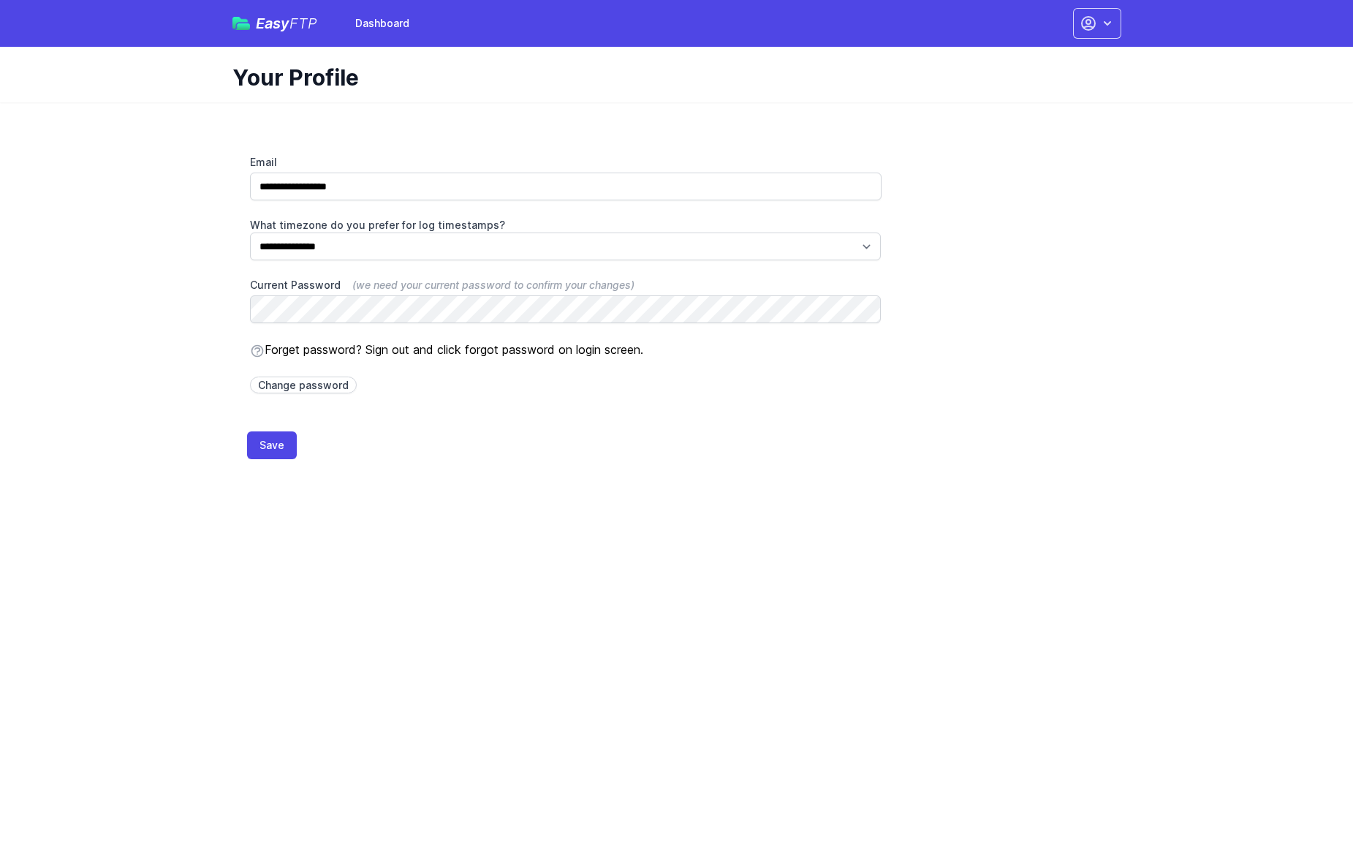
click at [1095, 24] on icon "button" at bounding box center [1088, 23] width 13 height 13
click at [1005, 63] on link "Dashboard" at bounding box center [1051, 61] width 140 height 26
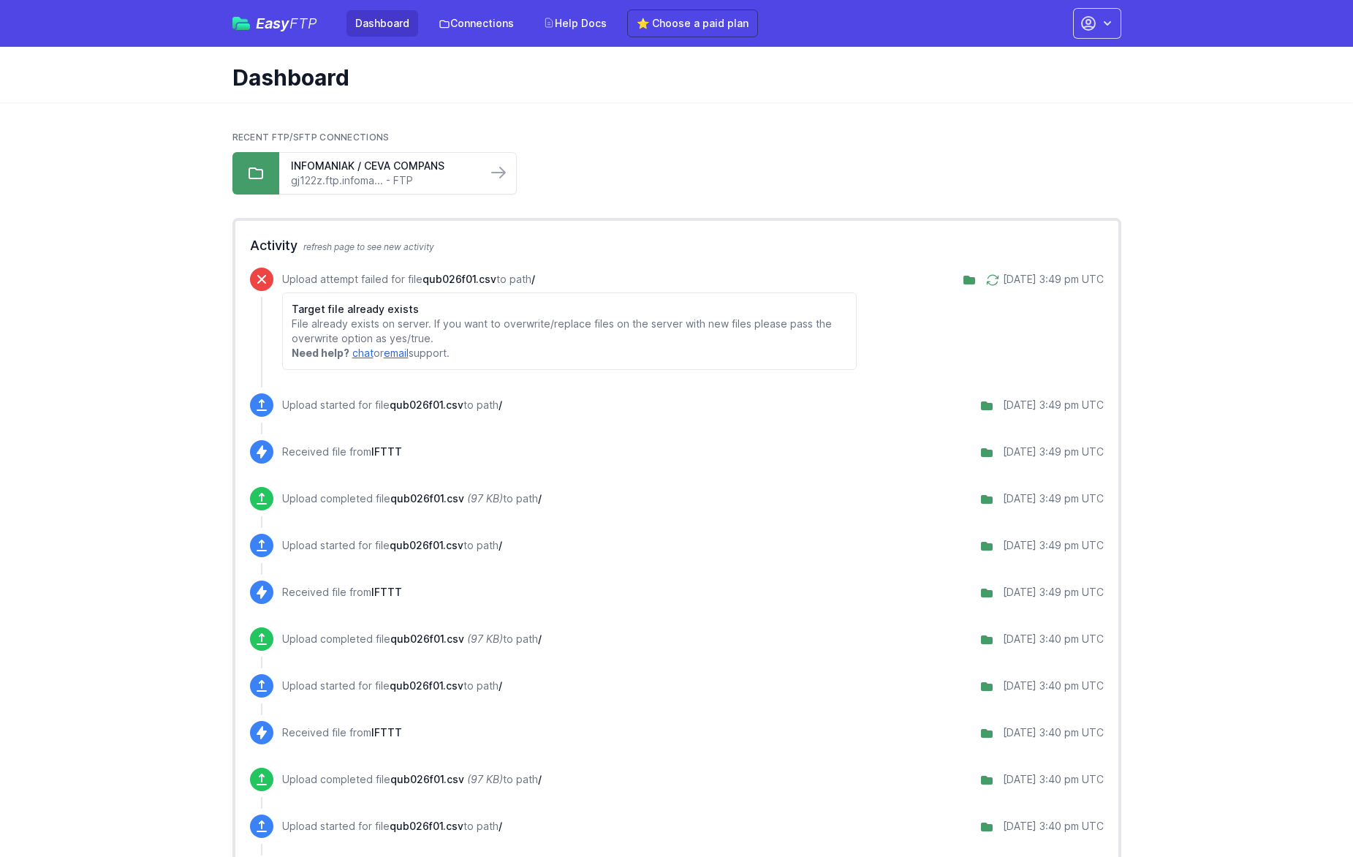
click at [1107, 23] on icon "button" at bounding box center [1107, 23] width 15 height 15
click at [1058, 64] on link "Account Settings" at bounding box center [1051, 61] width 140 height 26
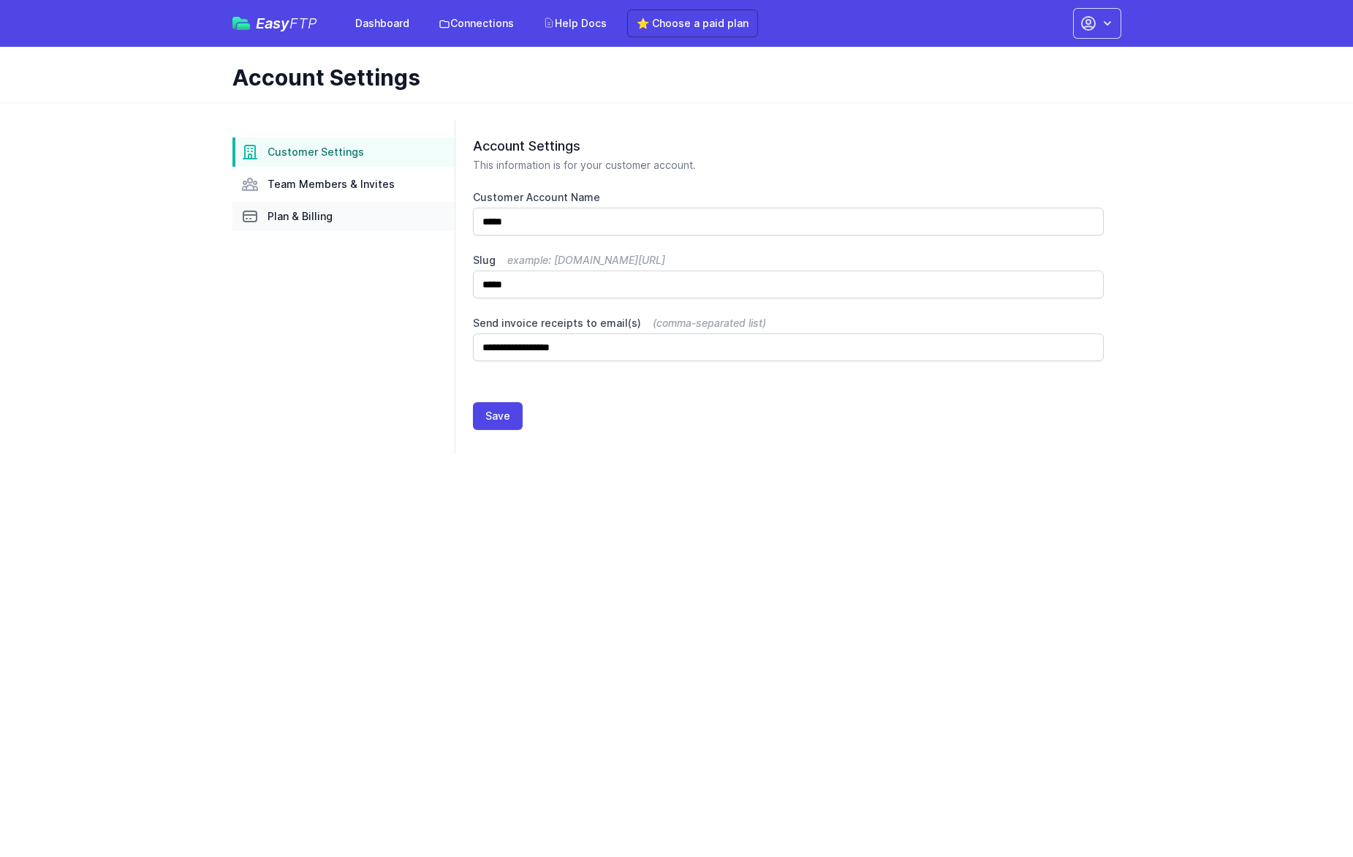
click at [278, 217] on span "Plan & Billing" at bounding box center [300, 216] width 65 height 15
click at [386, 23] on link "Dashboard" at bounding box center [383, 23] width 72 height 26
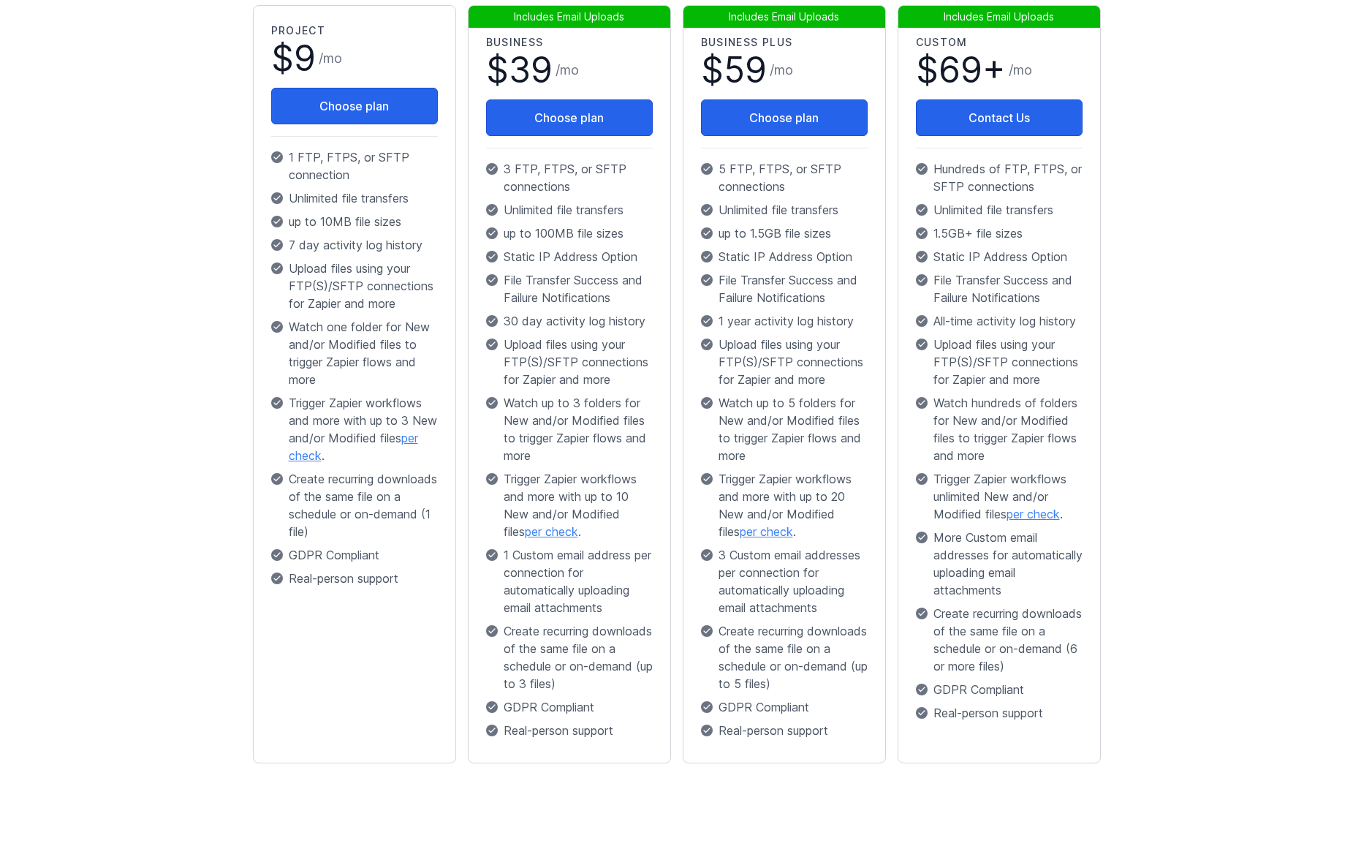
scroll to position [315, 0]
